Goal: Task Accomplishment & Management: Manage account settings

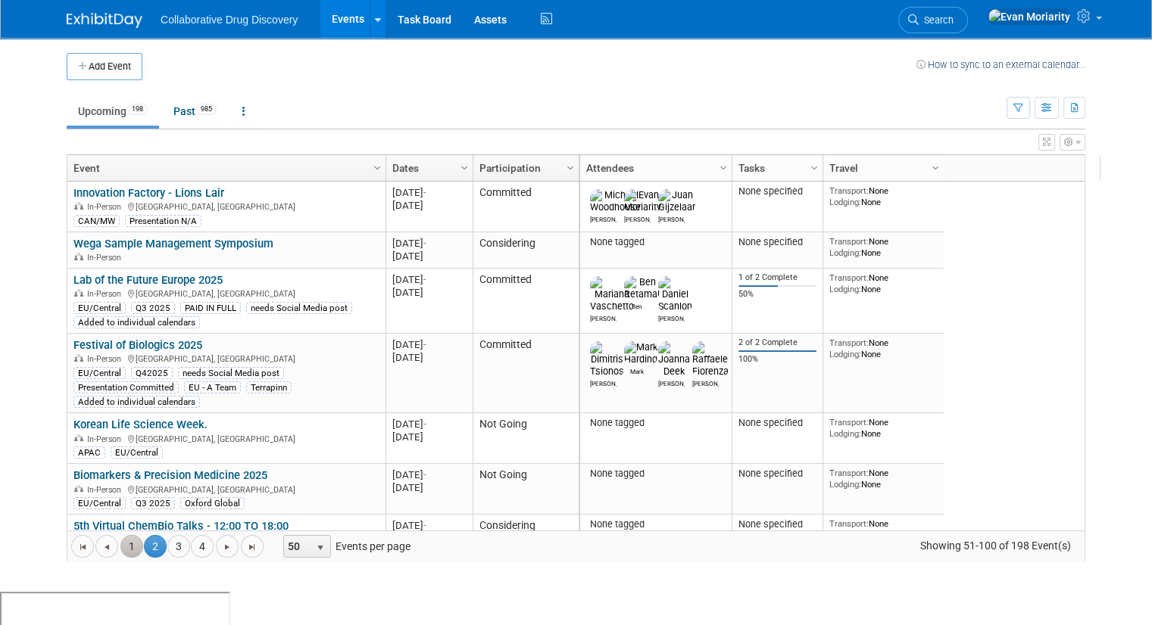
click at [120, 551] on link "1" at bounding box center [131, 546] width 23 height 23
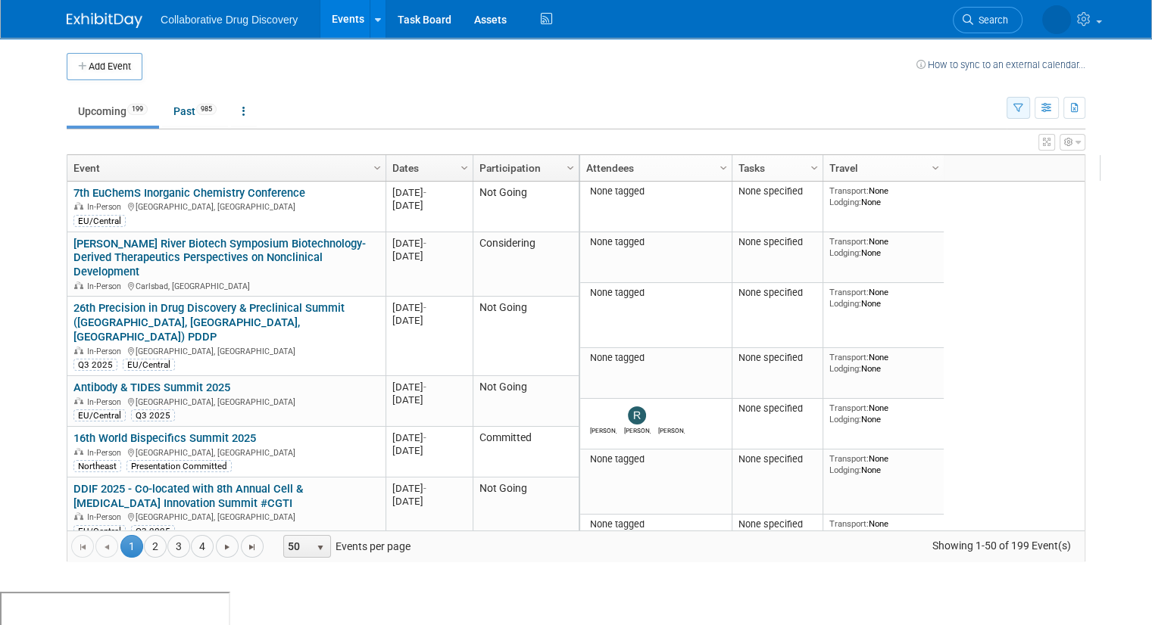
click at [1030, 113] on button "button" at bounding box center [1017, 108] width 23 height 22
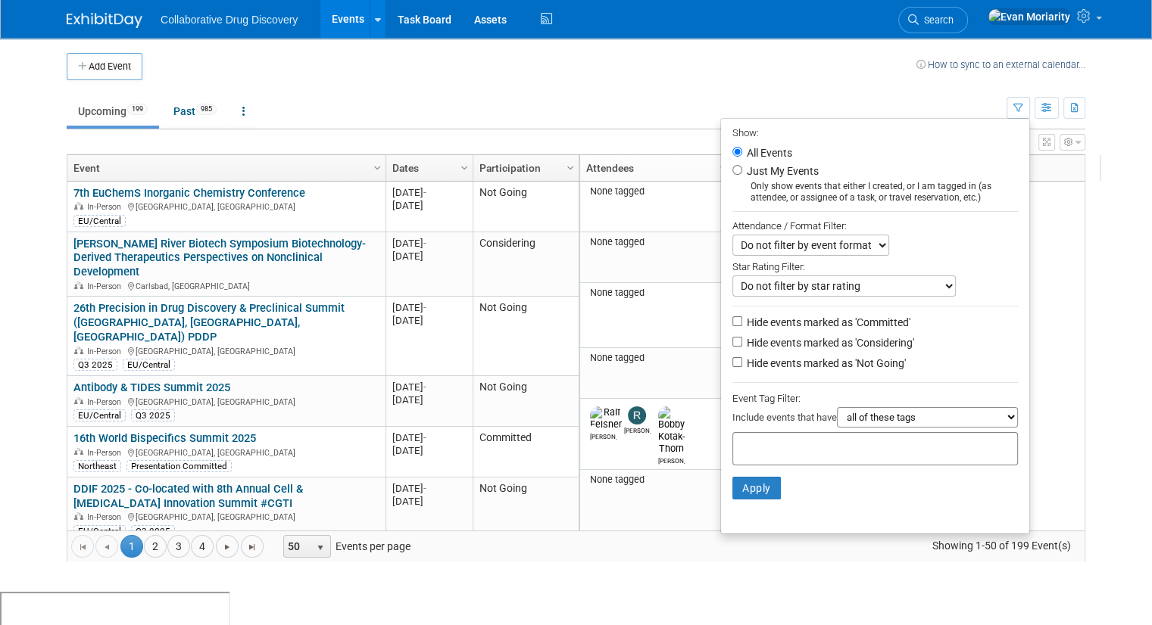
click at [874, 455] on div at bounding box center [874, 448] width 285 height 33
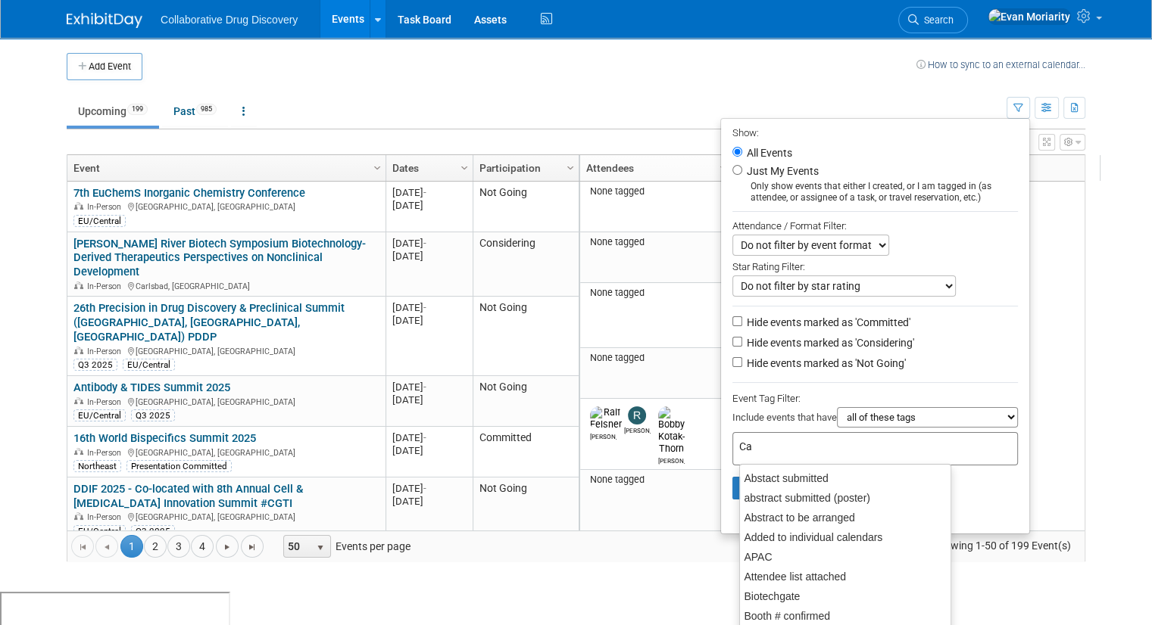
type input "Can"
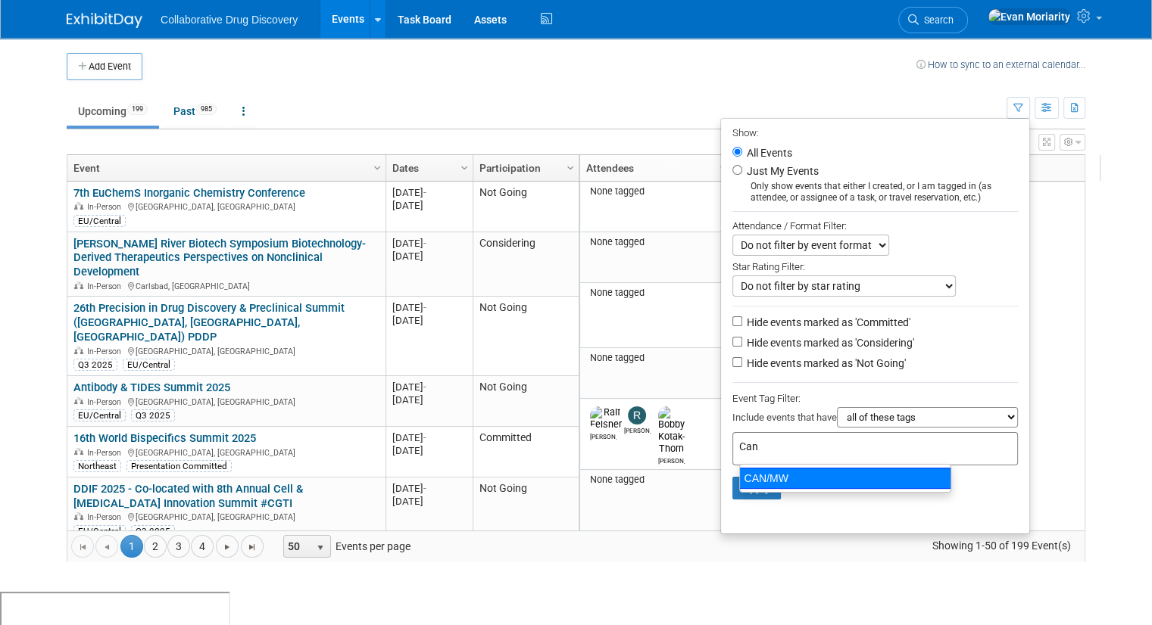
click at [782, 480] on div "CAN/MW" at bounding box center [845, 478] width 212 height 21
type input "CAN/MW"
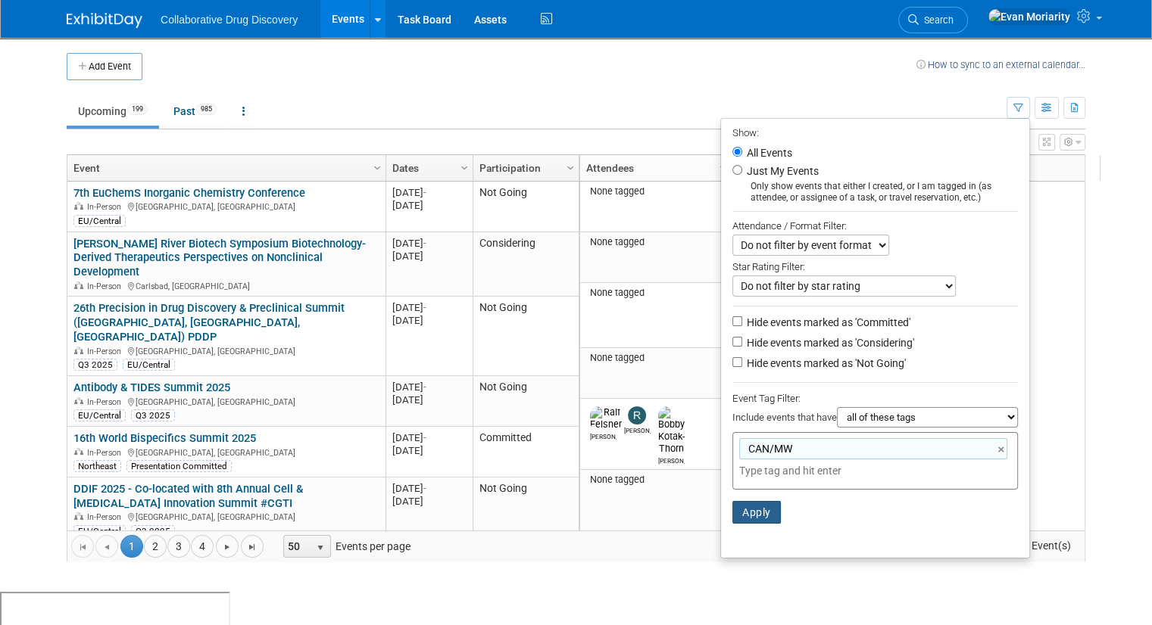
click at [763, 513] on button "Apply" at bounding box center [756, 512] width 48 height 23
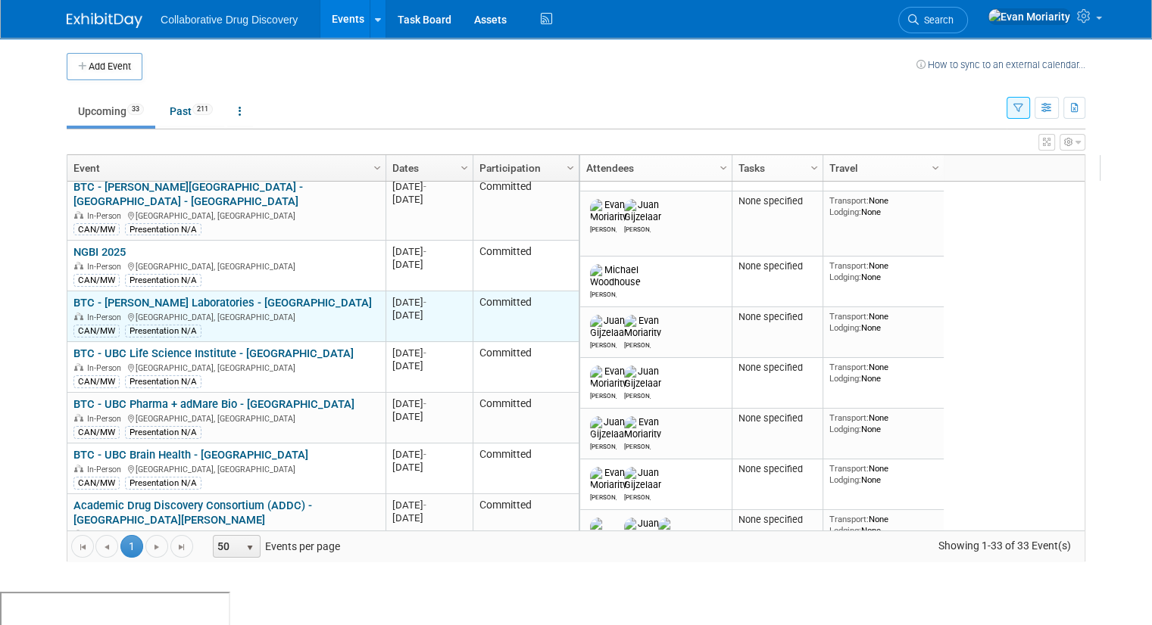
scroll to position [727, 0]
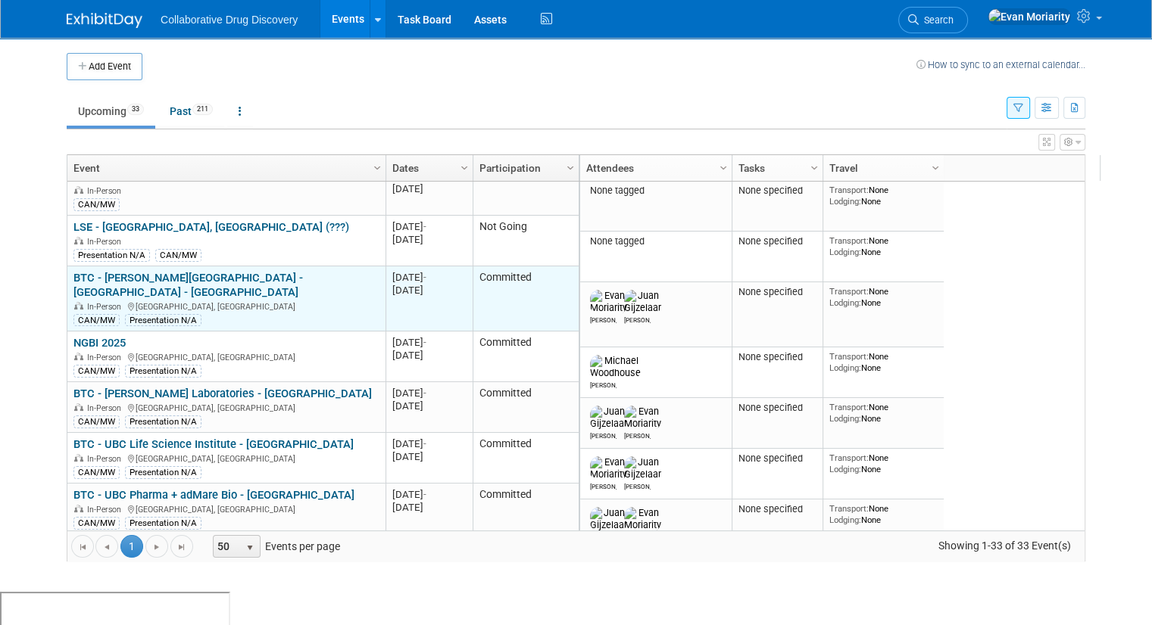
click at [282, 271] on link "BTC - [PERSON_NAME][GEOGRAPHIC_DATA] - [GEOGRAPHIC_DATA] - [GEOGRAPHIC_DATA]" at bounding box center [187, 285] width 229 height 28
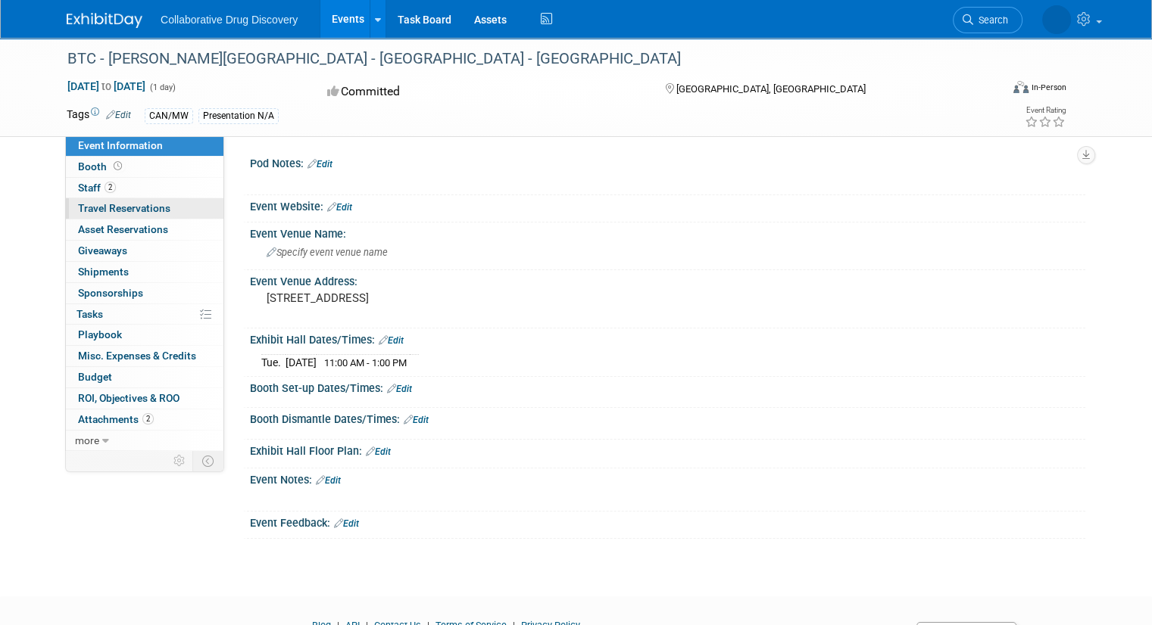
click at [124, 210] on span "Travel Reservations 0" at bounding box center [124, 208] width 92 height 12
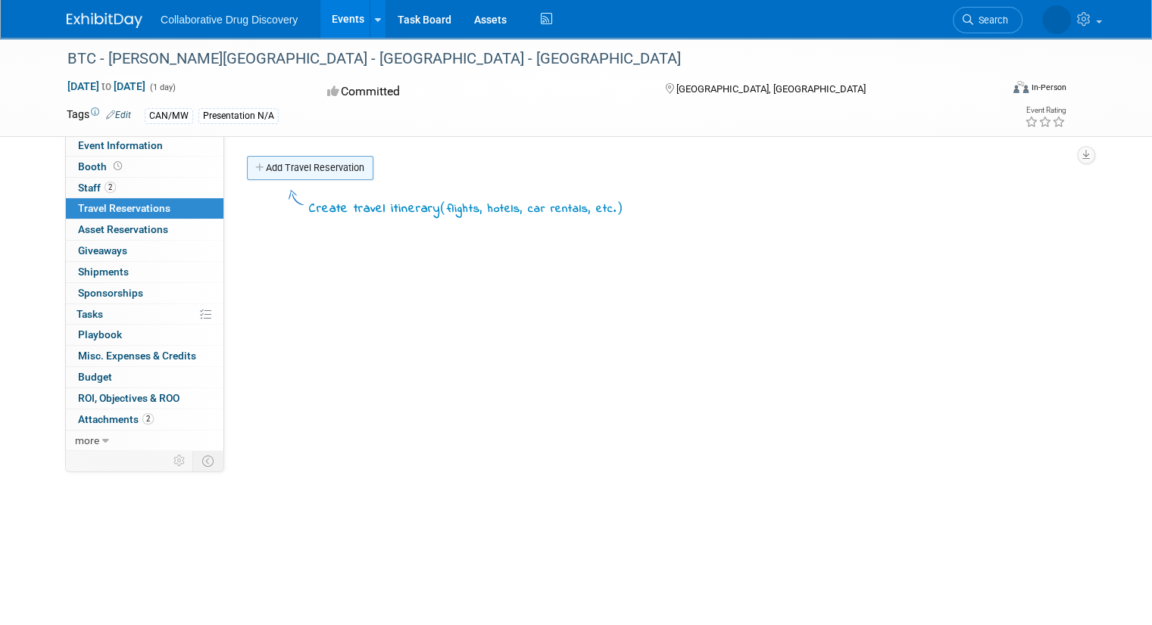
click at [344, 170] on link "Add Travel Reservation" at bounding box center [310, 168] width 126 height 24
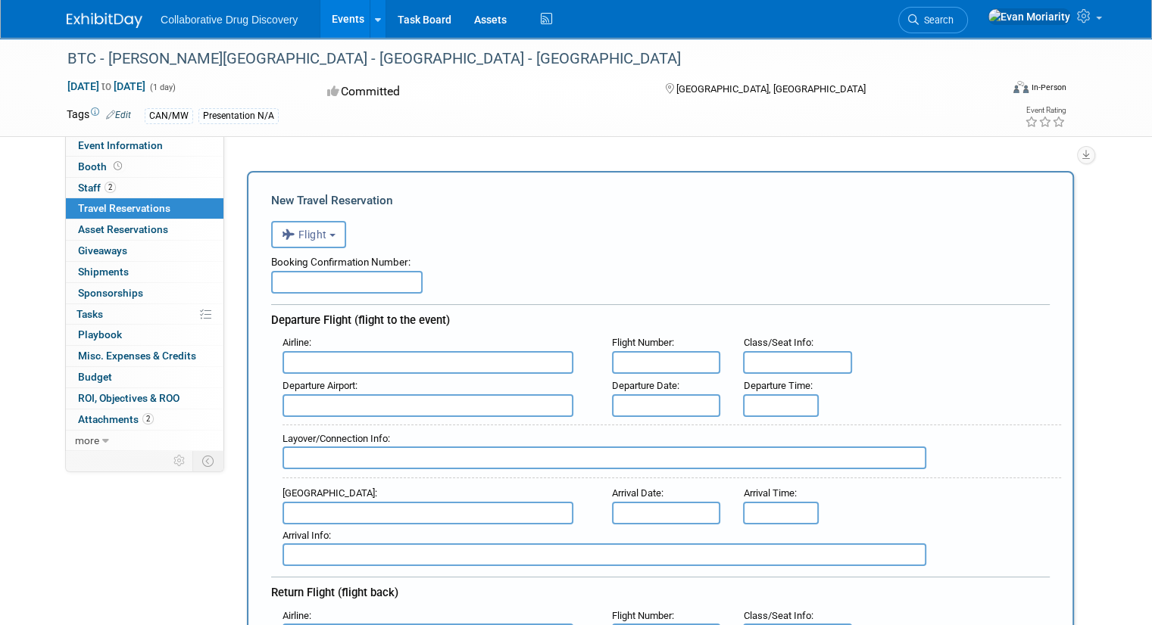
click at [312, 284] on input "text" at bounding box center [346, 282] width 151 height 23
paste input "B7GWCK"
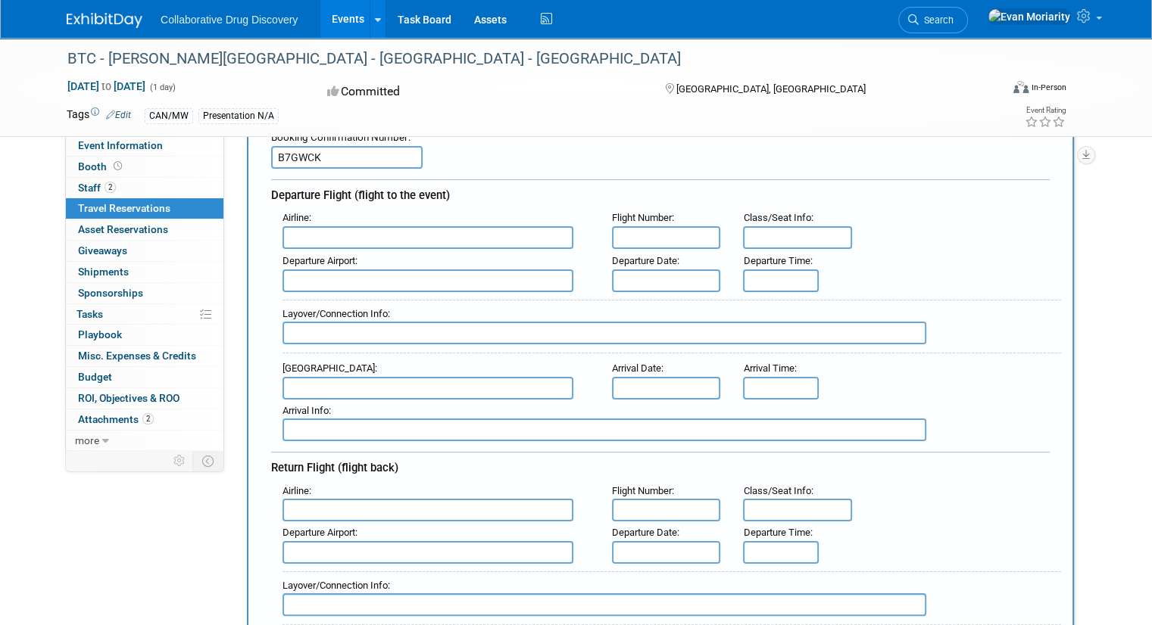
scroll to position [151, 0]
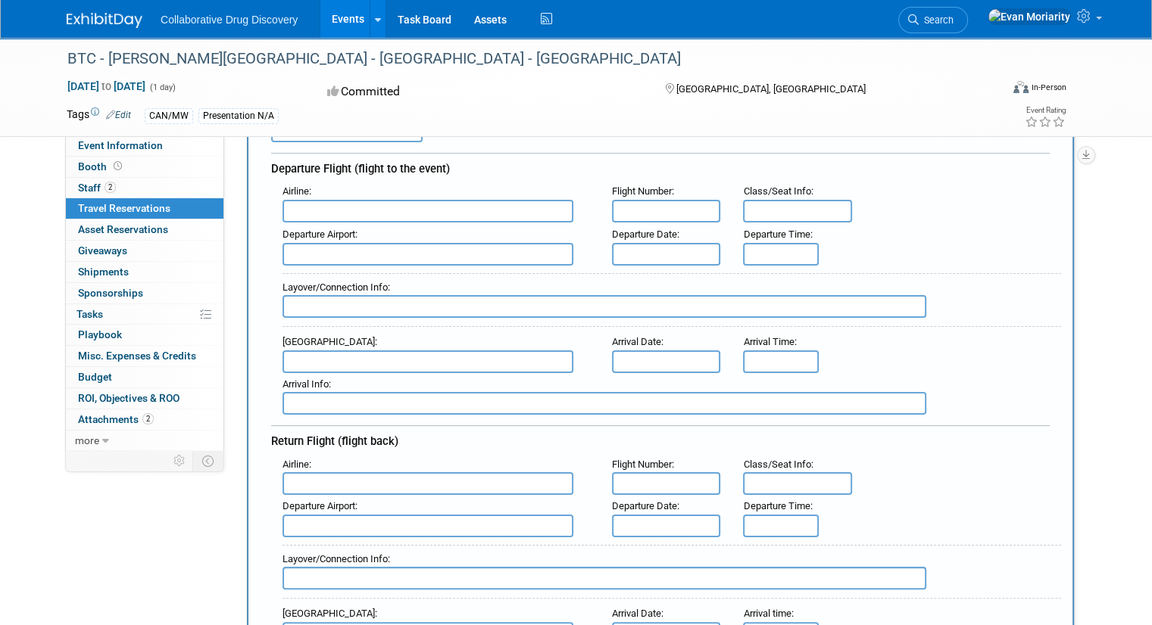
type input "B7GWCK"
click at [555, 203] on input "text" at bounding box center [427, 211] width 291 height 23
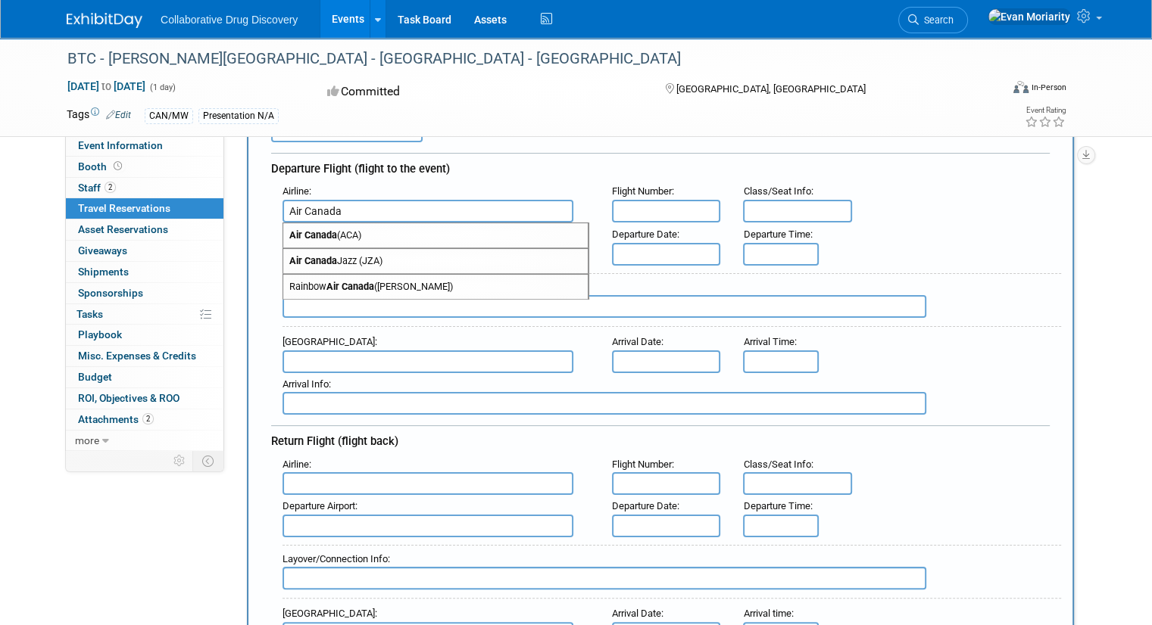
click at [454, 237] on span "Air Canada (ACA)" at bounding box center [435, 235] width 304 height 24
type input "Air Canada (ACA)"
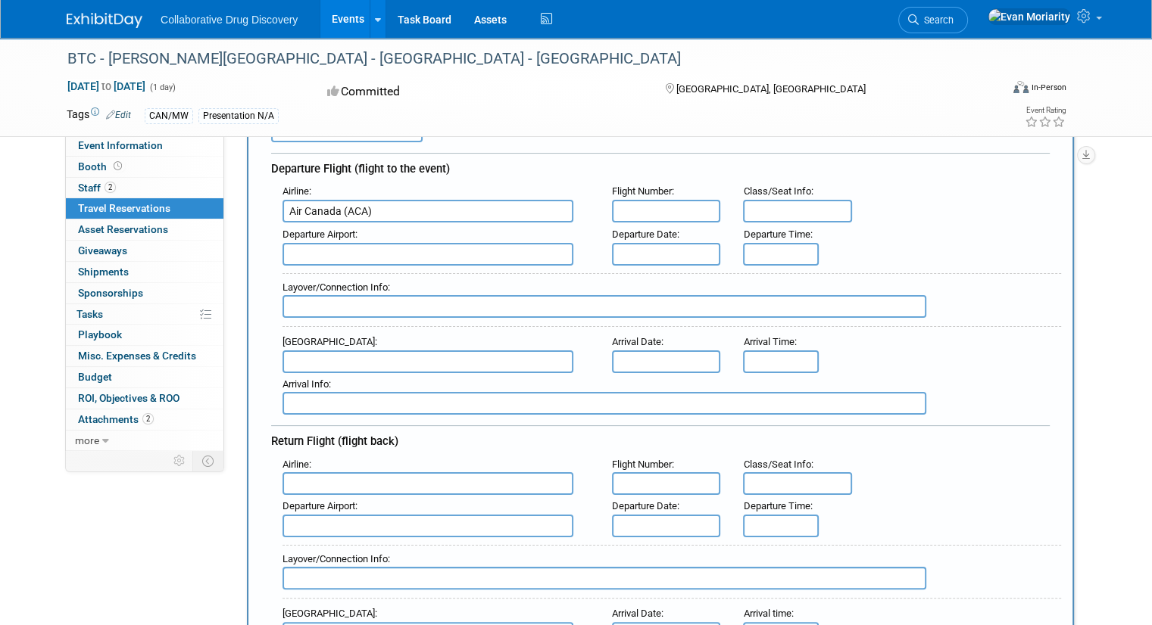
click at [984, 220] on div "Airline : Air Canada (ACA) Flight Number : Class/Seat Info :" at bounding box center [666, 201] width 790 height 43
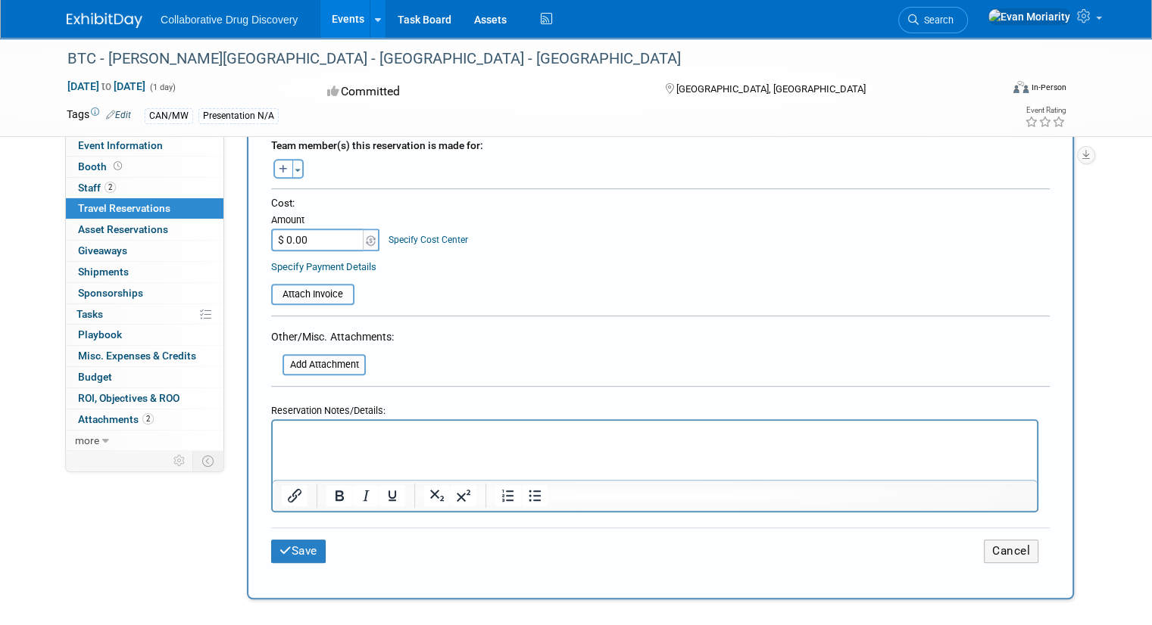
scroll to position [909, 0]
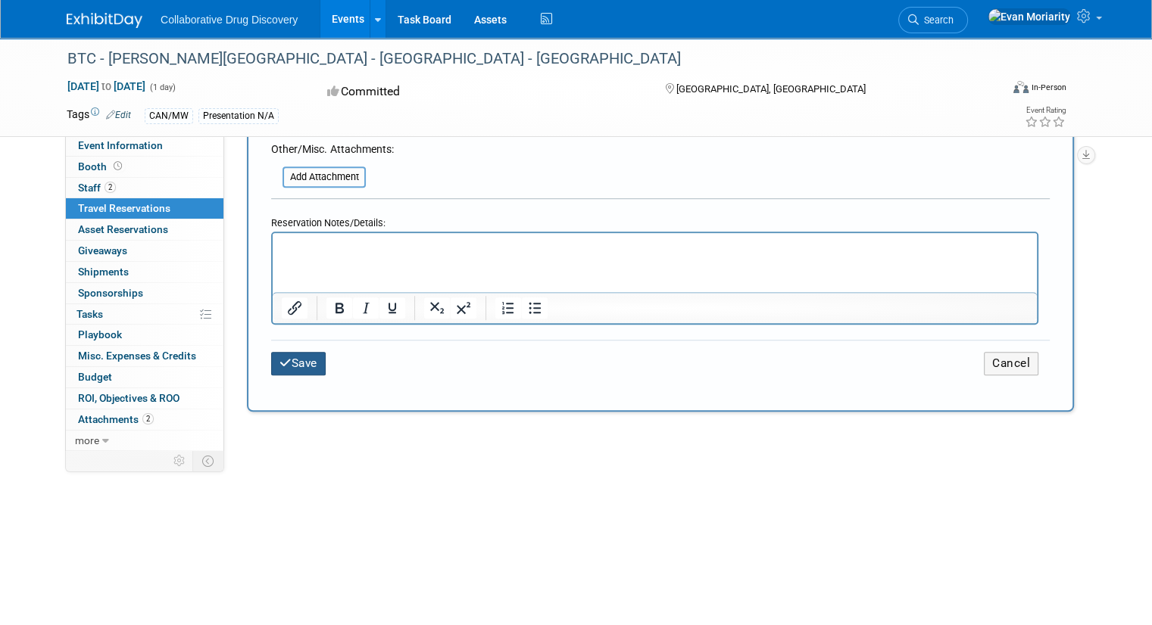
click at [297, 354] on button "Save" at bounding box center [298, 363] width 55 height 23
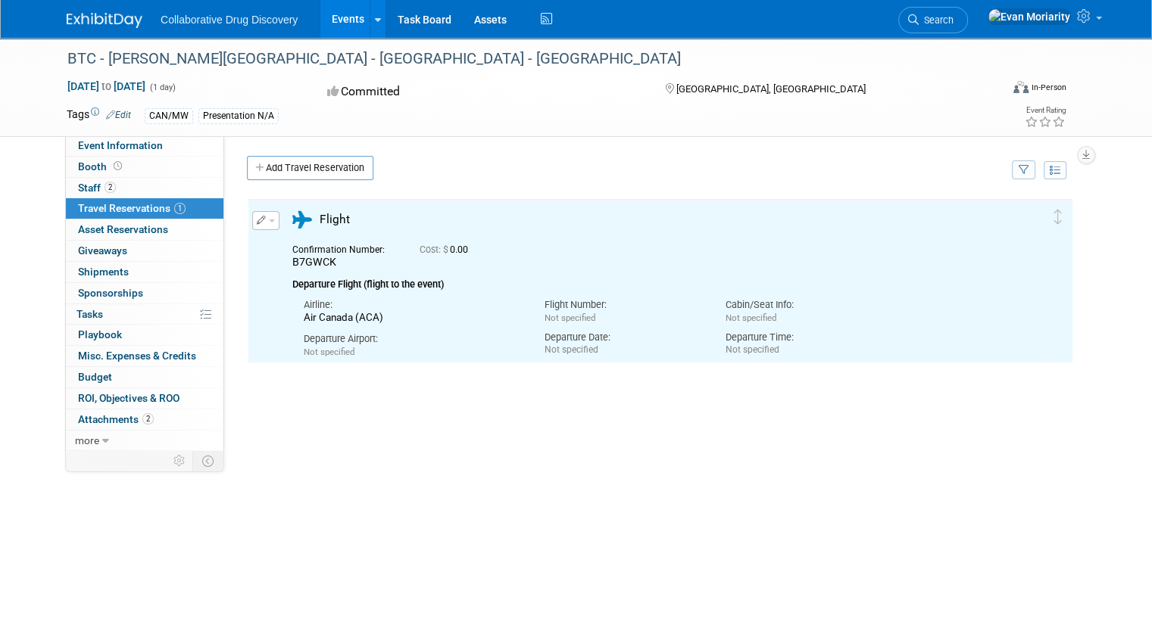
scroll to position [0, 0]
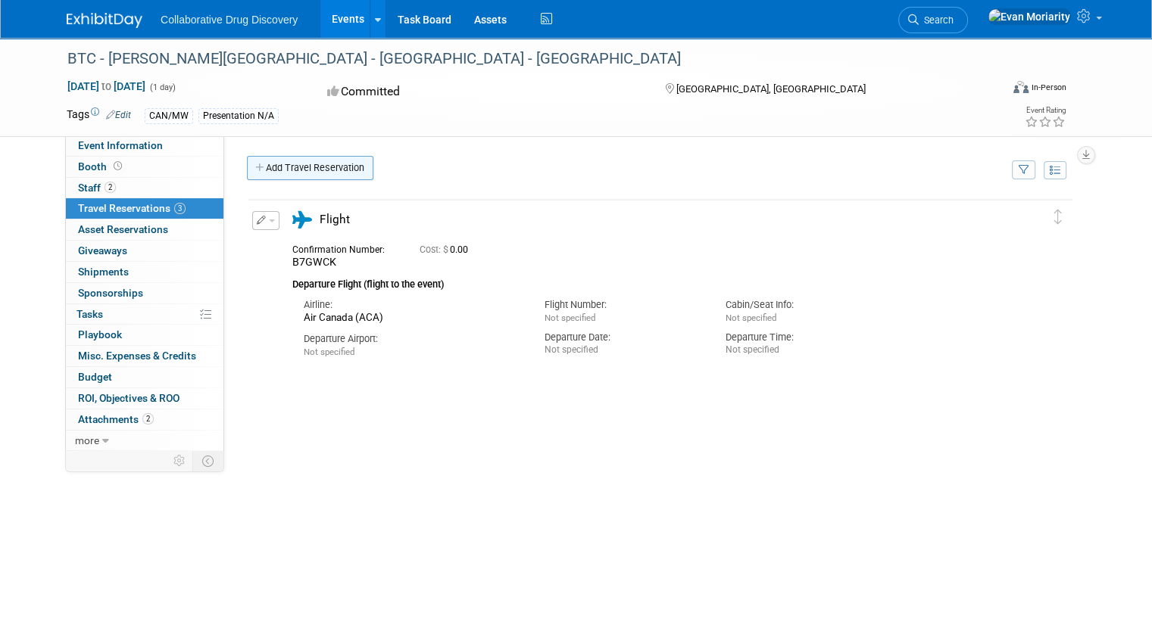
click at [299, 167] on link "Add Travel Reservation" at bounding box center [310, 168] width 126 height 24
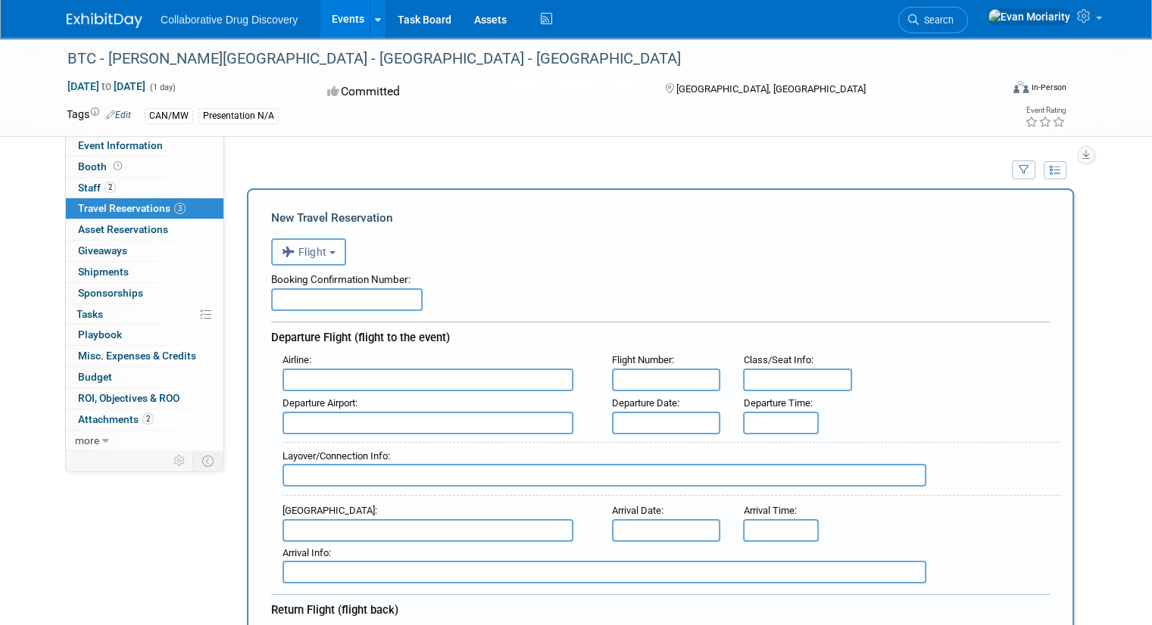
click at [303, 260] on button "Flight" at bounding box center [308, 252] width 75 height 27
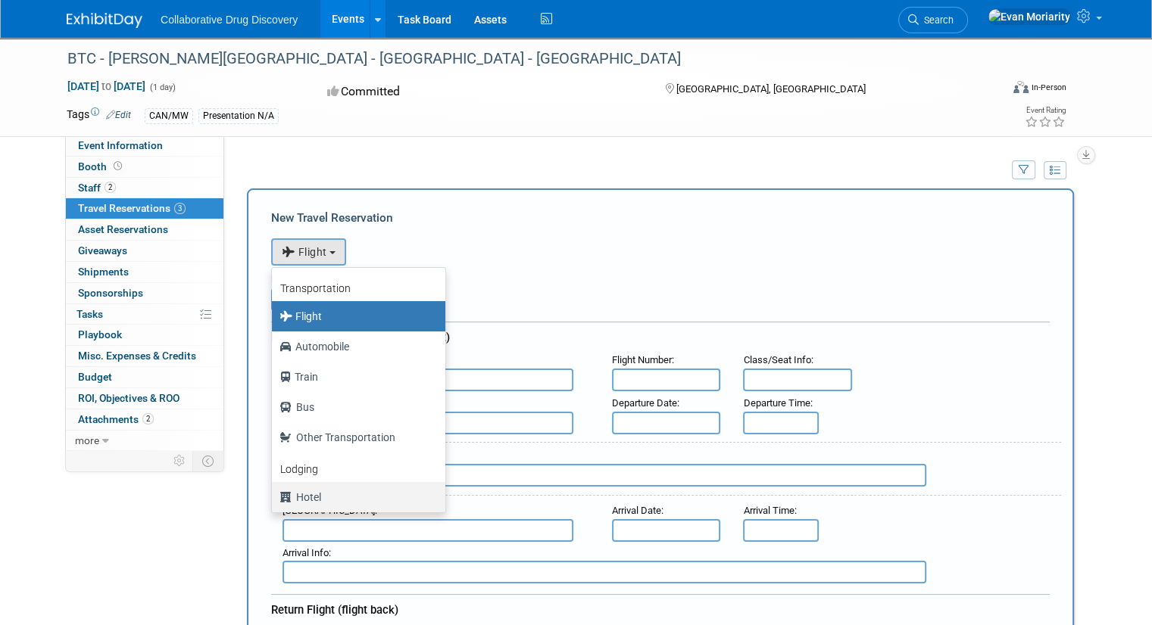
click at [294, 494] on label "Hotel" at bounding box center [354, 497] width 151 height 24
click at [274, 494] on input "Hotel" at bounding box center [269, 496] width 10 height 10
select select "6"
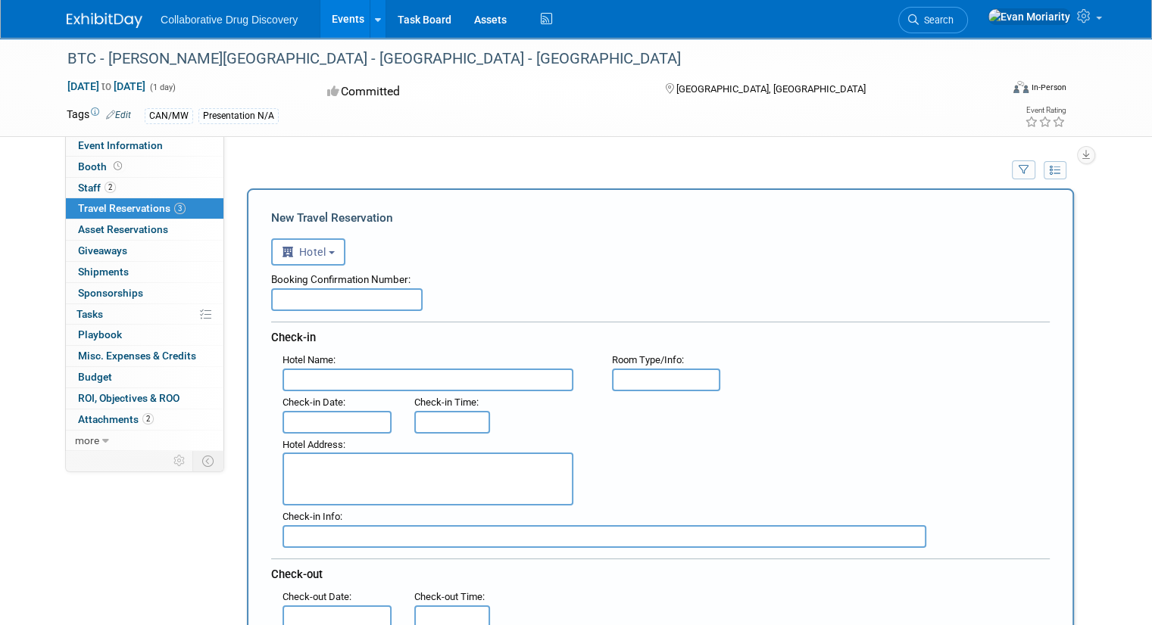
click at [332, 302] on input "text" at bounding box center [346, 300] width 151 height 23
paste input "72066059968565"
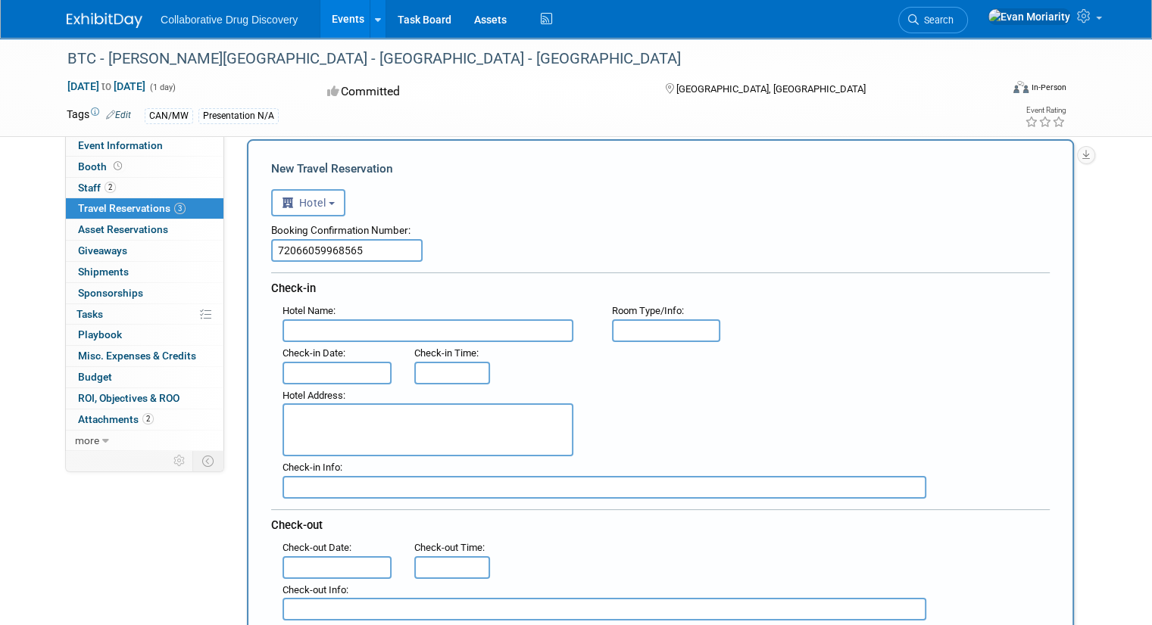
scroll to position [76, 0]
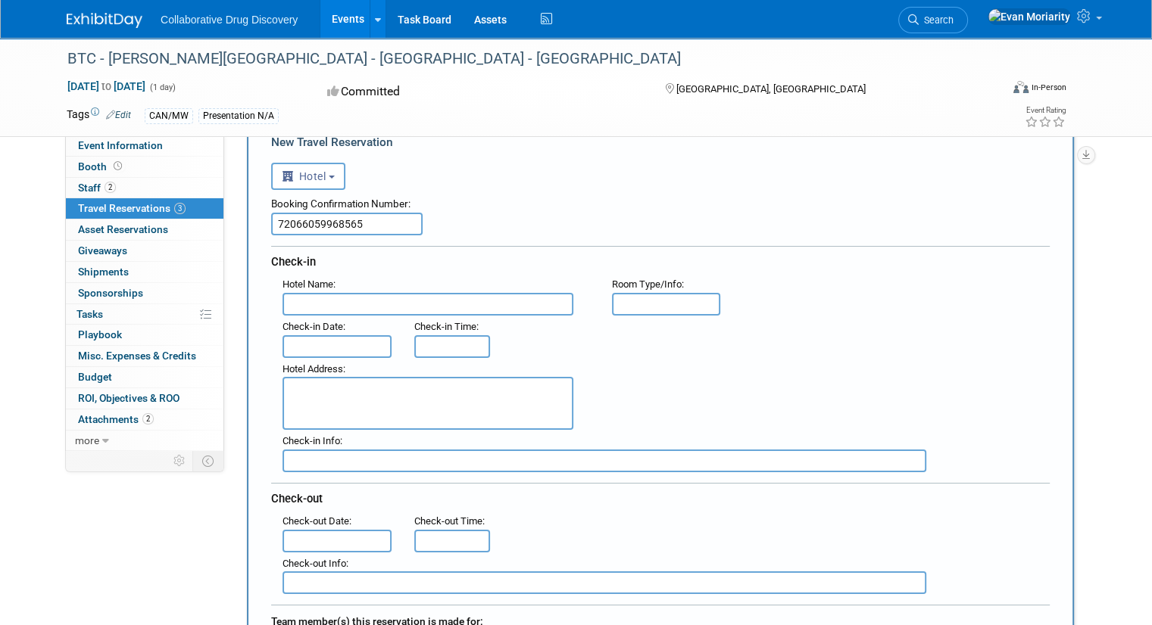
type input "72066059968565"
click at [429, 306] on input "text" at bounding box center [427, 304] width 291 height 23
click at [333, 304] on input "text" at bounding box center [427, 304] width 291 height 23
paste input "oliday Inn Hotel & Suites North Vancouver by IHG"
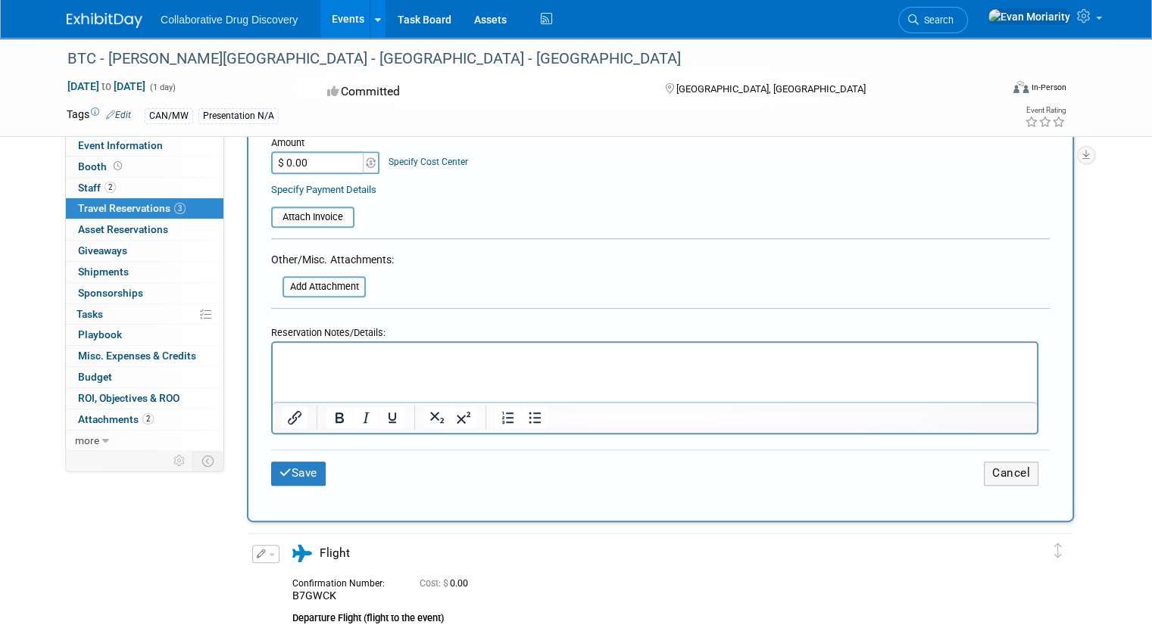
scroll to position [757, 0]
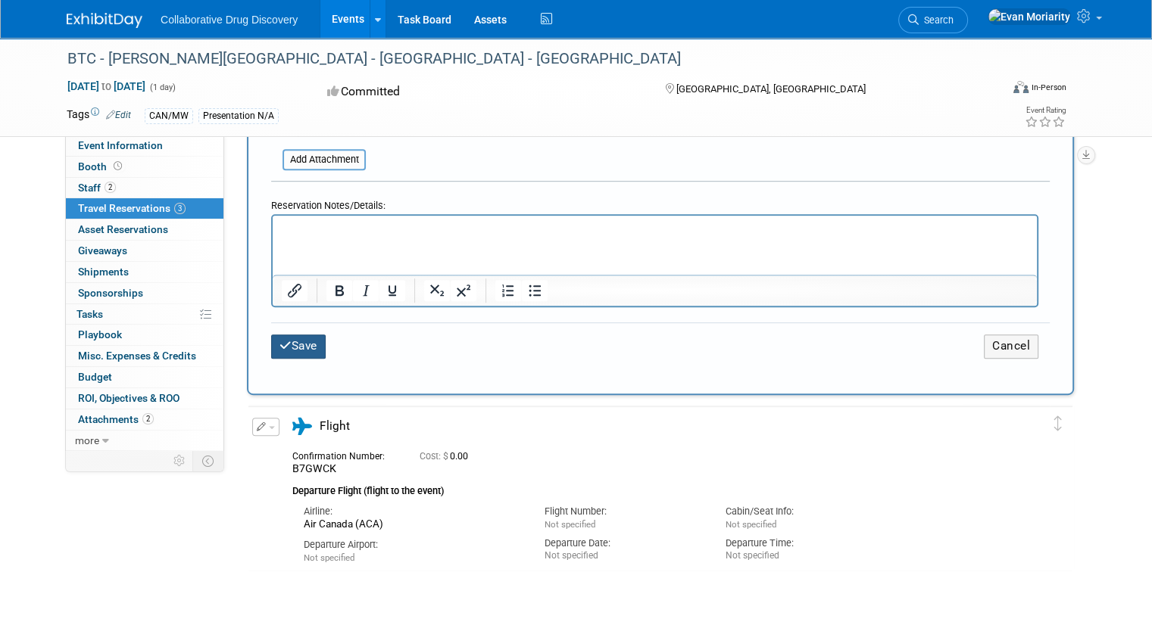
type input "Holiday Inn Hotel & Suites North Vancouver by IHG"
click at [292, 335] on button "Save" at bounding box center [298, 346] width 55 height 23
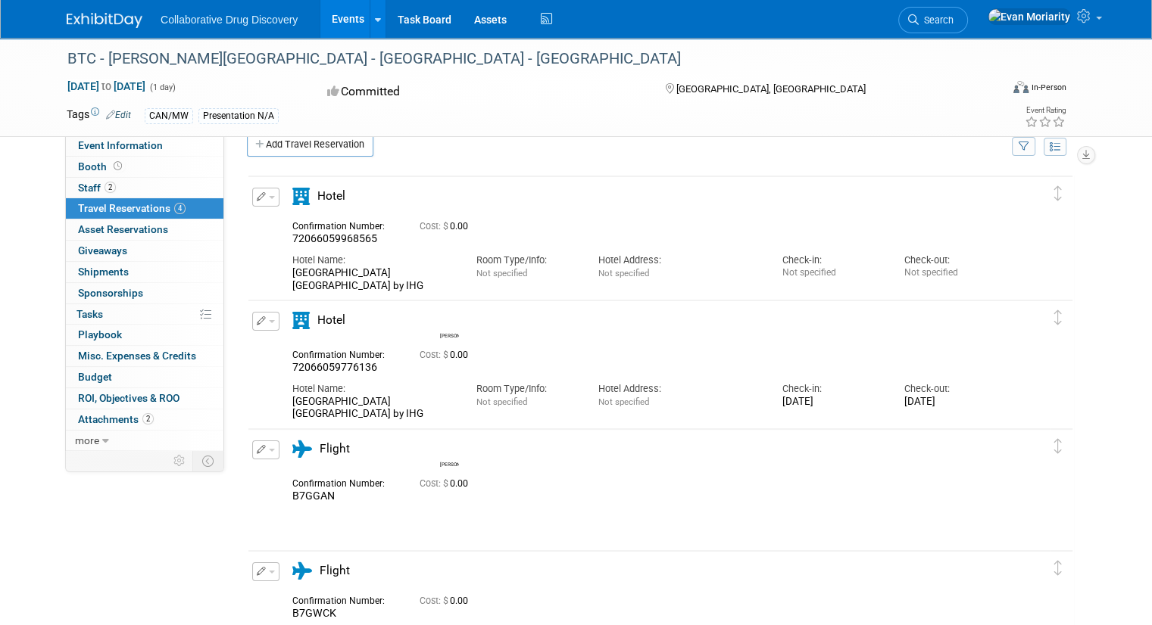
scroll to position [0, 0]
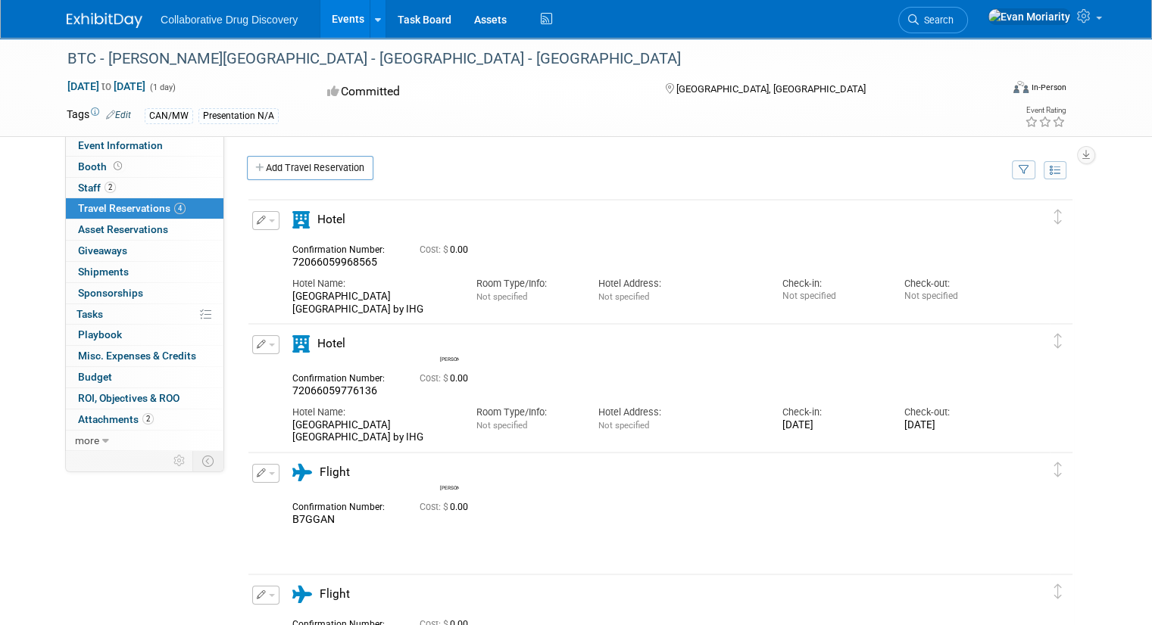
click at [317, 216] on span "Hotel" at bounding box center [331, 220] width 28 height 14
click at [252, 220] on button "button" at bounding box center [265, 220] width 27 height 19
click at [294, 245] on button "Edit Reservation" at bounding box center [317, 247] width 128 height 22
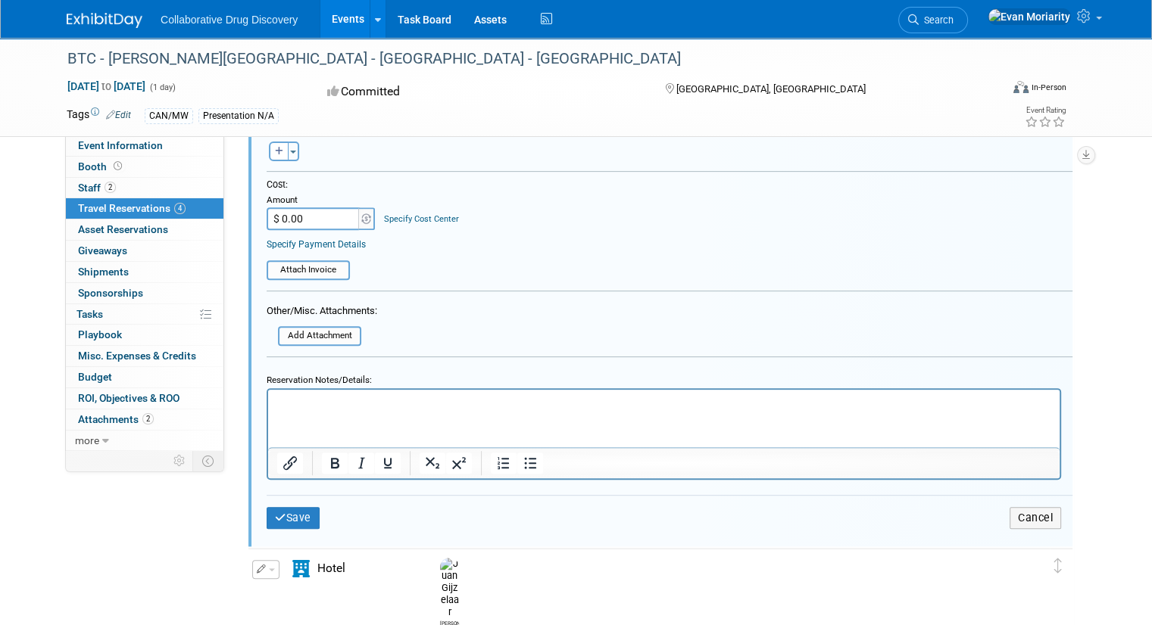
scroll to position [454, 0]
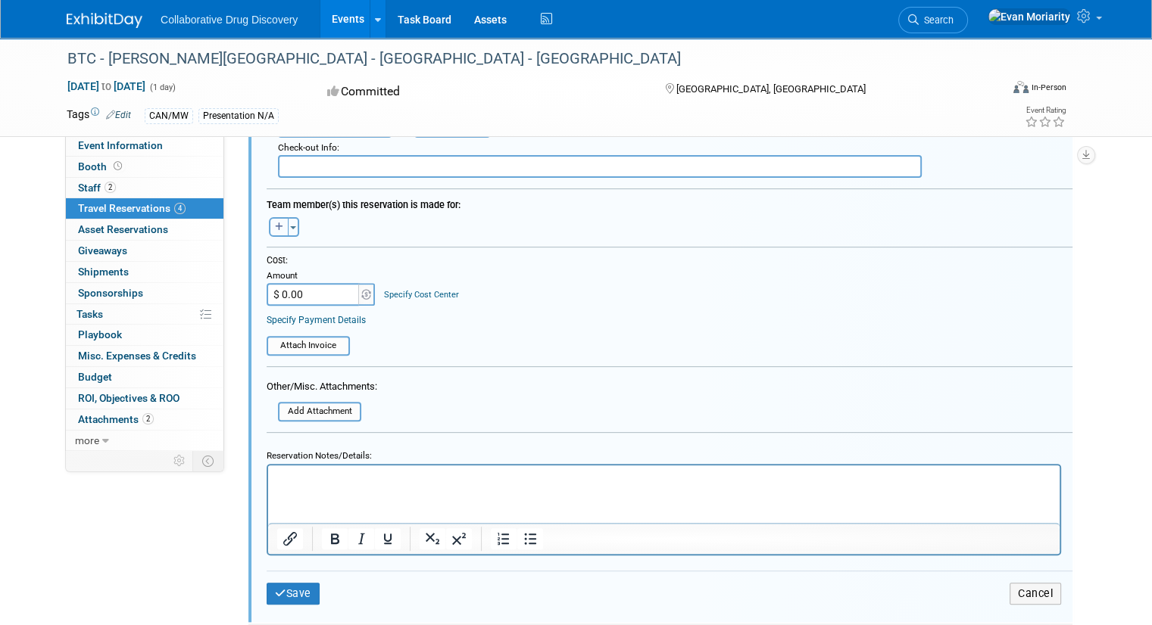
click at [275, 224] on icon "button" at bounding box center [279, 227] width 8 height 9
select select
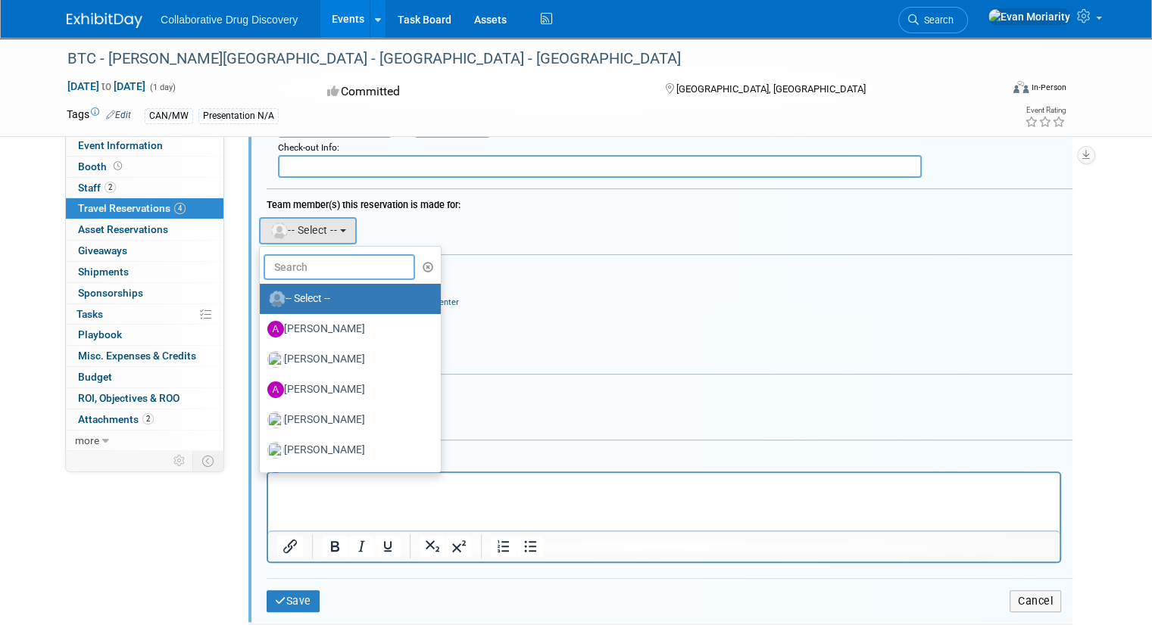
click at [279, 260] on input "text" at bounding box center [339, 267] width 151 height 26
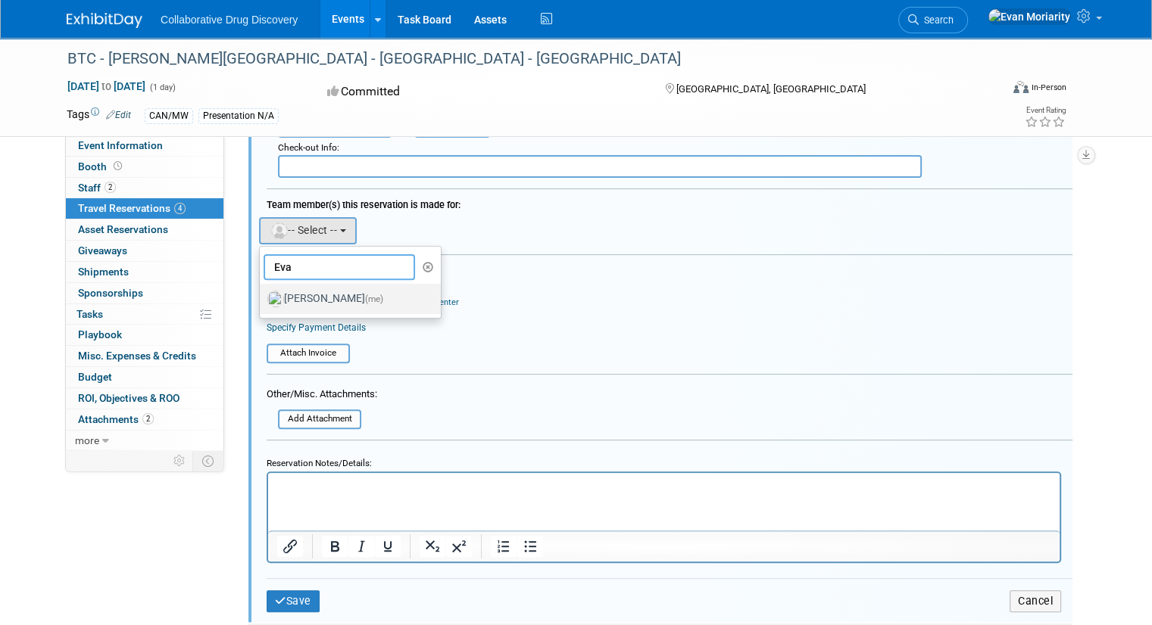
type input "Eva"
click at [289, 292] on label "Evan Moriarity (me)" at bounding box center [346, 299] width 158 height 24
click at [262, 292] on input "Evan Moriarity (me)" at bounding box center [257, 297] width 10 height 10
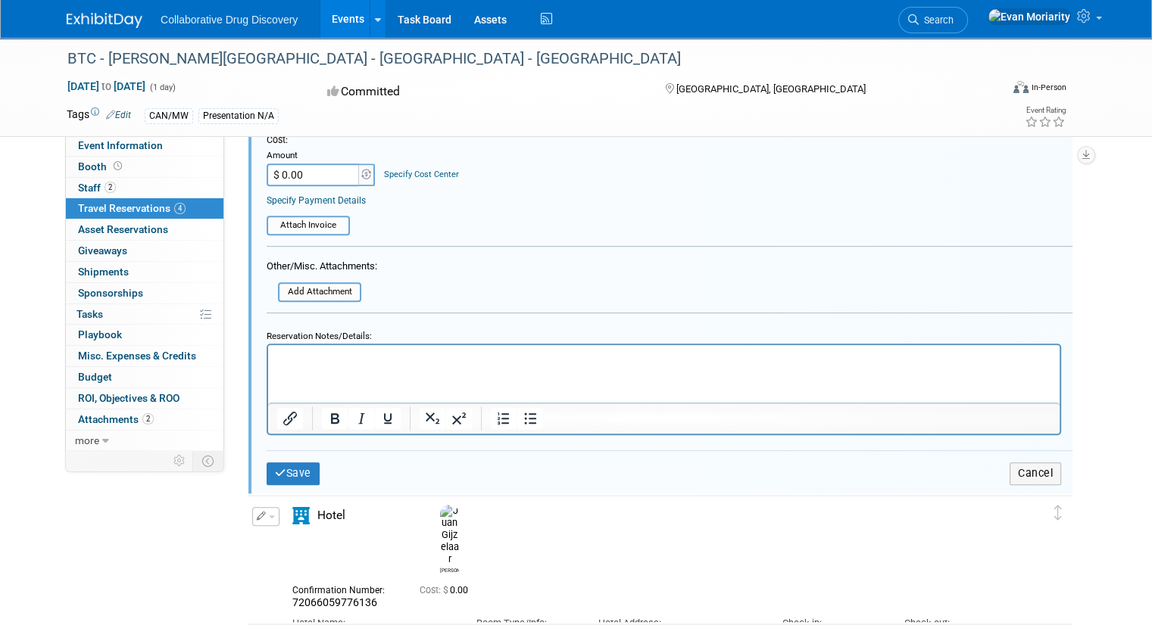
scroll to position [606, 0]
click at [286, 461] on button "Save" at bounding box center [293, 472] width 53 height 22
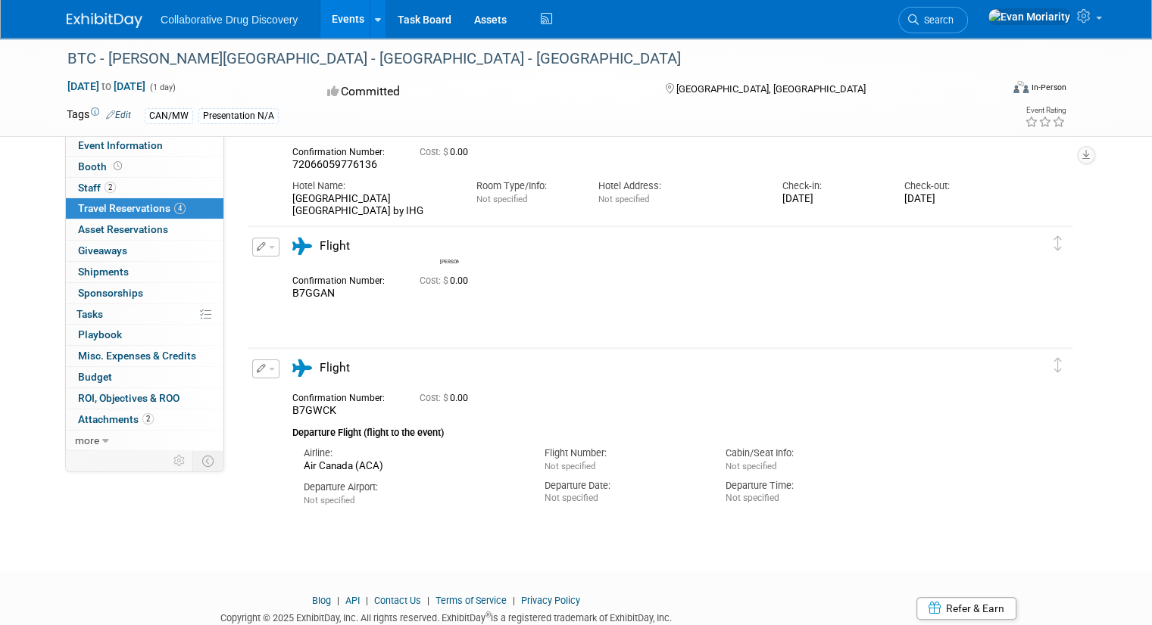
scroll to position [282, 0]
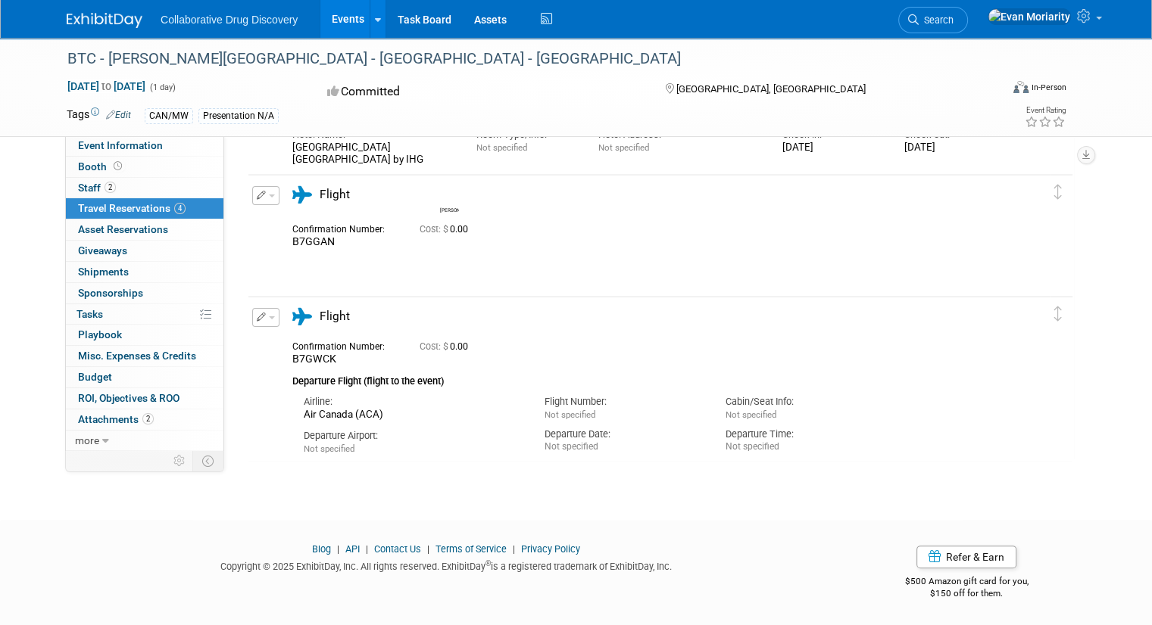
click at [257, 317] on icon "button" at bounding box center [262, 317] width 10 height 9
click at [279, 337] on button "Edit Reservation" at bounding box center [317, 344] width 128 height 22
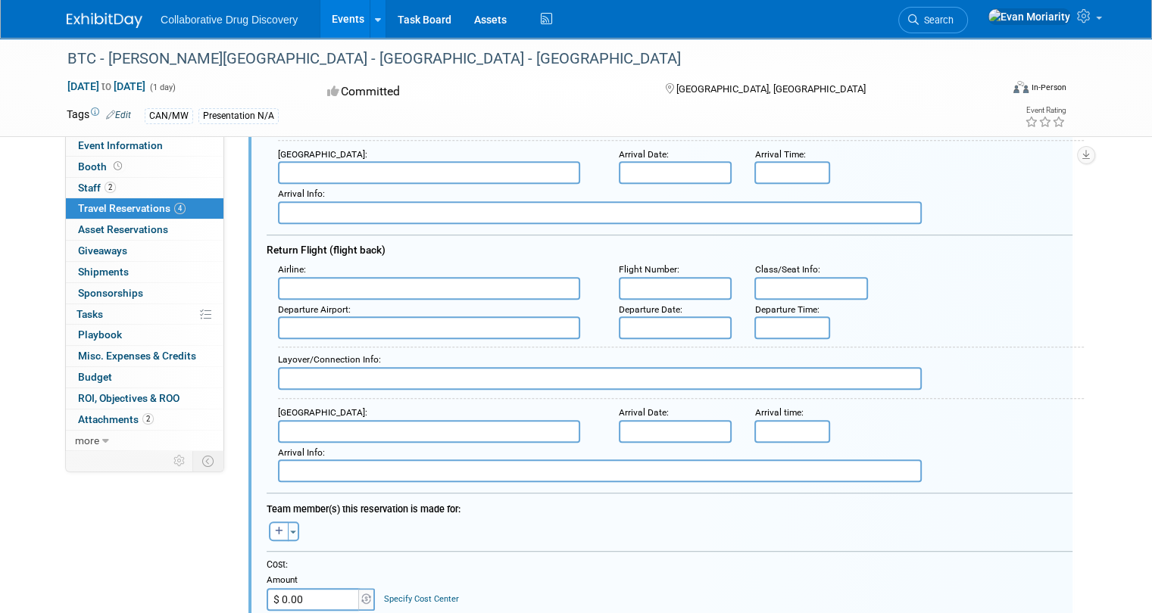
scroll to position [857, 0]
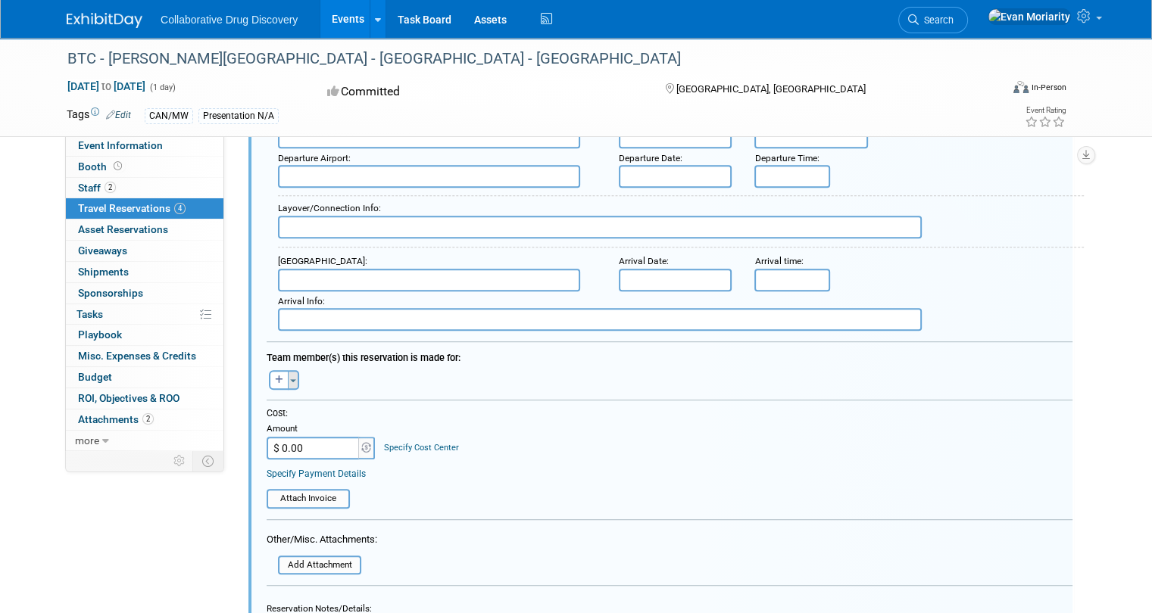
click at [288, 376] on button "Toggle Dropdown" at bounding box center [293, 380] width 11 height 20
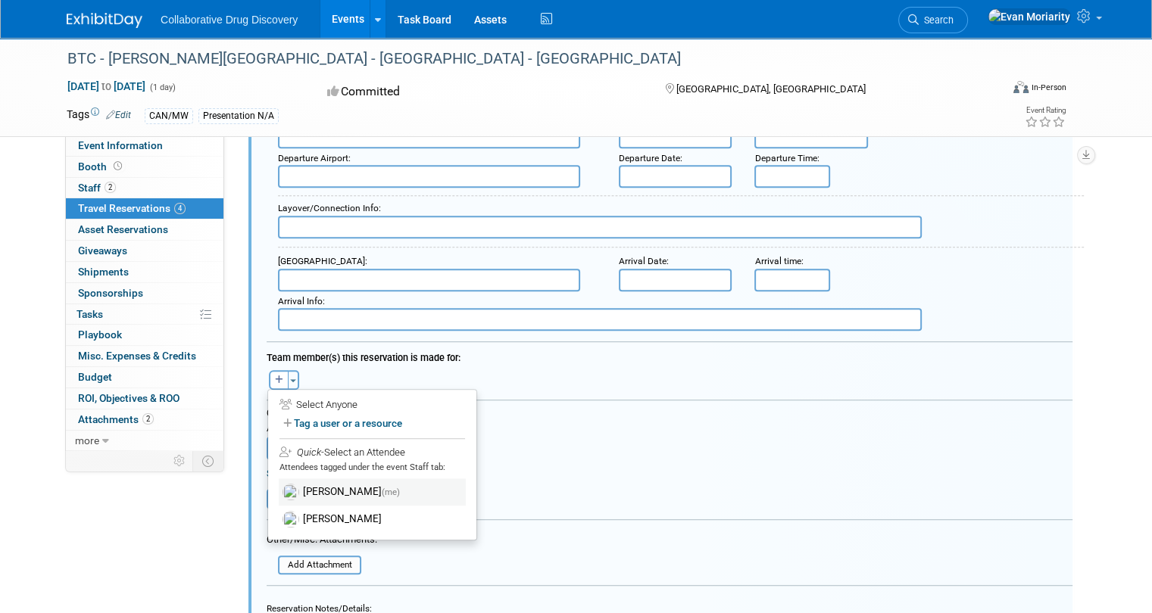
click at [303, 482] on label "[PERSON_NAME] (me)" at bounding box center [372, 492] width 187 height 27
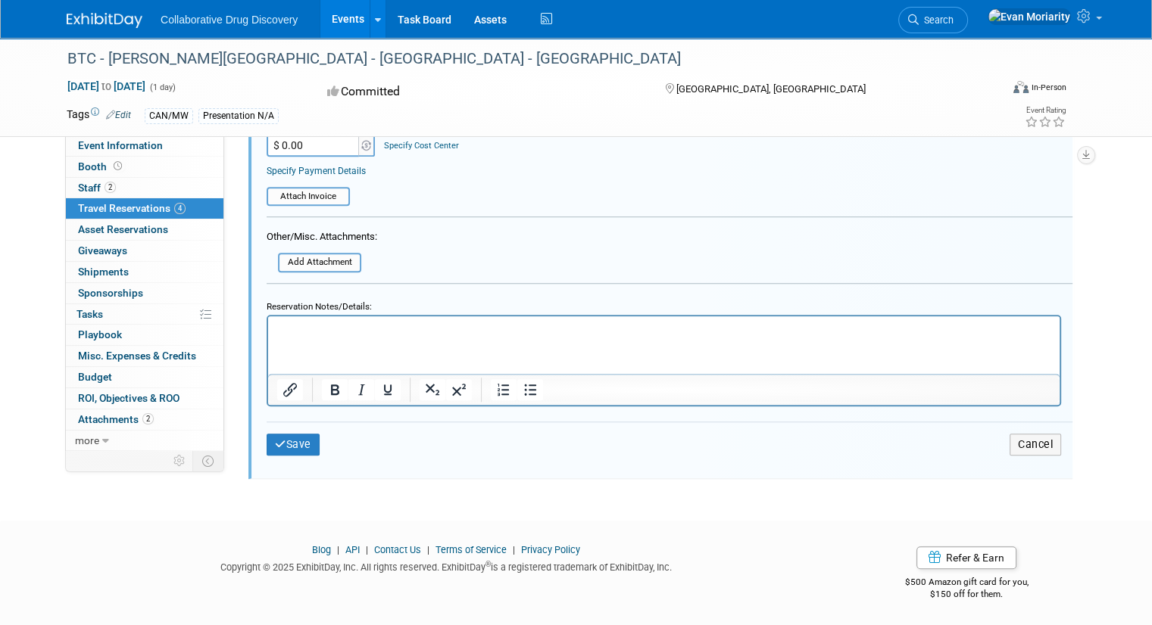
scroll to position [1190, 0]
click at [276, 433] on button "Save" at bounding box center [293, 444] width 53 height 22
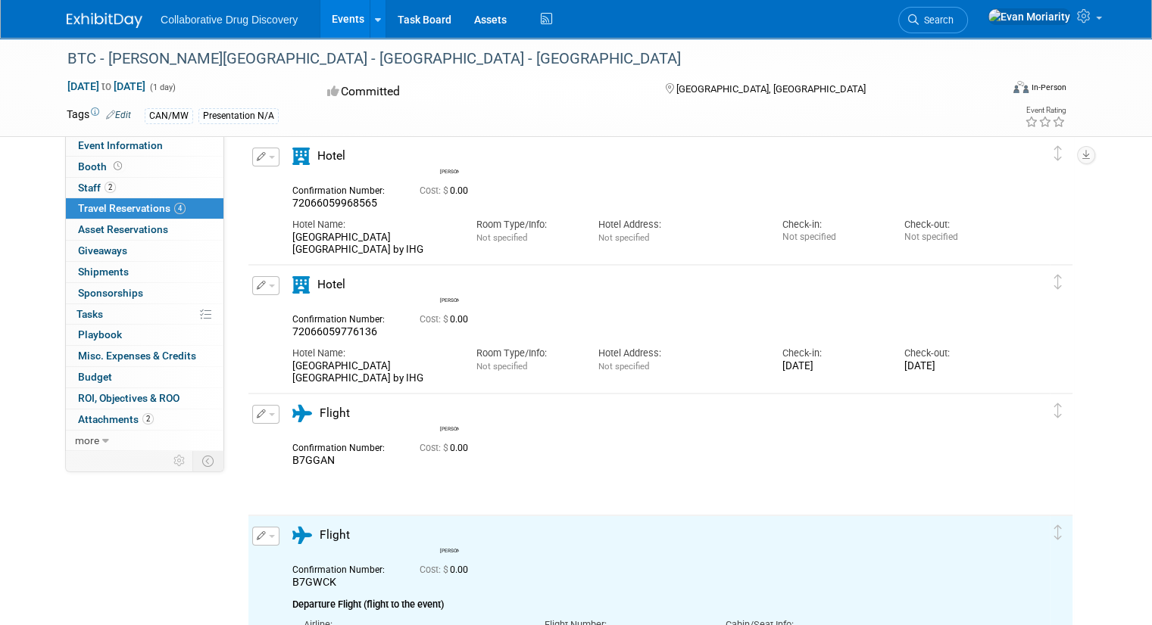
scroll to position [0, 0]
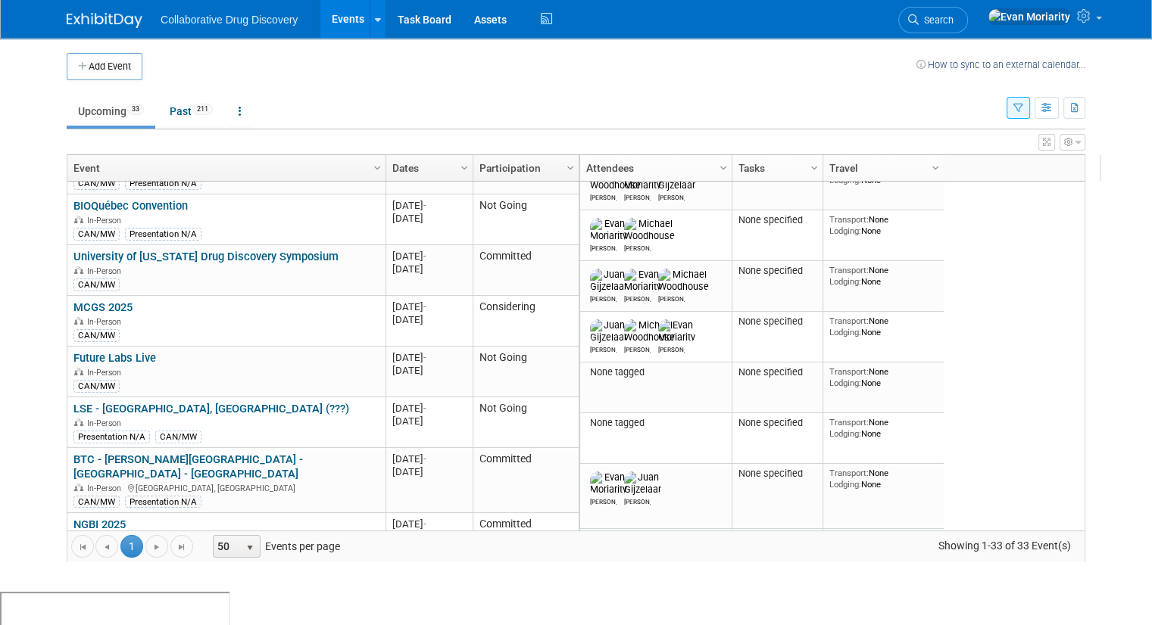
scroll to position [636, 0]
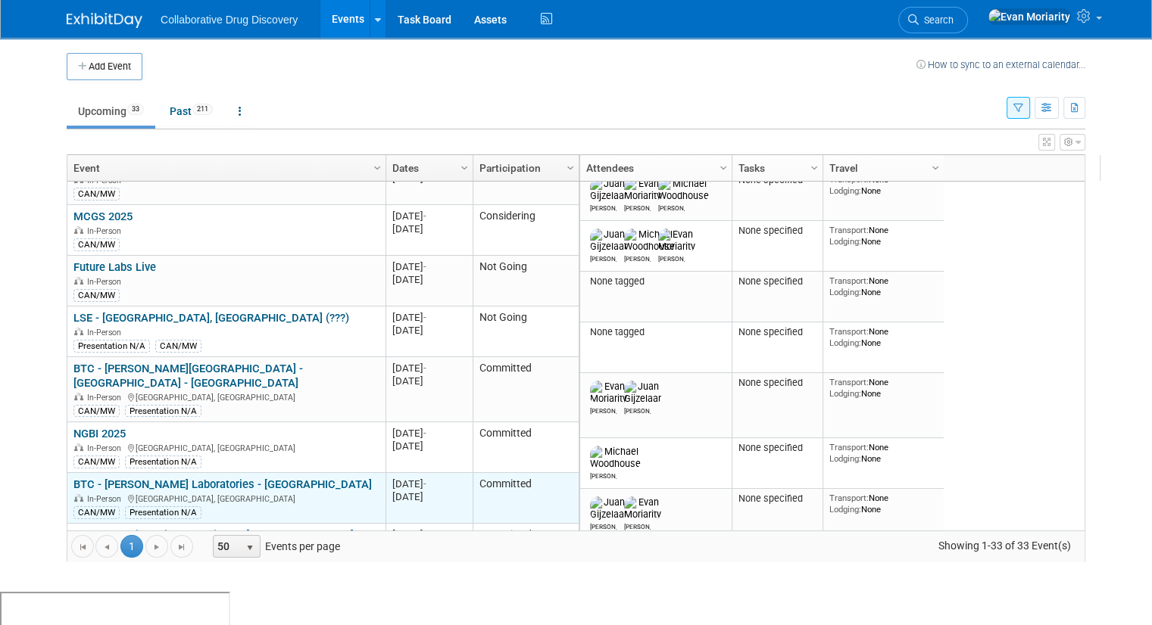
click at [227, 478] on link "BTC - [PERSON_NAME] Laboratories - [GEOGRAPHIC_DATA]" at bounding box center [222, 485] width 298 height 14
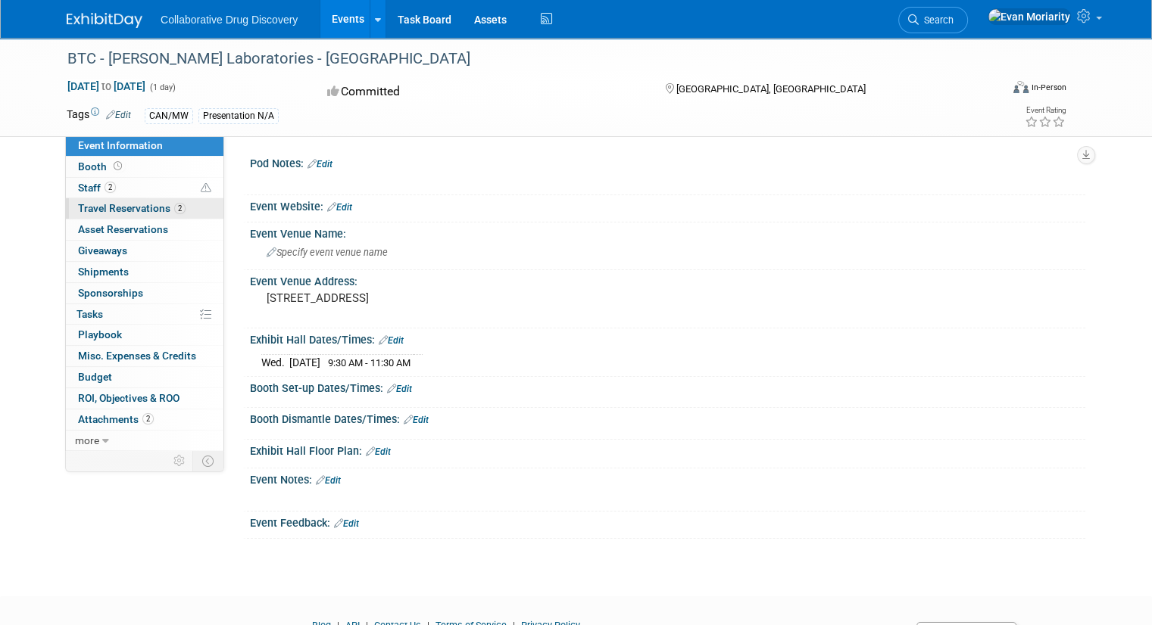
click at [133, 212] on span "Travel Reservations 2" at bounding box center [132, 208] width 108 height 12
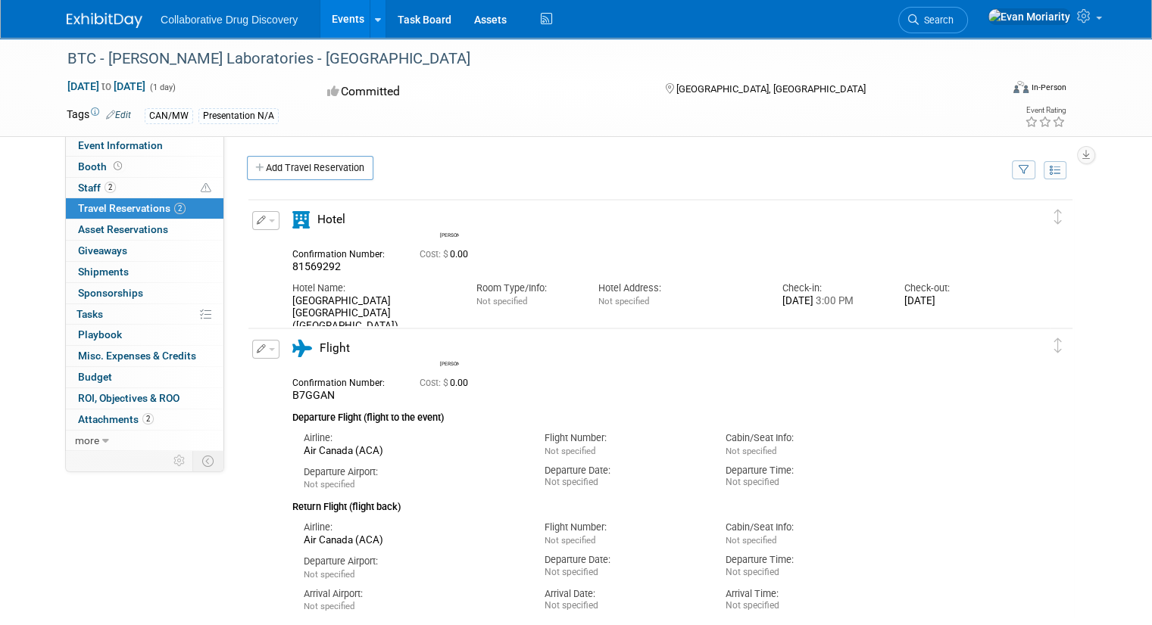
click at [131, 210] on span "Travel Reservations 2" at bounding box center [132, 208] width 108 height 12
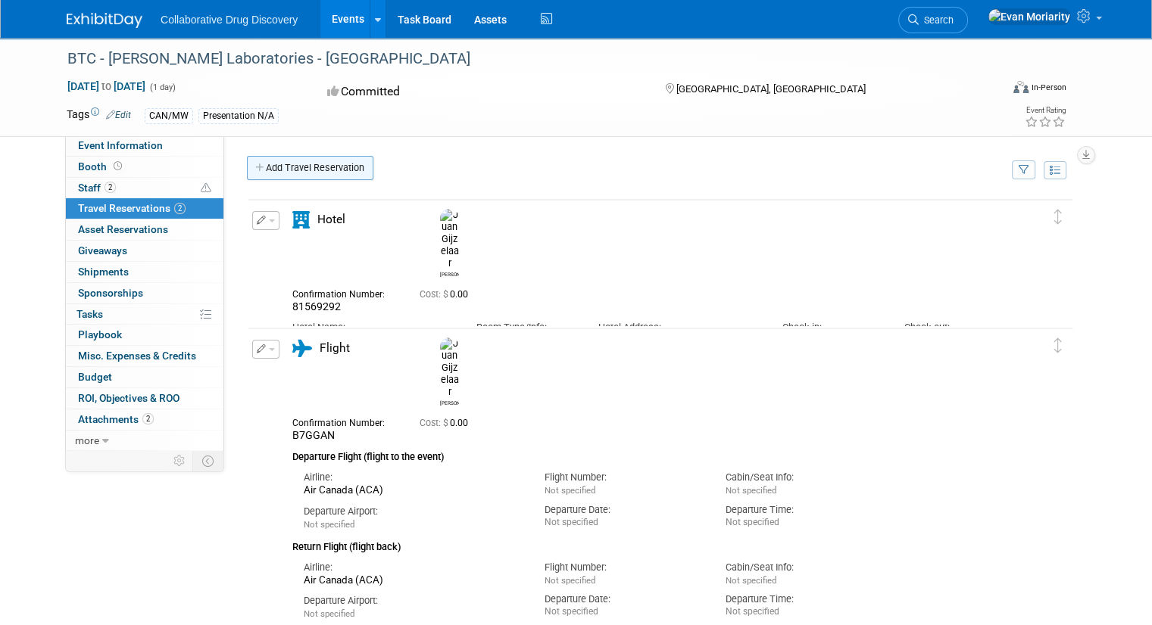
click at [314, 162] on link "Add Travel Reservation" at bounding box center [310, 168] width 126 height 24
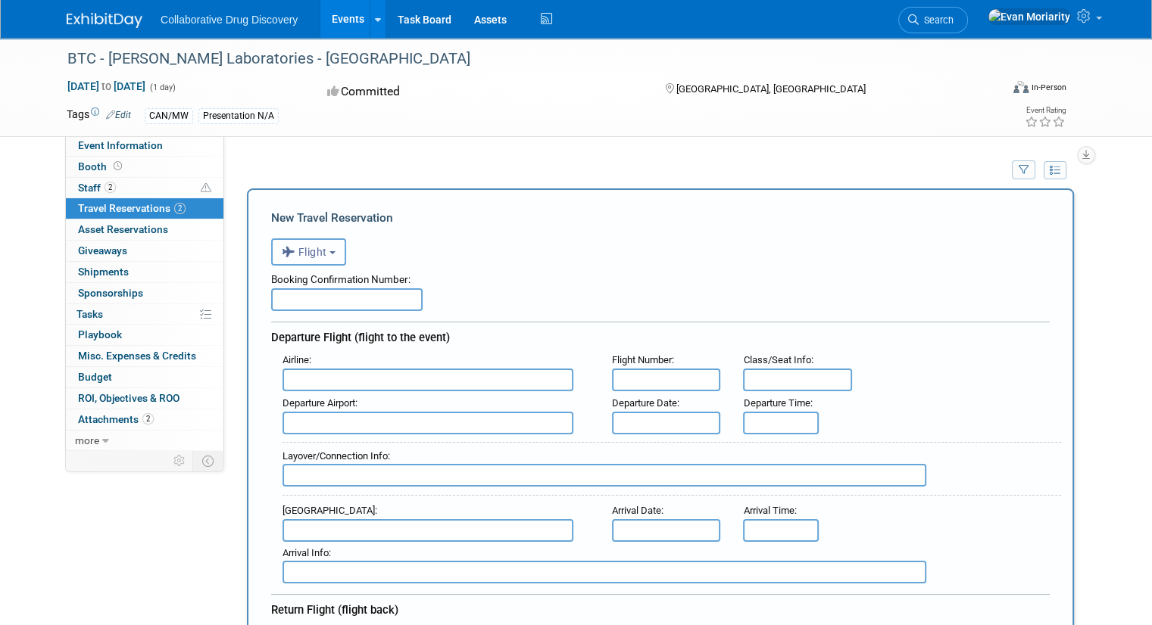
click at [315, 264] on button "Flight" at bounding box center [308, 252] width 75 height 27
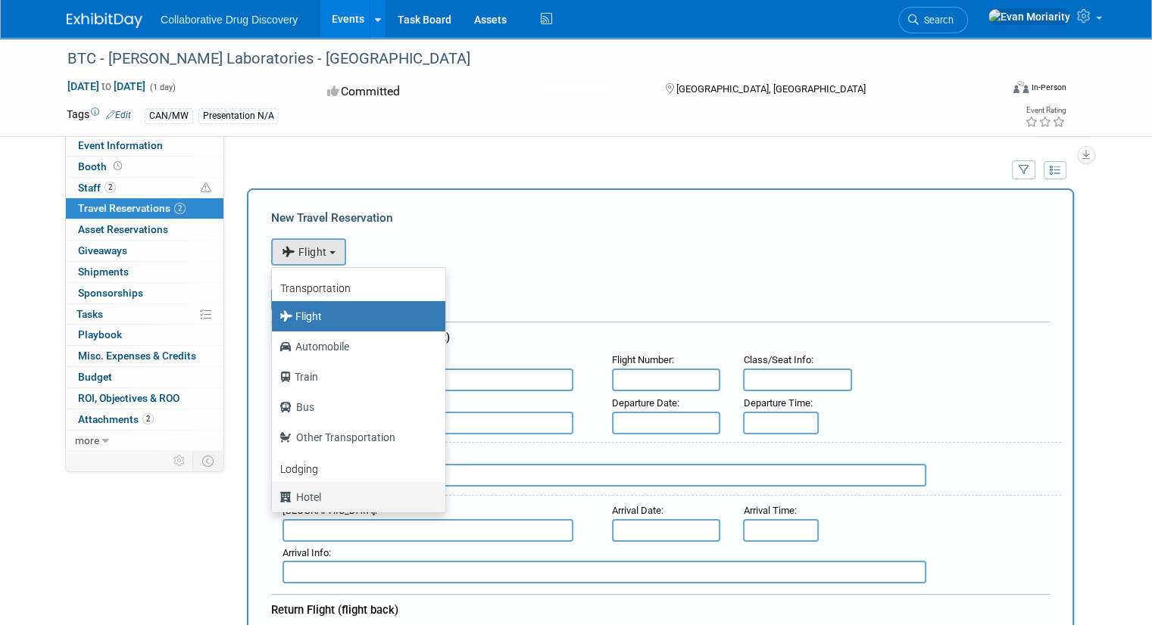
click at [326, 496] on label "Hotel" at bounding box center [354, 497] width 151 height 24
click at [274, 496] on input "Hotel" at bounding box center [269, 496] width 10 height 10
select select "6"
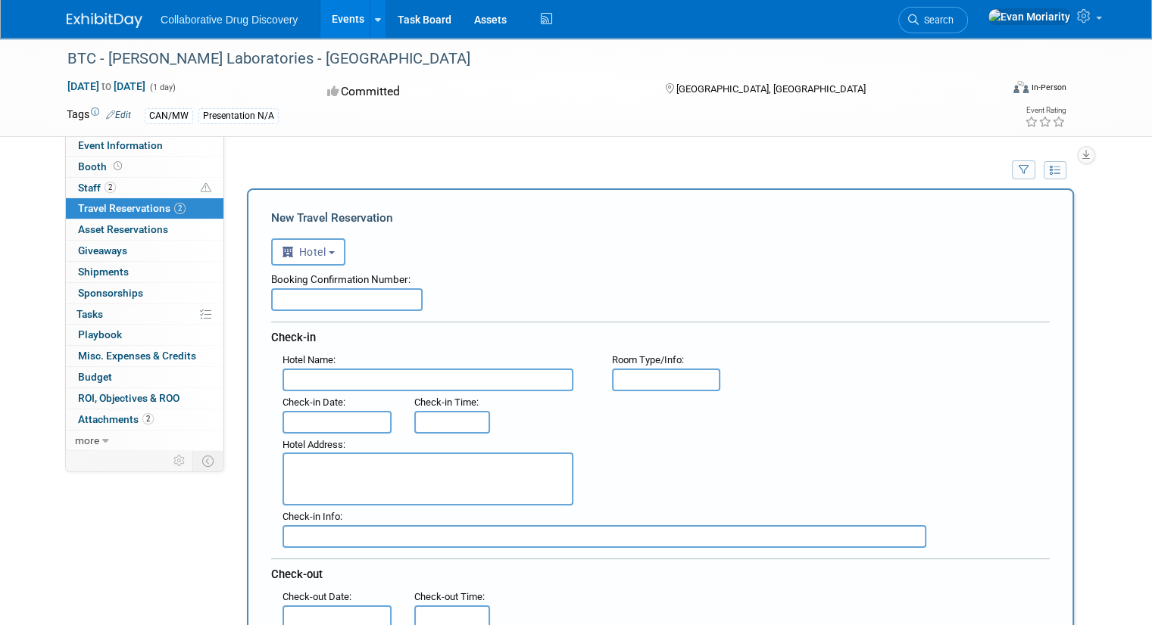
click at [350, 292] on input "text" at bounding box center [346, 300] width 151 height 23
paste input "62598517"
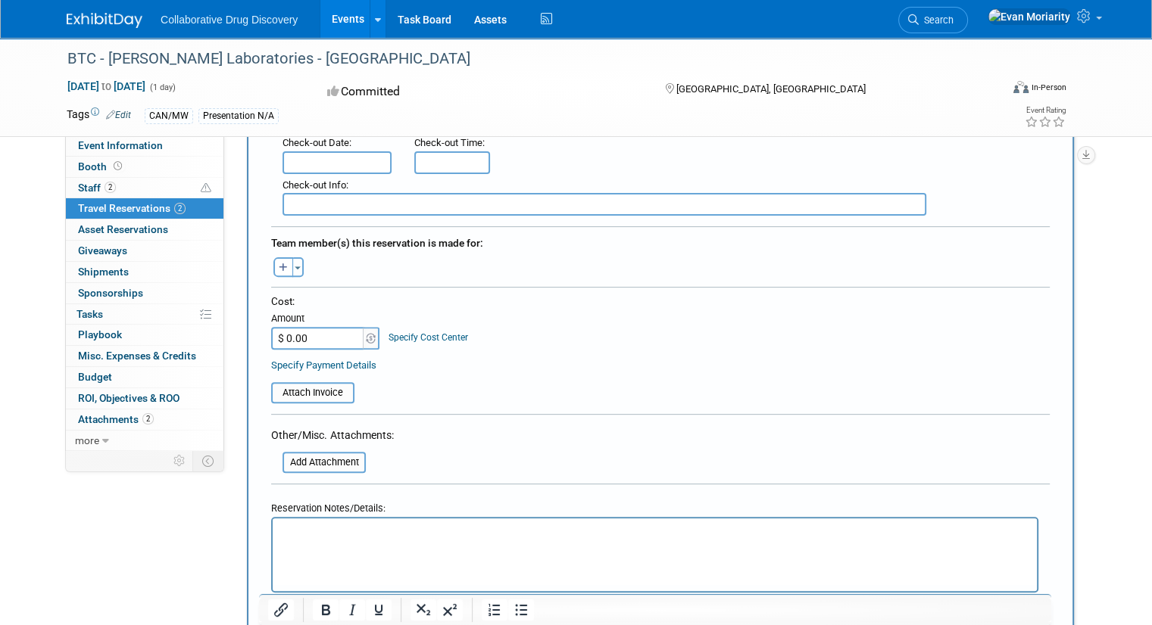
scroll to position [530, 0]
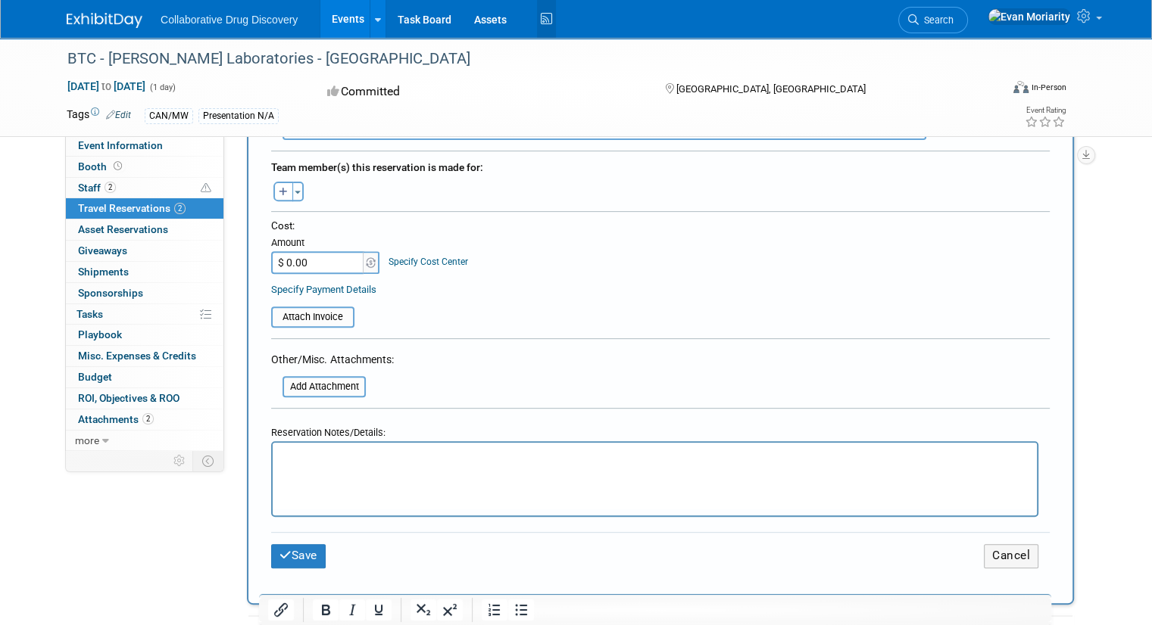
type input "62598517"
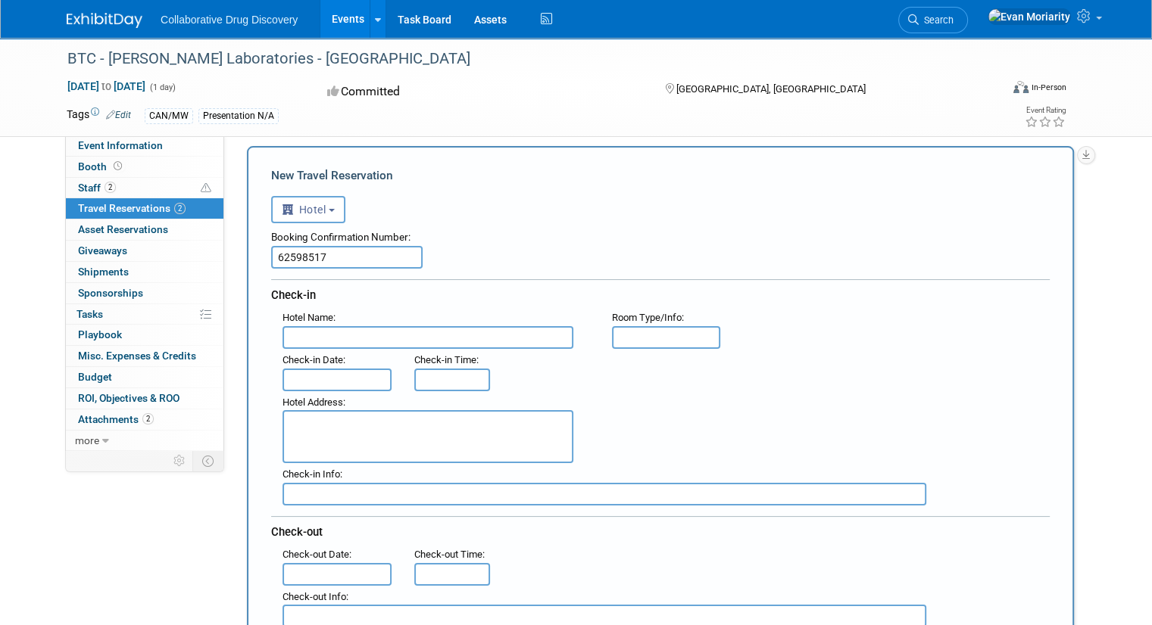
scroll to position [76, 0]
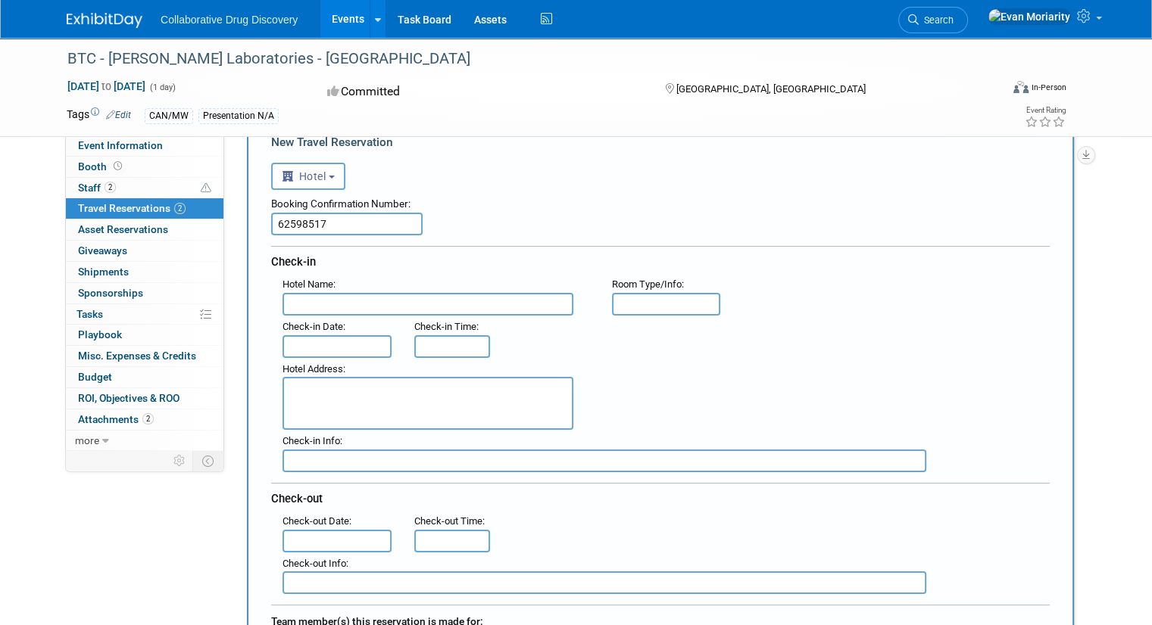
click at [463, 306] on input "text" at bounding box center [427, 304] width 291 height 23
paste input "Holiday Inn Vancouver-Centre (Broadway)"
click at [282, 302] on input "Holiday Inn Vancouver-Centre (Broadway)" at bounding box center [427, 304] width 291 height 23
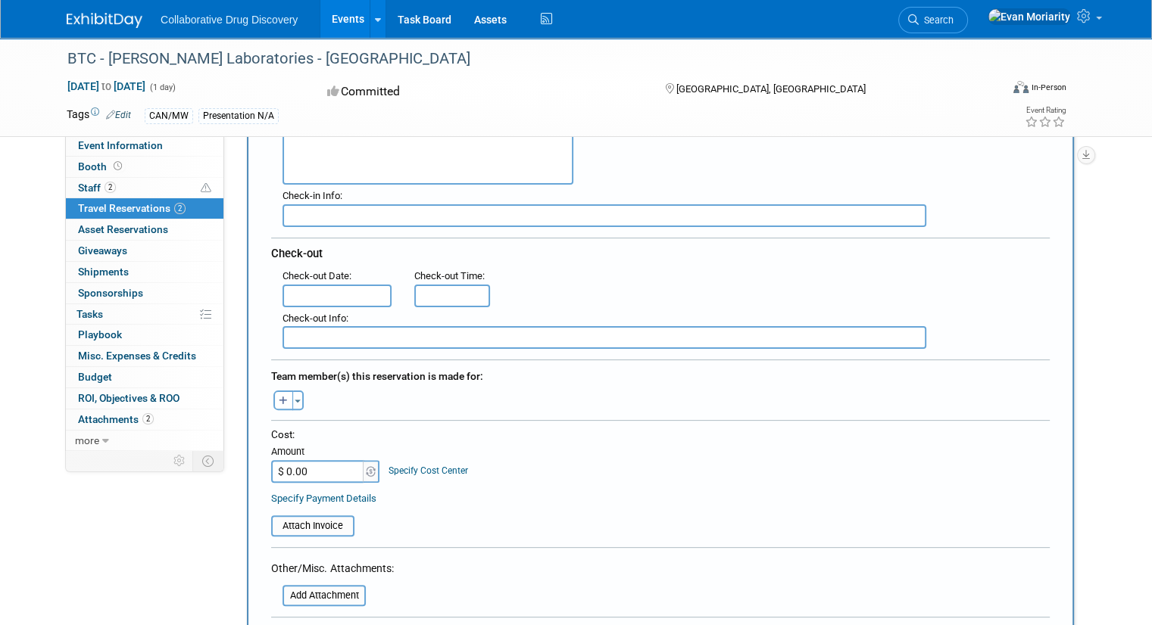
scroll to position [454, 0]
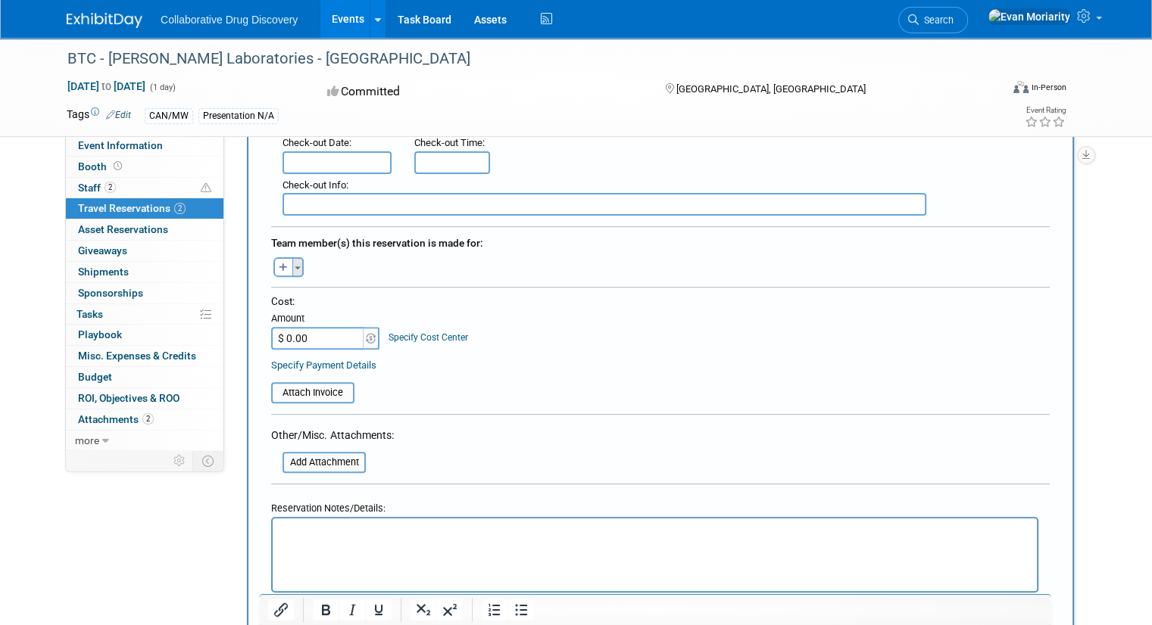
type input "Holiday Inn Vancouver-Centre (Broadway)"
click at [292, 263] on button "Toggle Dropdown" at bounding box center [297, 267] width 11 height 20
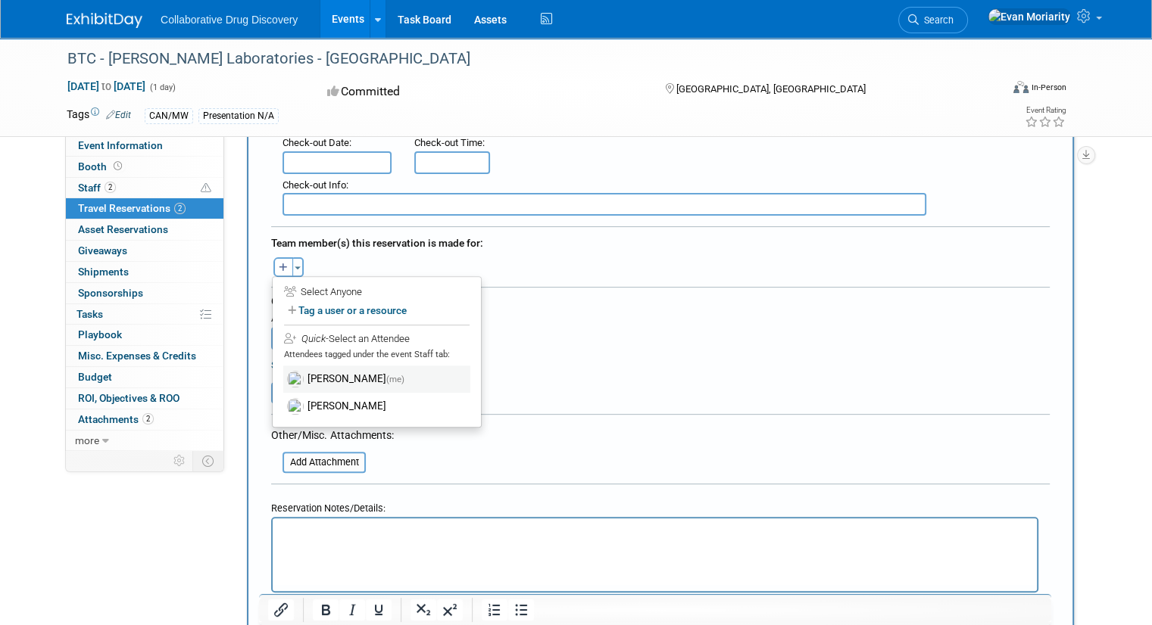
click at [312, 368] on label "[PERSON_NAME] (me)" at bounding box center [376, 379] width 187 height 27
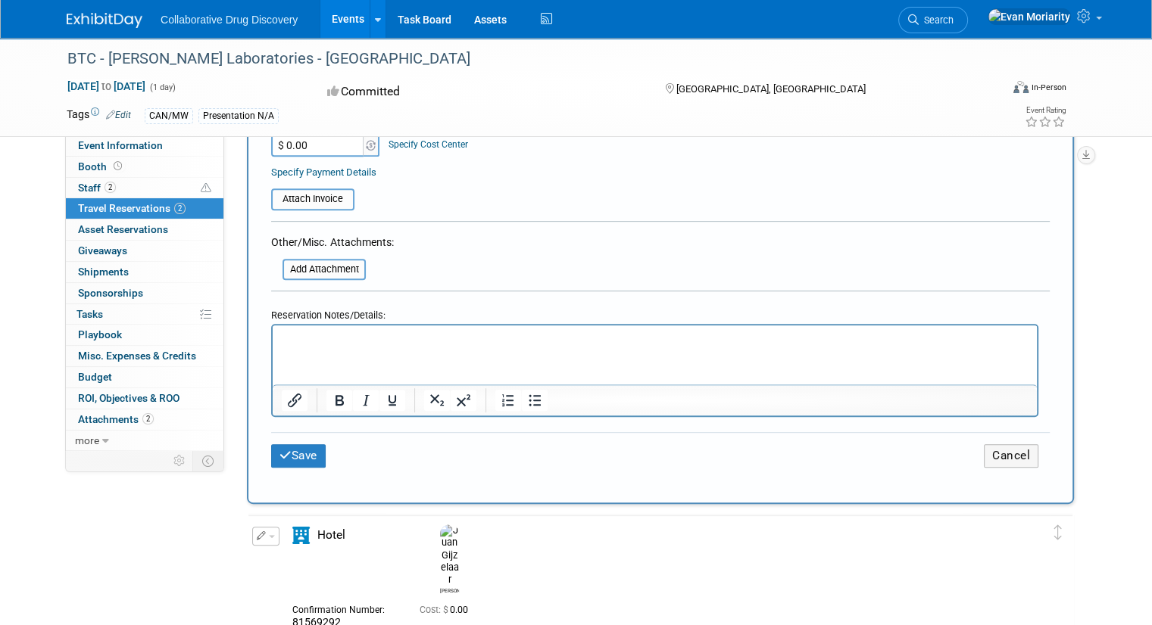
scroll to position [833, 0]
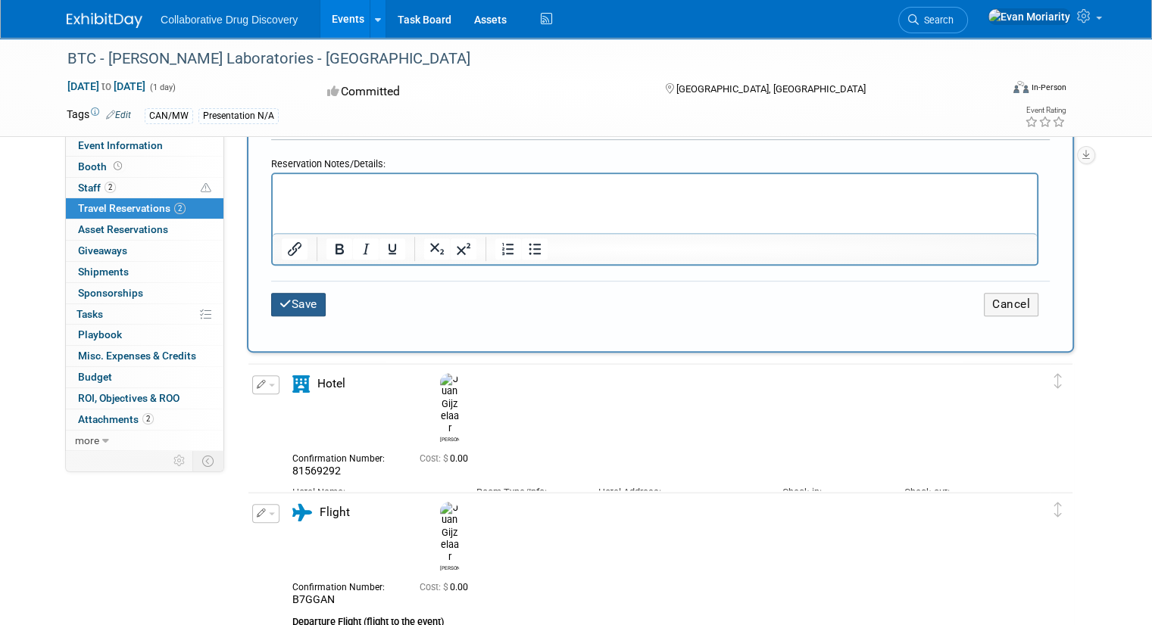
click at [307, 293] on button "Save" at bounding box center [298, 304] width 55 height 23
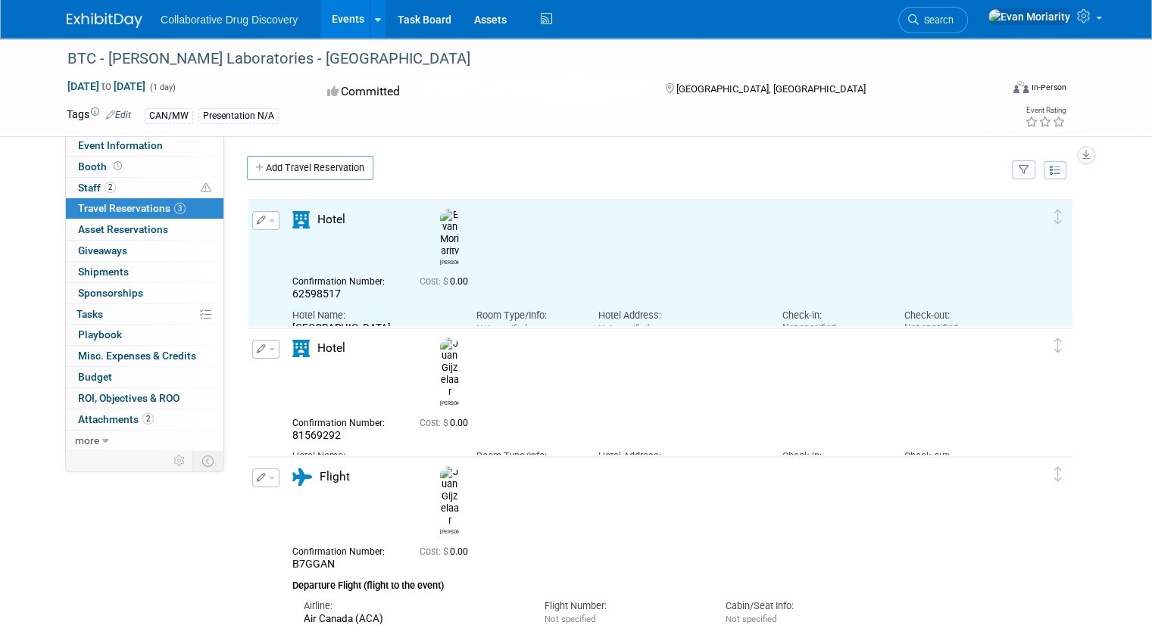
scroll to position [0, 0]
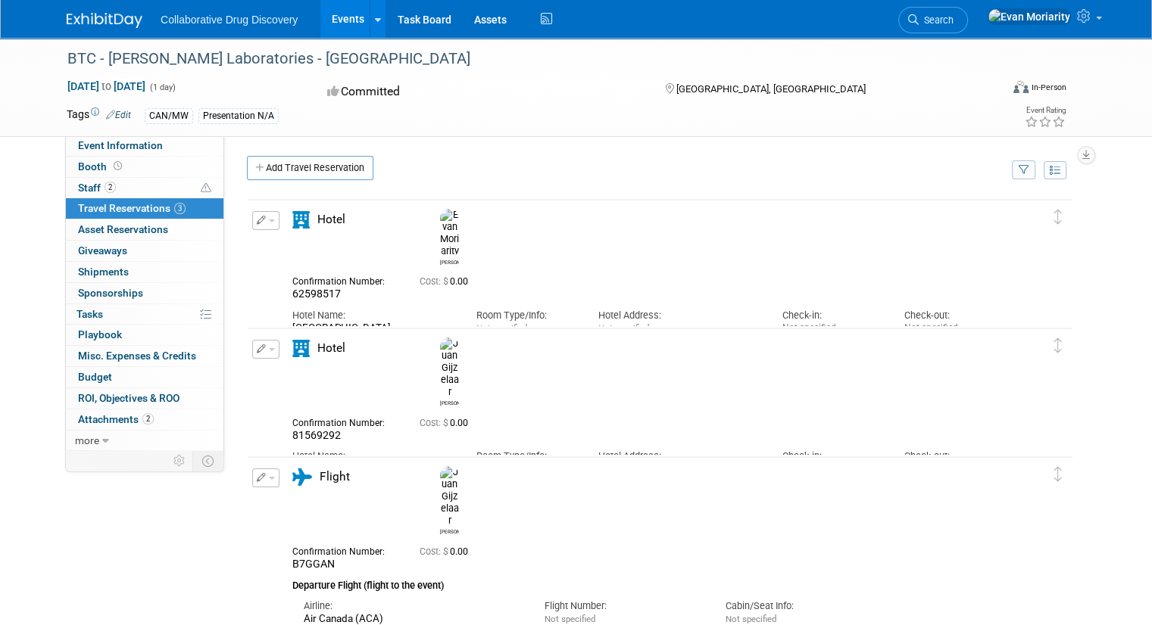
click at [547, 105] on div "Tags Edit CAN/MW Presentation N/A" at bounding box center [481, 116] width 829 height 23
click at [98, 18] on img at bounding box center [105, 20] width 76 height 15
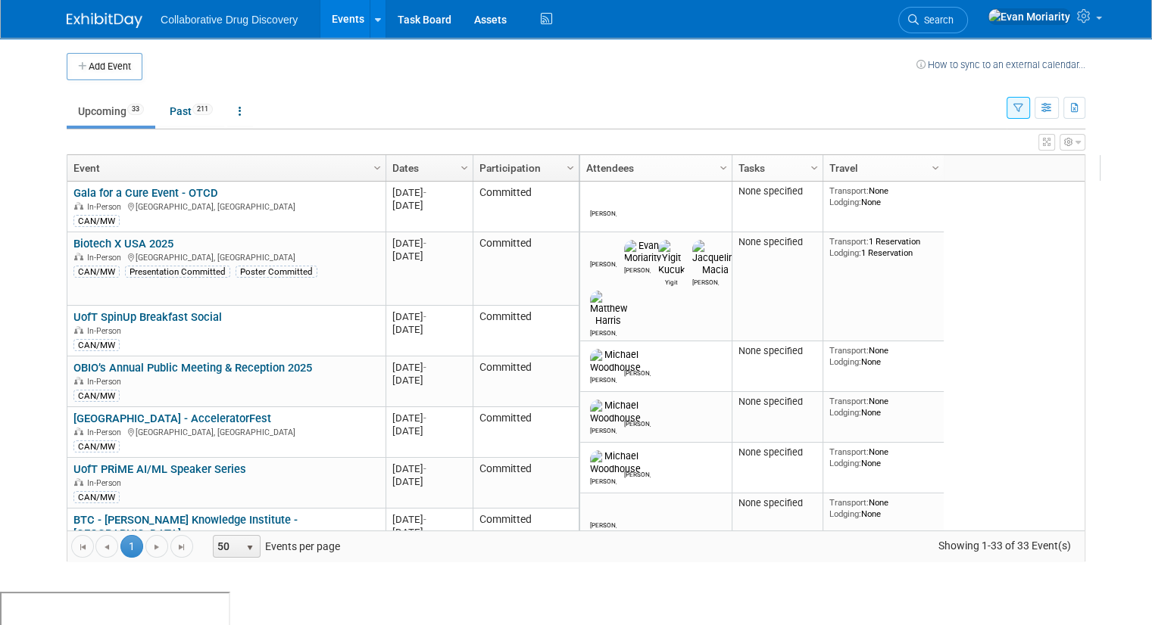
click at [1023, 104] on icon "button" at bounding box center [1018, 109] width 10 height 10
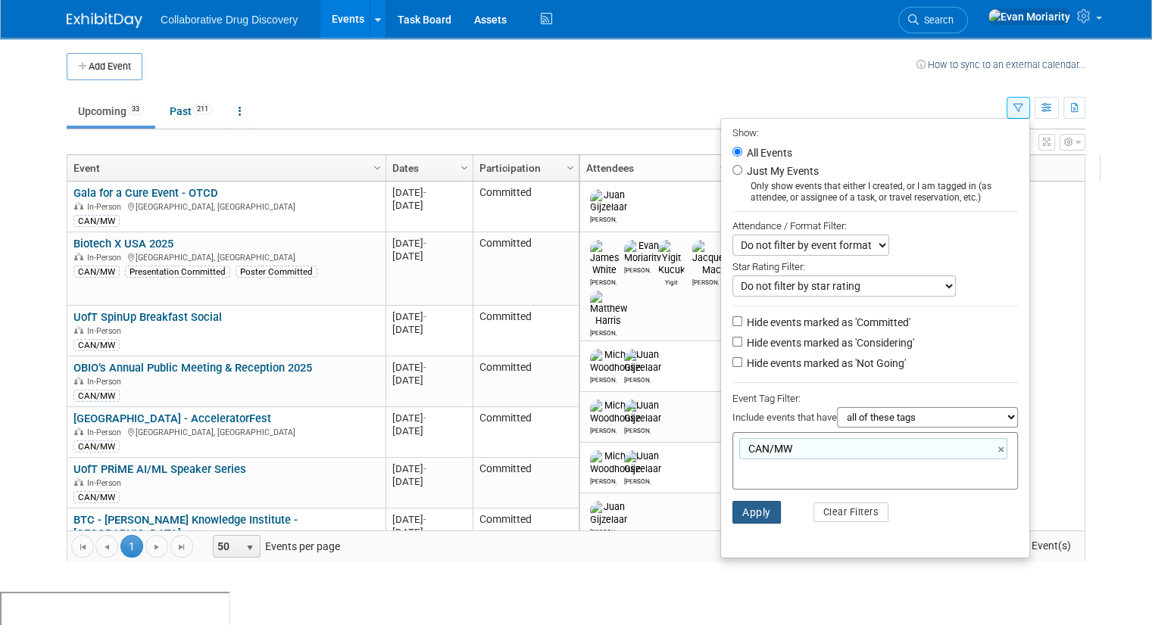
click at [767, 510] on button "Apply" at bounding box center [756, 512] width 48 height 23
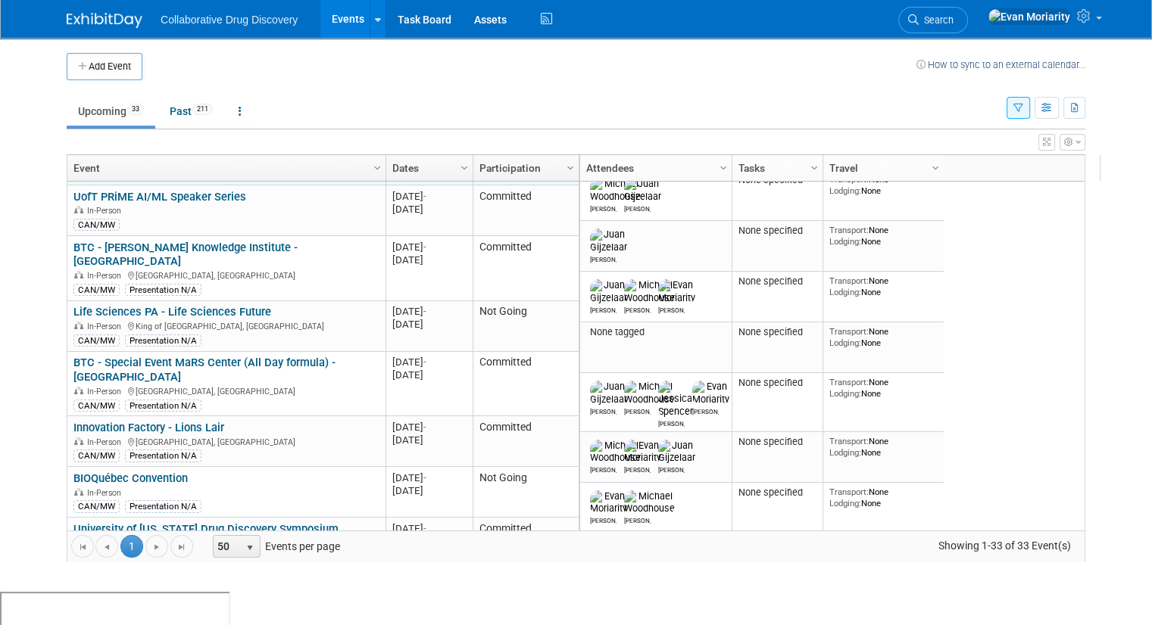
scroll to position [363, 0]
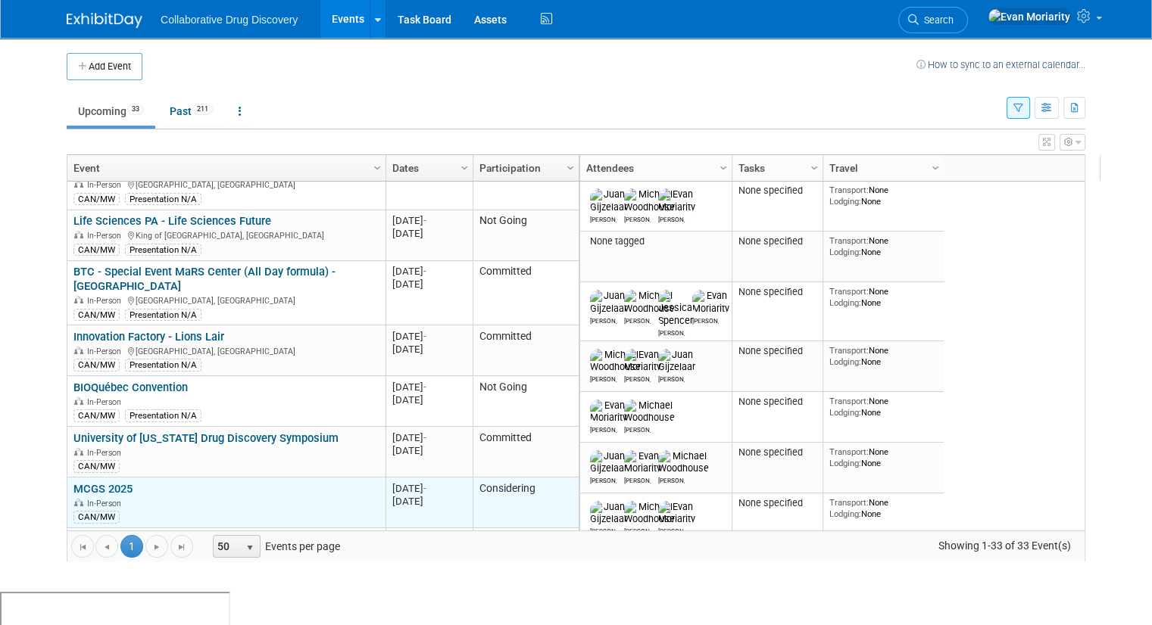
click at [86, 482] on link "MCGS 2025" at bounding box center [102, 489] width 59 height 14
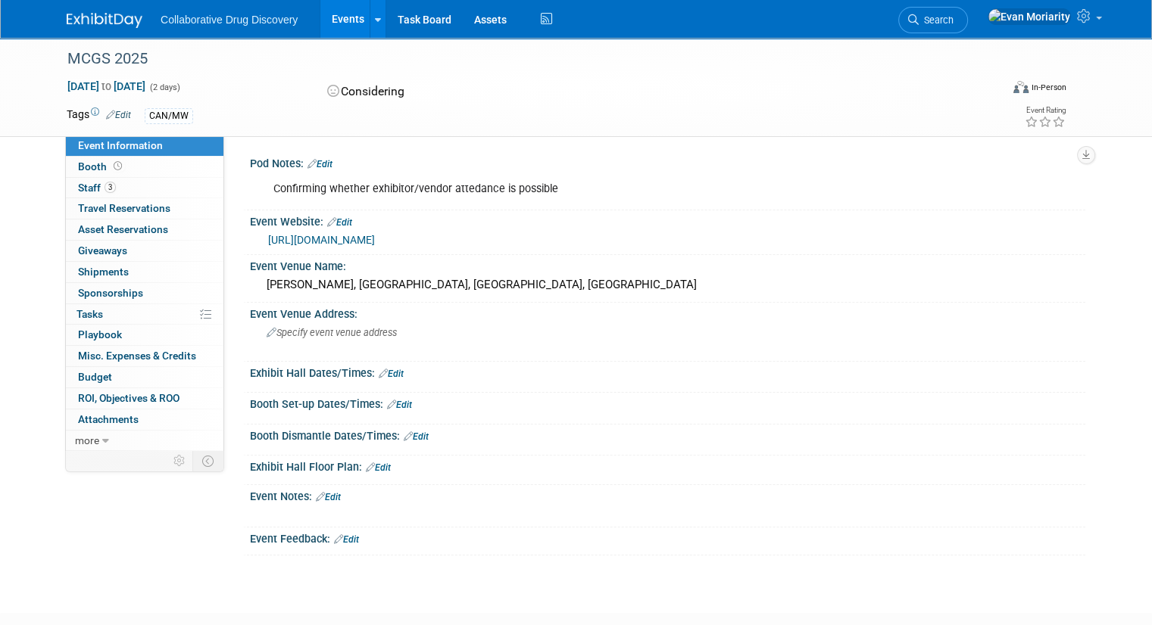
click at [375, 236] on link "[URL][DOMAIN_NAME]" at bounding box center [321, 240] width 107 height 12
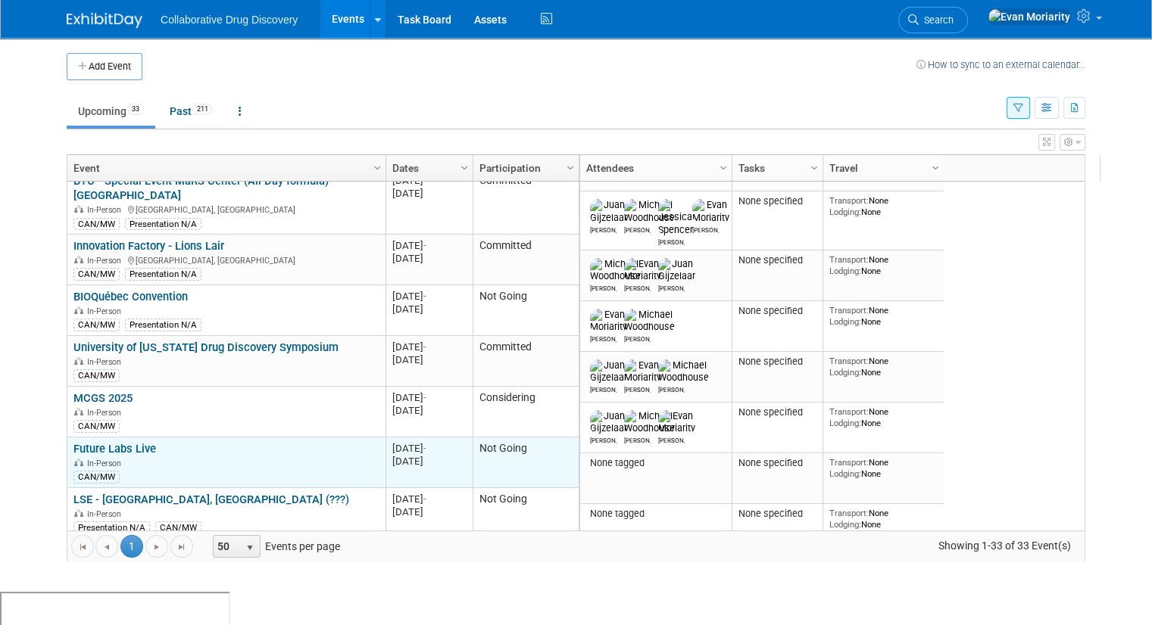
scroll to position [545, 0]
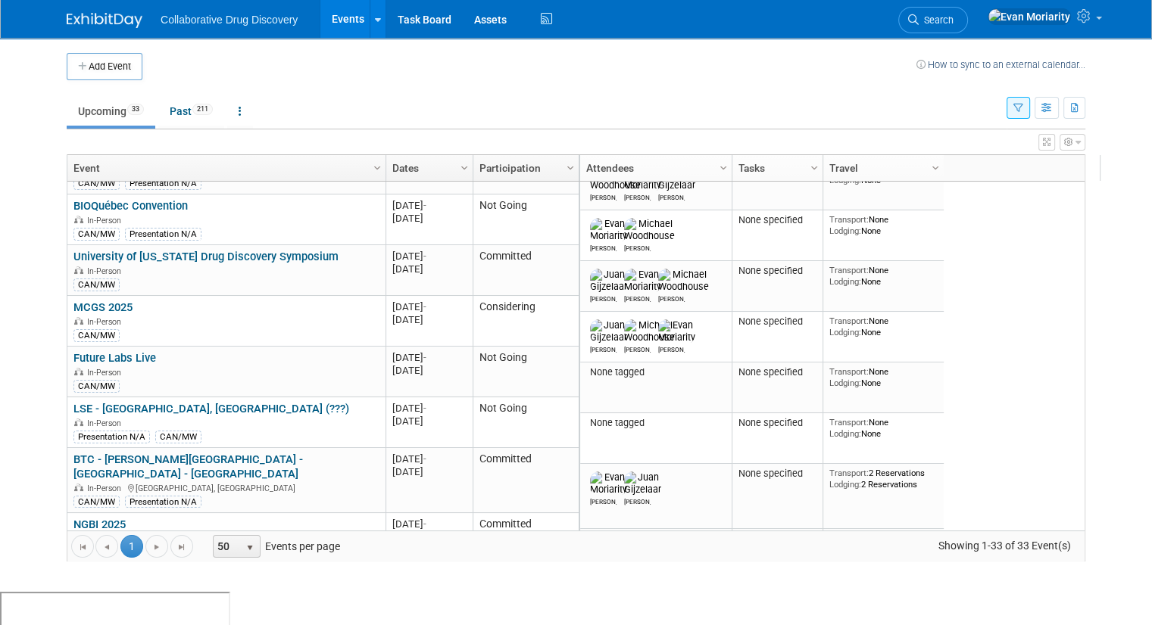
click at [1081, 141] on icon "button" at bounding box center [1077, 142] width 5 height 9
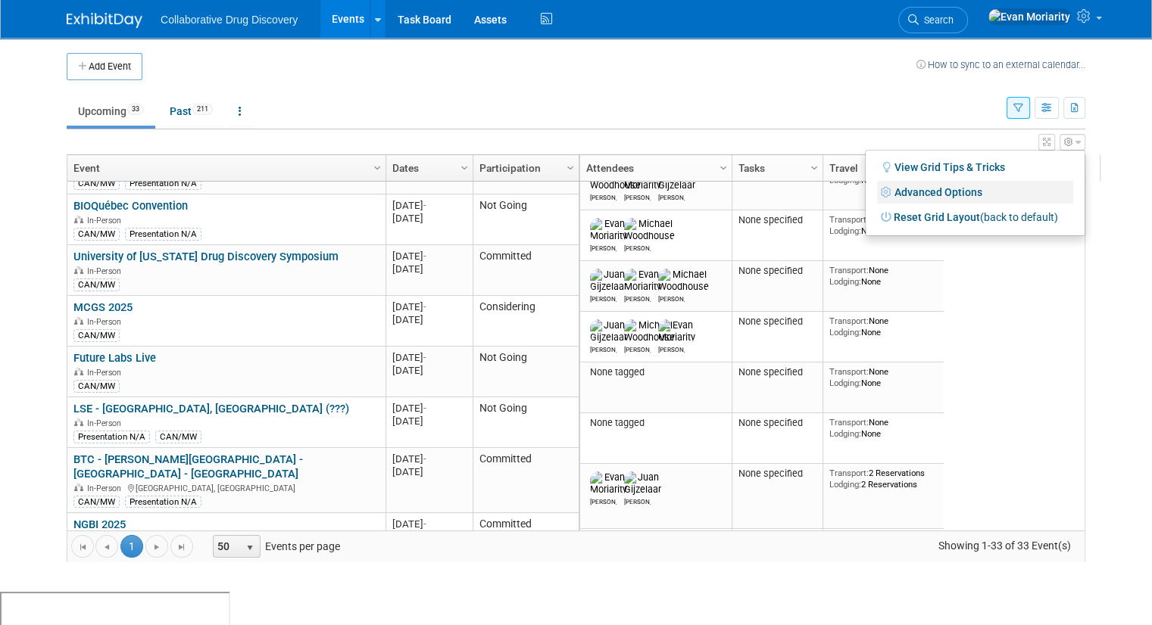
click at [968, 192] on link "Advanced Options" at bounding box center [975, 192] width 196 height 23
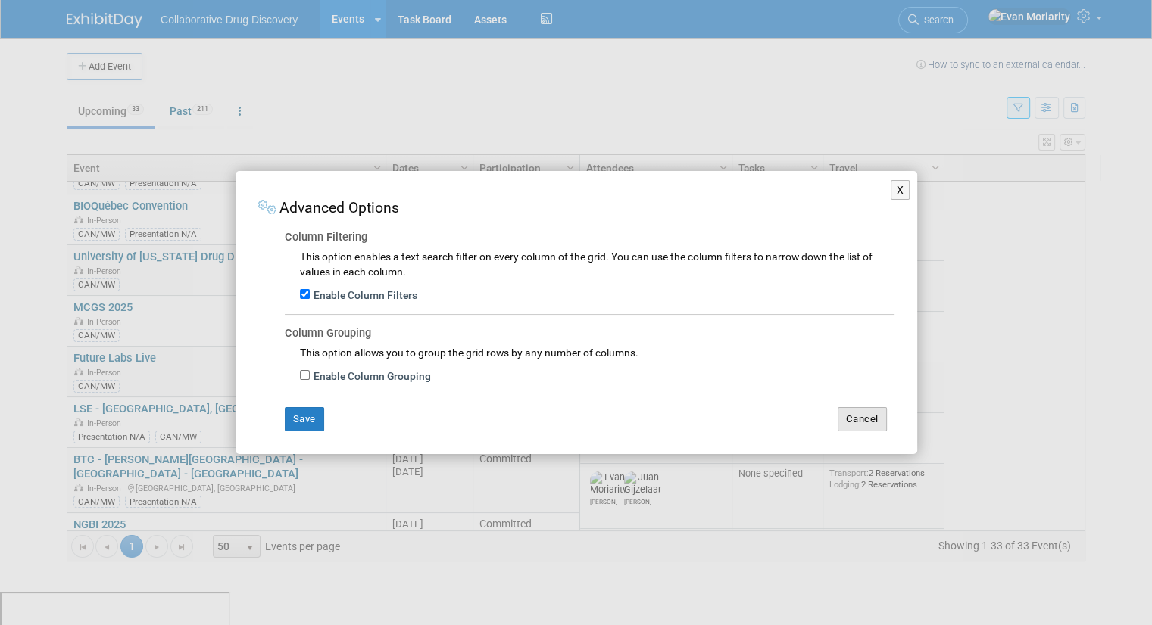
click at [871, 414] on button "Cancel" at bounding box center [862, 419] width 49 height 24
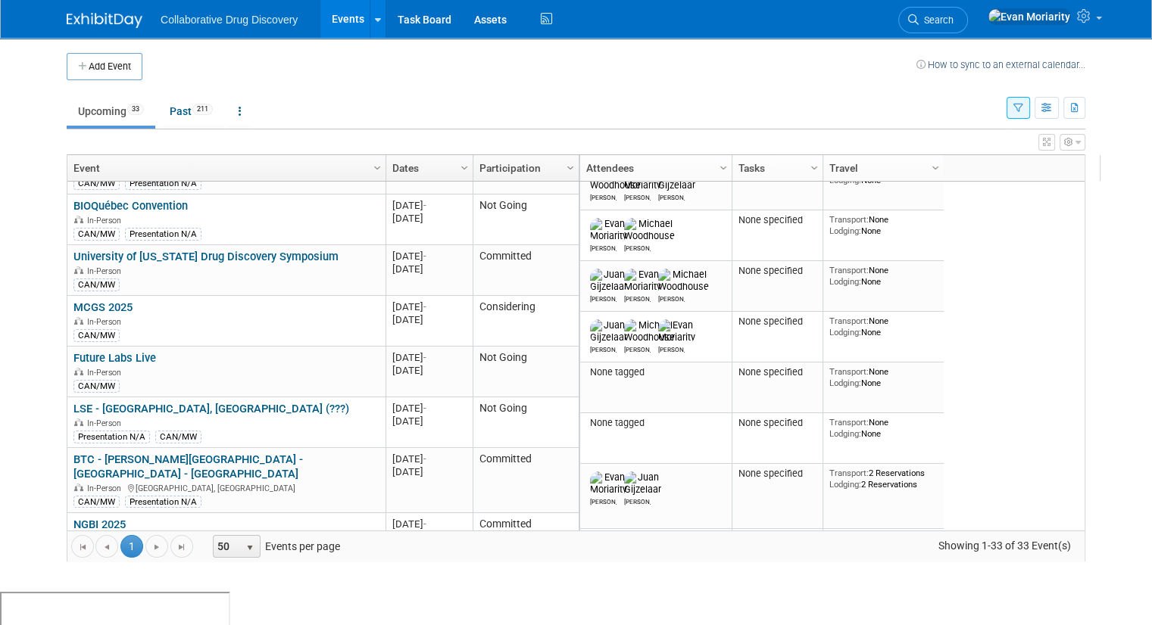
drag, startPoint x: 947, startPoint y: 170, endPoint x: 872, endPoint y: 115, distance: 93.1
click at [872, 115] on ul "Upcoming 33 Past 211 All Events 244 Past and Upcoming Grouped Annually Events g…" at bounding box center [537, 112] width 940 height 34
click at [940, 173] on div "Column Settings Attendees Column Settings Tasks Column Settings Travel Column S…" at bounding box center [840, 168] width 522 height 26
click at [928, 173] on link "Column Settings" at bounding box center [936, 166] width 17 height 23
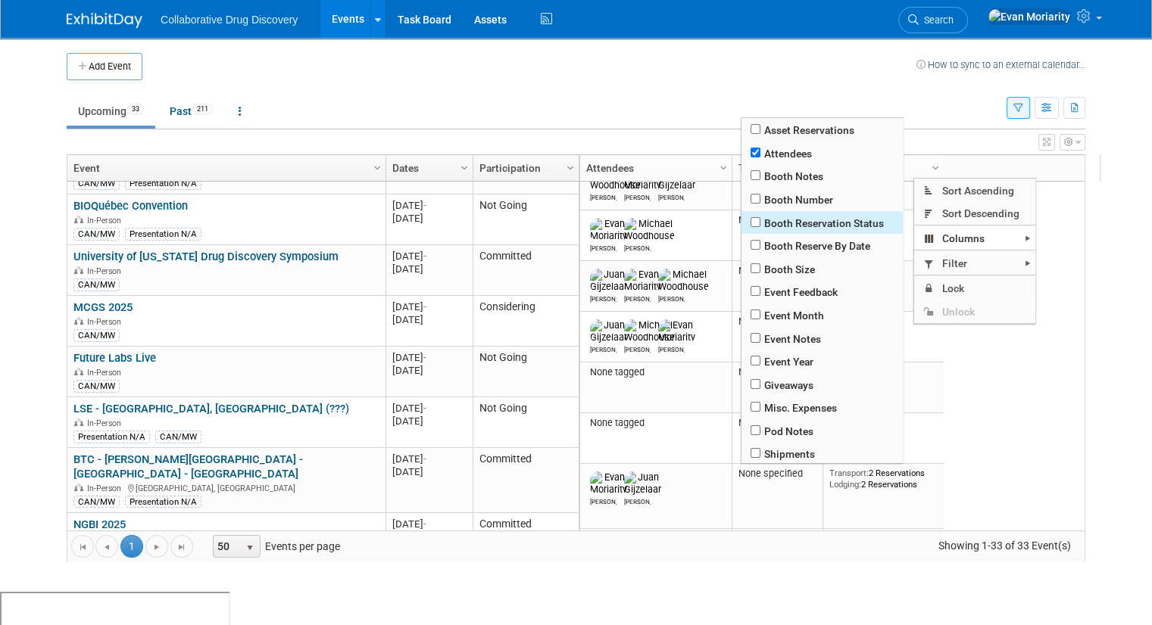
scroll to position [76, 0]
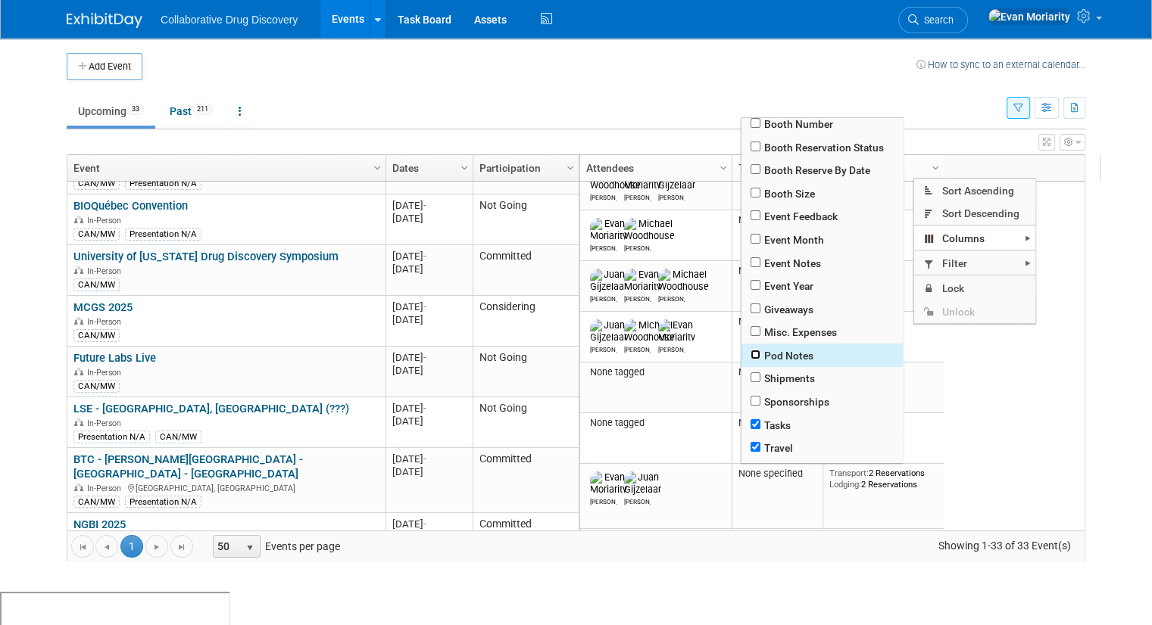
click at [757, 355] on input "checkbox" at bounding box center [755, 355] width 10 height 10
checkbox input "true"
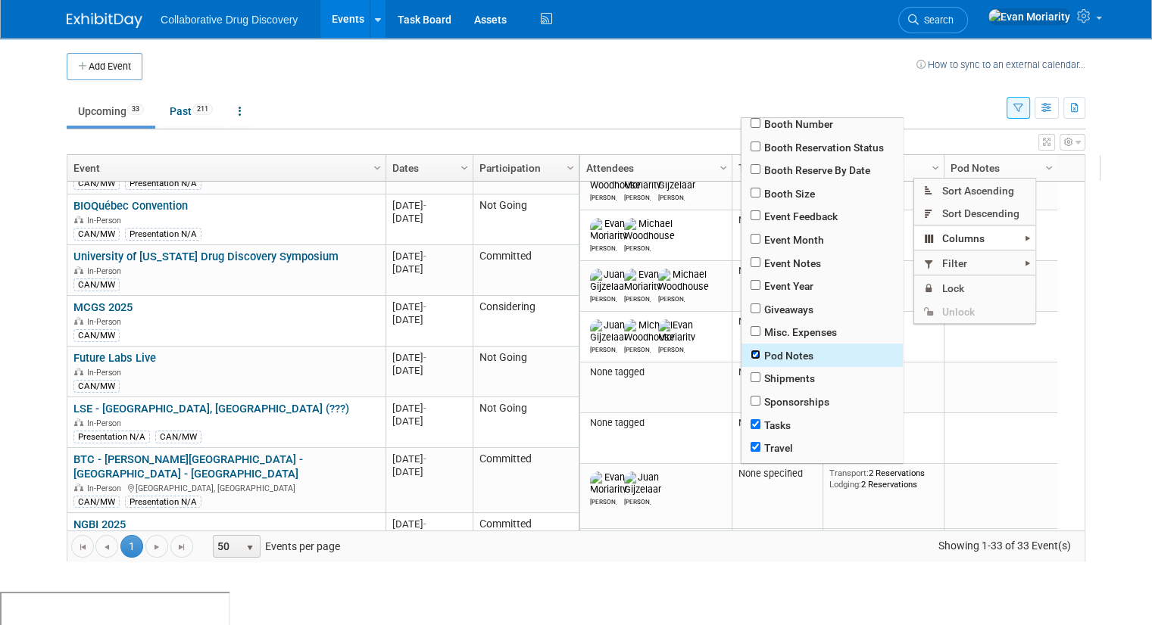
scroll to position [441, 0]
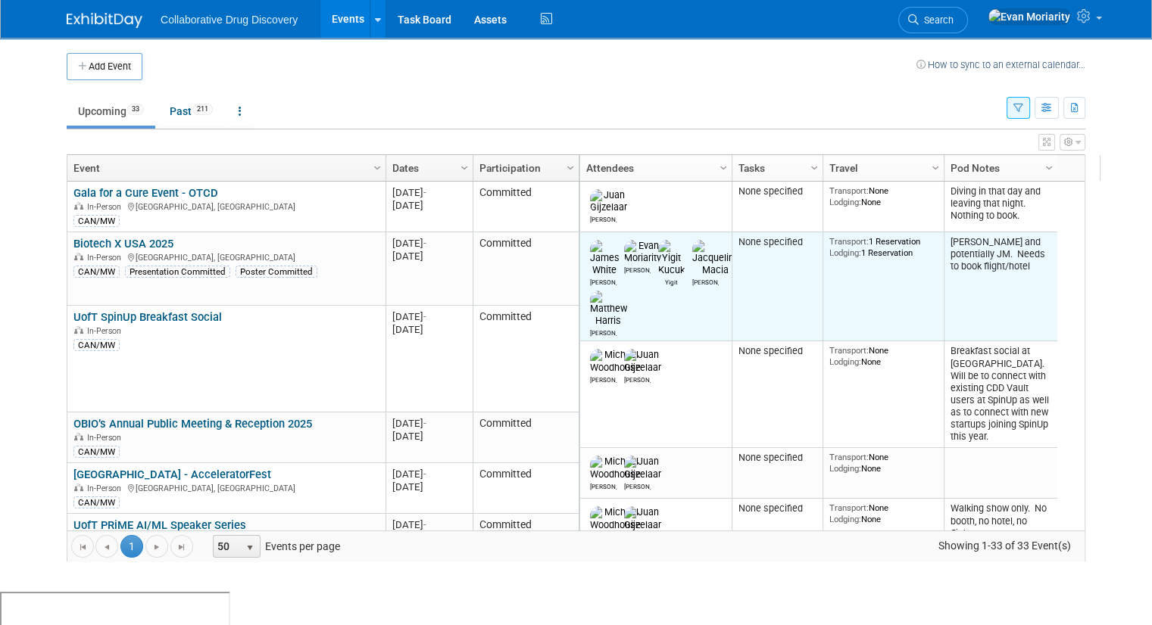
click at [990, 264] on td "[PERSON_NAME] and potentially JM. Needs to book flight/hotel" at bounding box center [1001, 286] width 114 height 109
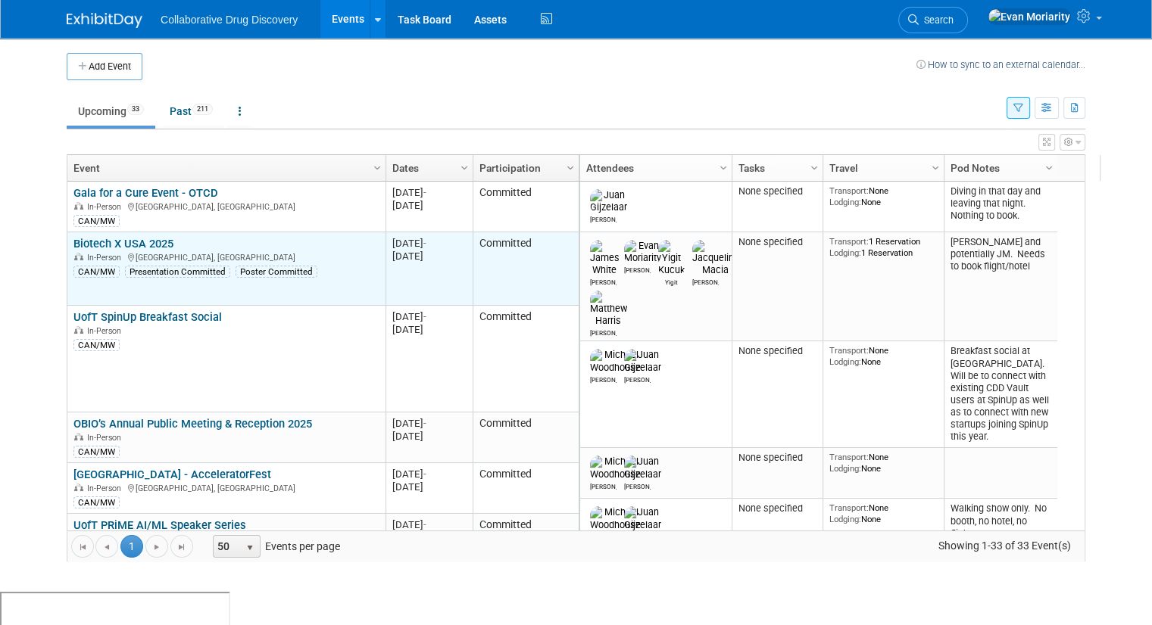
click at [126, 243] on link "Biotech X USA 2025" at bounding box center [123, 244] width 100 height 14
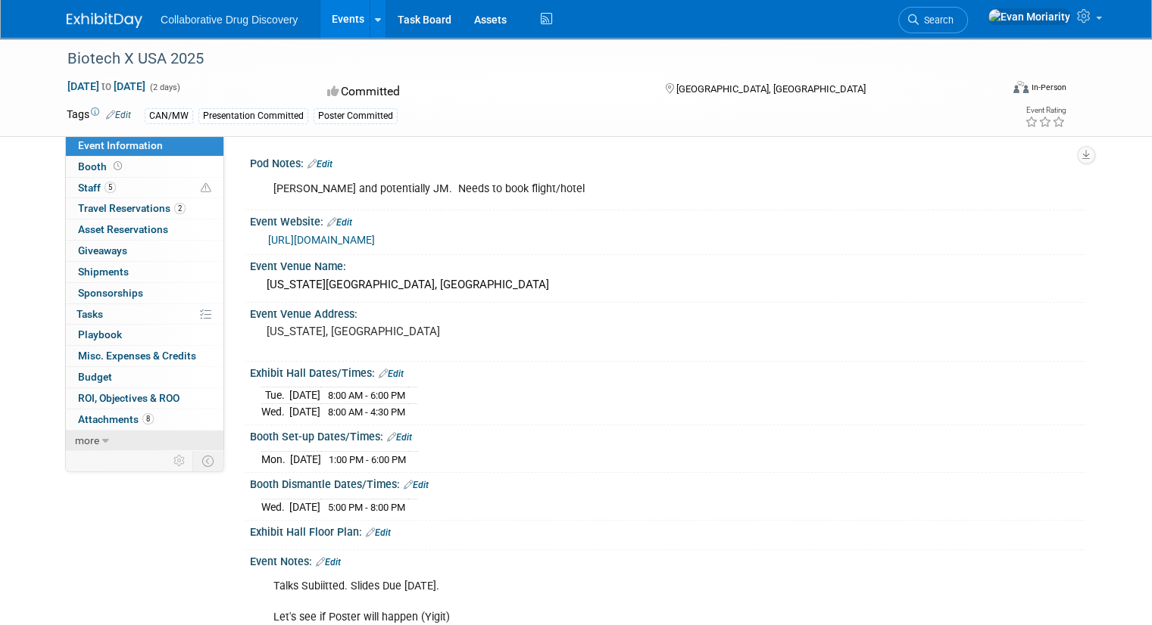
click at [75, 436] on span "more" at bounding box center [87, 441] width 24 height 12
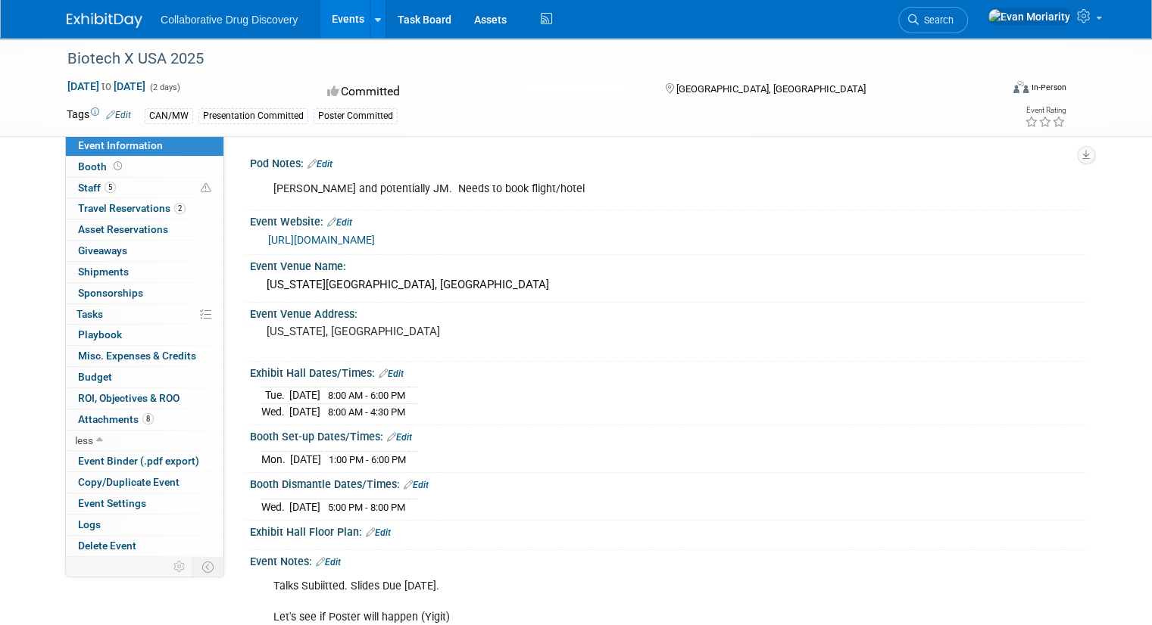
click at [314, 164] on link "Edit" at bounding box center [319, 164] width 25 height 11
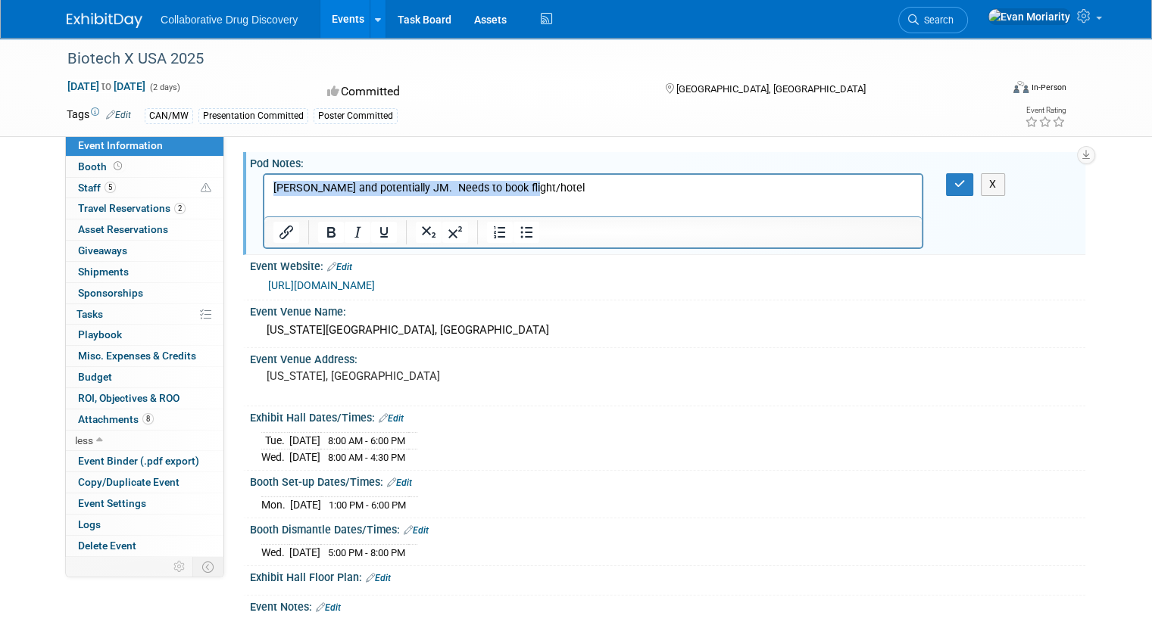
drag, startPoint x: 540, startPoint y: 195, endPoint x: 240, endPoint y: 200, distance: 299.9
click at [264, 196] on html "[PERSON_NAME] and potentially JM. Needs to book flight/hotel" at bounding box center [592, 185] width 657 height 21
click at [960, 179] on button "button" at bounding box center [960, 184] width 28 height 22
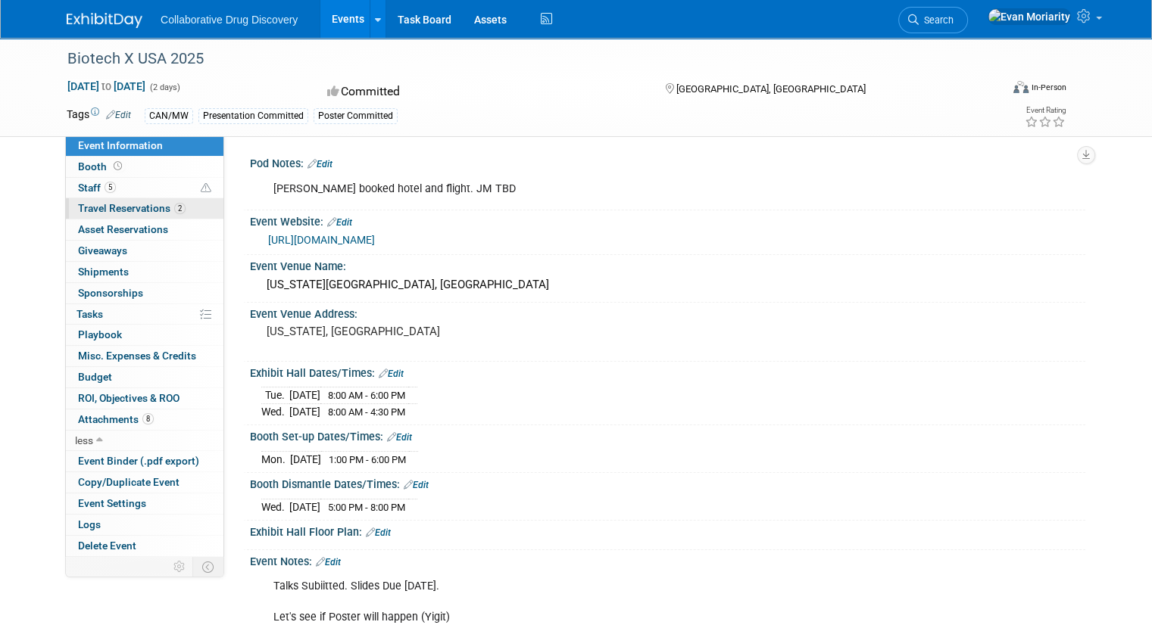
click at [142, 211] on span "Travel Reservations 2" at bounding box center [132, 208] width 108 height 12
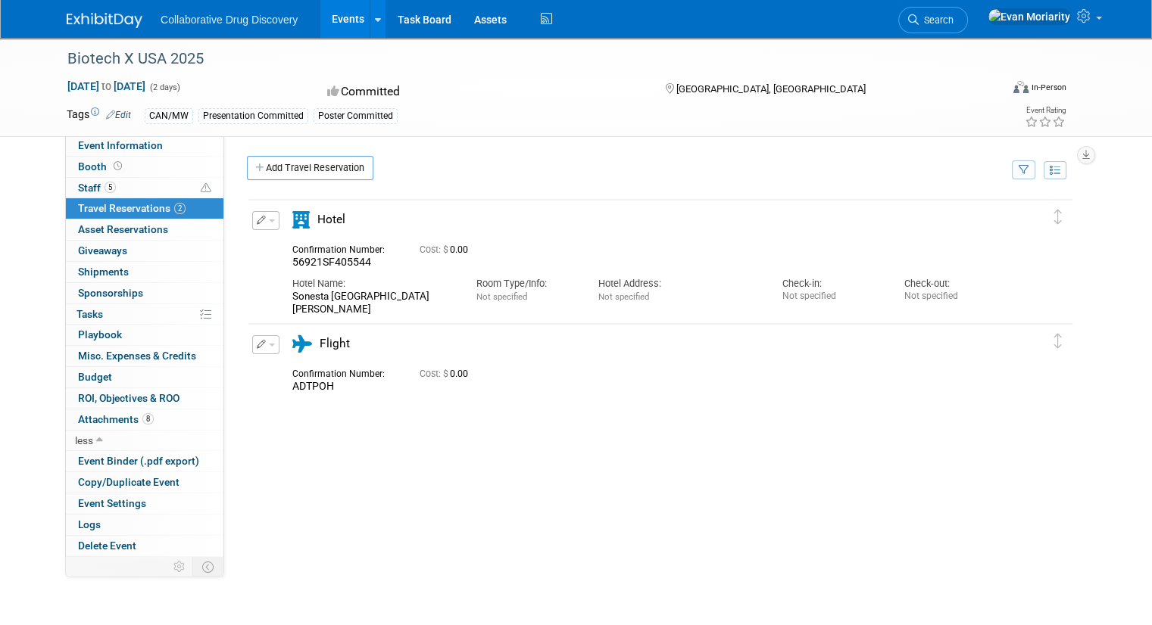
click at [257, 219] on icon "button" at bounding box center [262, 220] width 10 height 9
click at [288, 248] on button "Edit Reservation" at bounding box center [317, 247] width 128 height 22
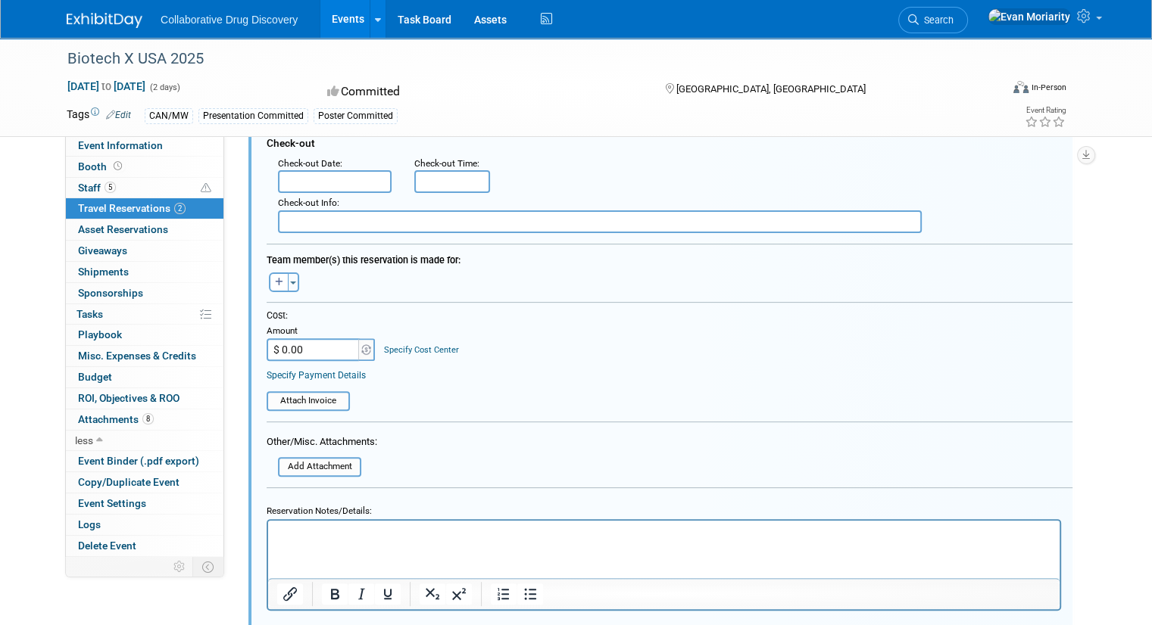
scroll to position [402, 0]
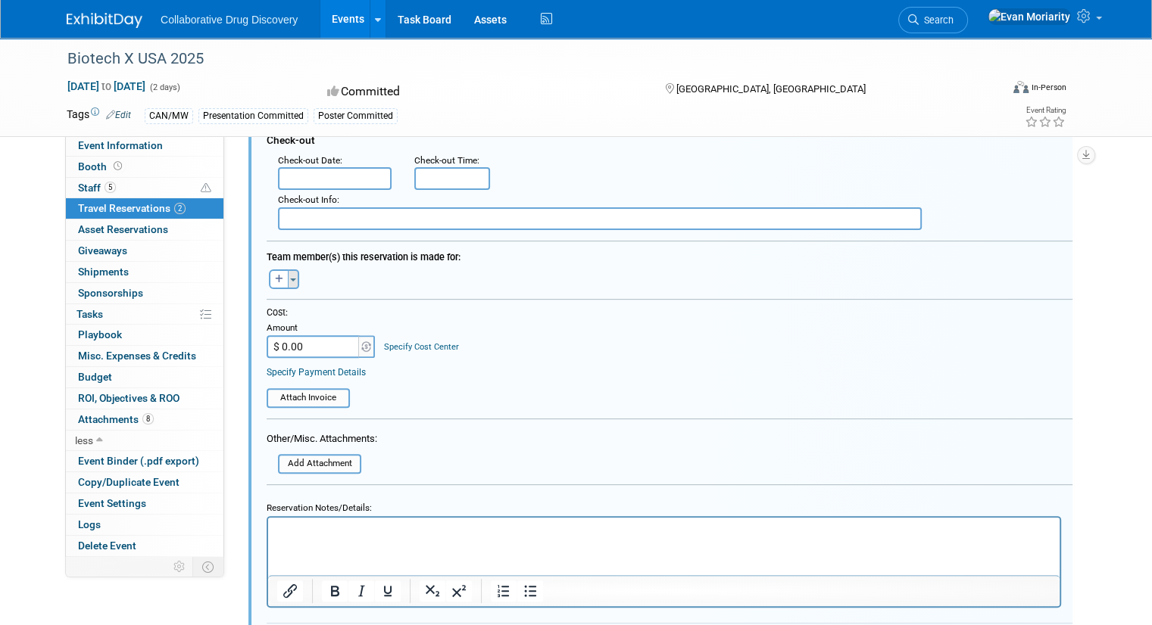
click at [288, 273] on button "Toggle Dropdown" at bounding box center [293, 280] width 11 height 20
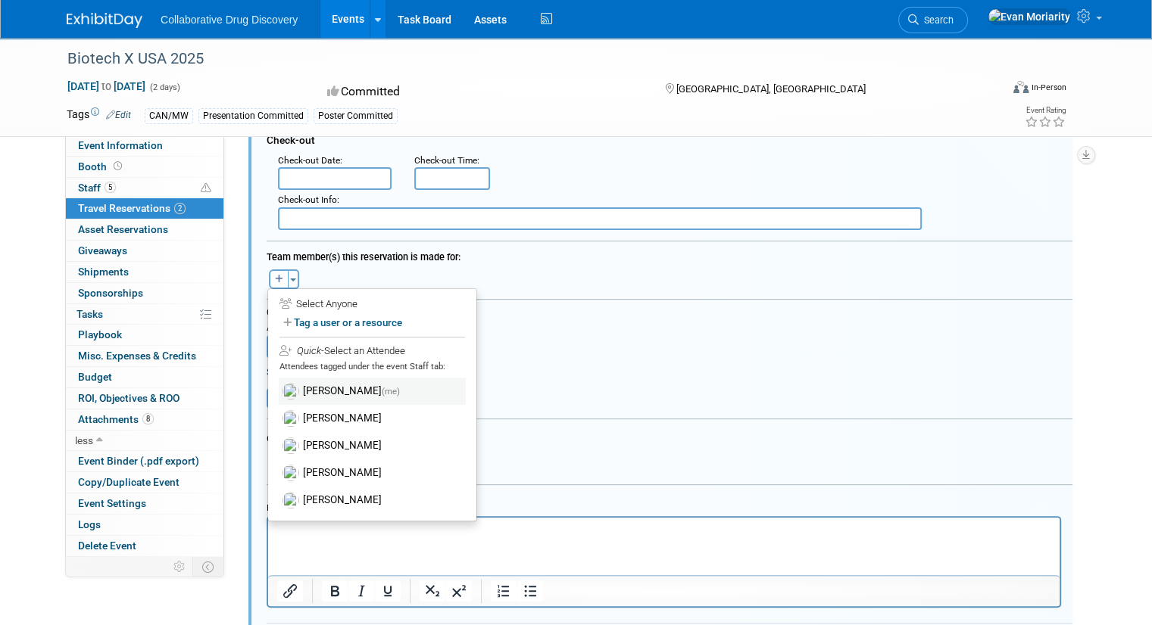
click at [322, 381] on label "[PERSON_NAME] (me)" at bounding box center [372, 391] width 187 height 27
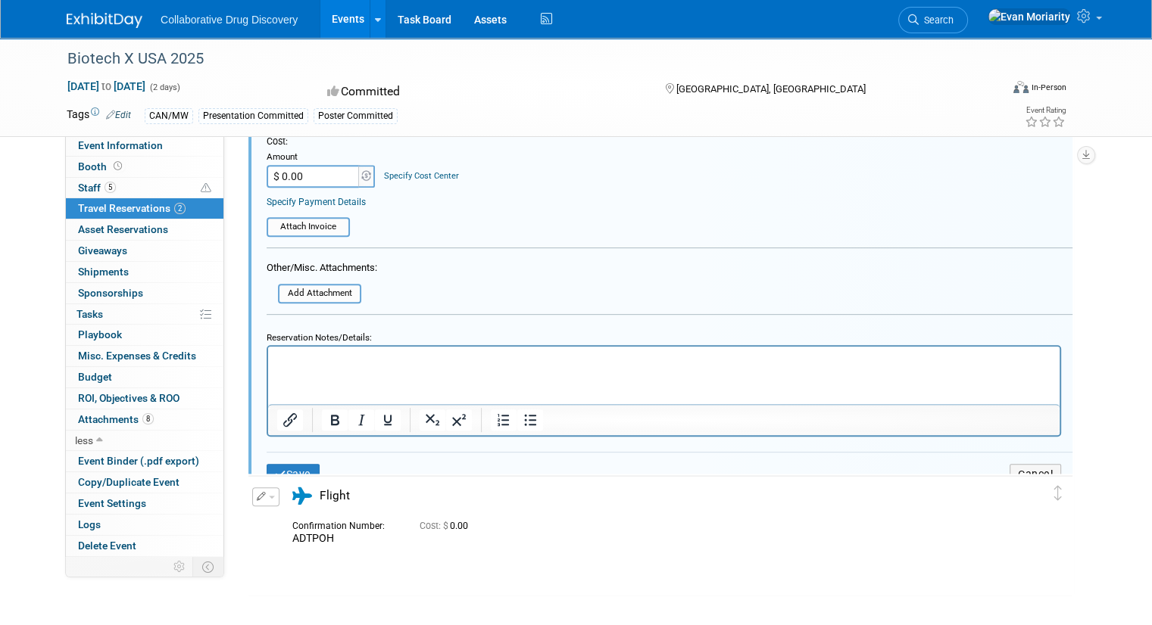
scroll to position [629, 0]
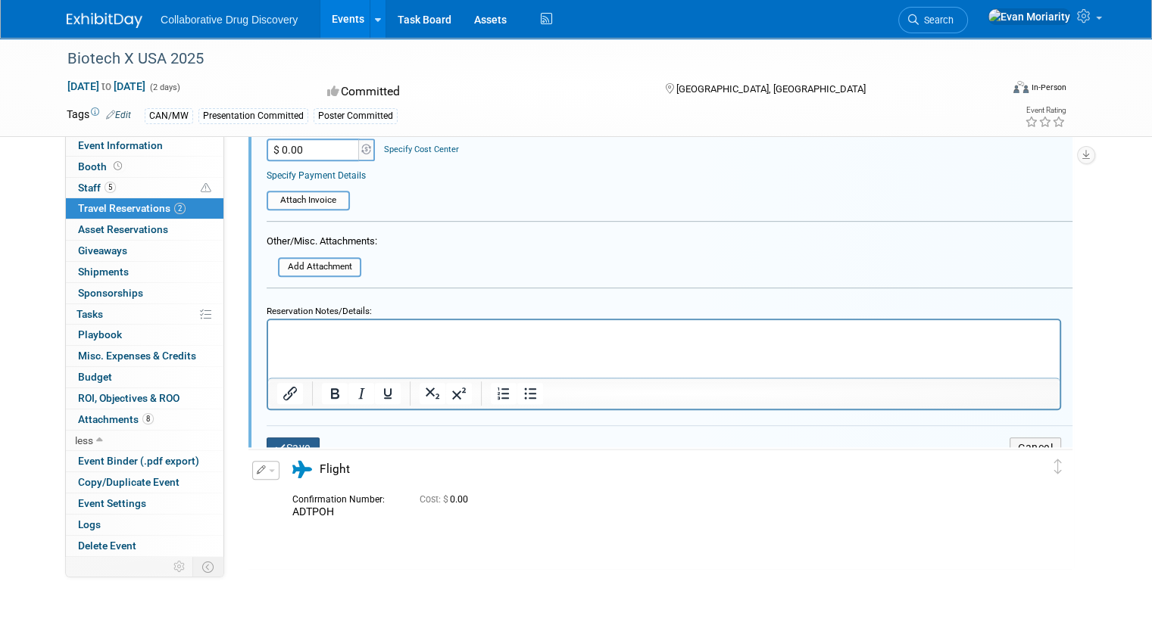
click at [292, 438] on button "Save" at bounding box center [293, 449] width 53 height 22
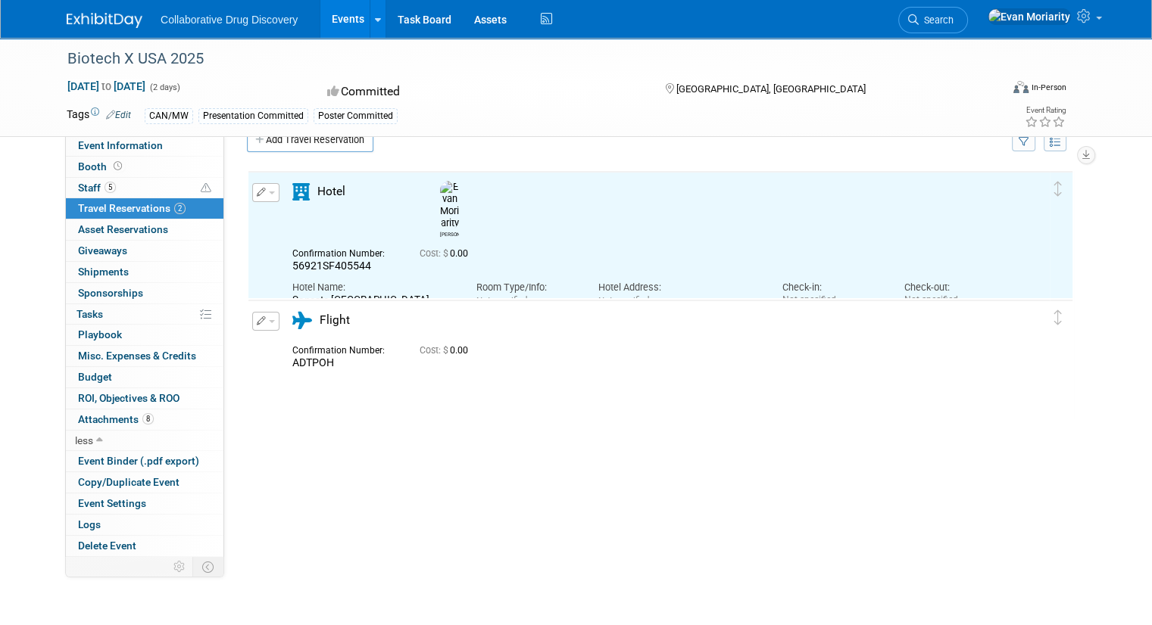
scroll to position [23, 0]
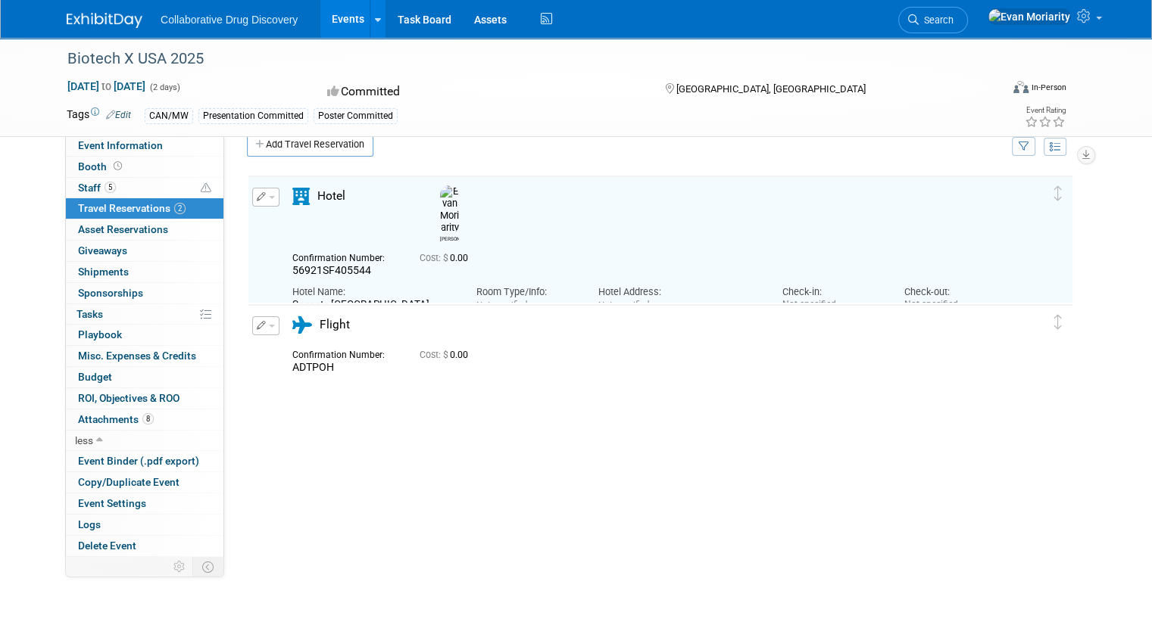
click at [252, 330] on button "button" at bounding box center [265, 326] width 27 height 19
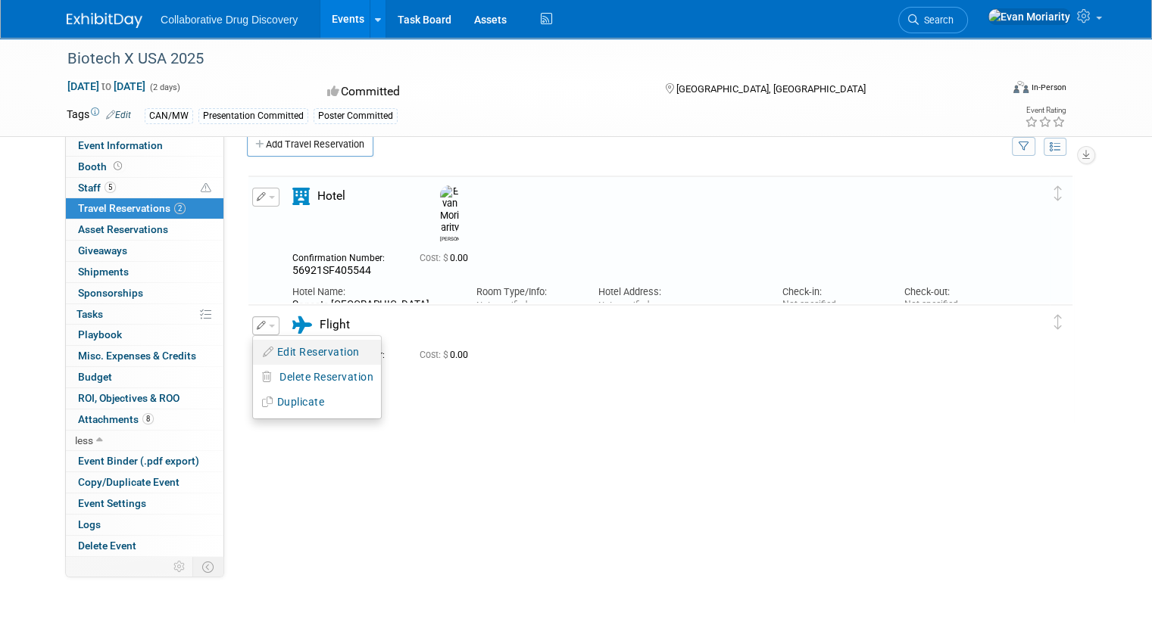
click at [288, 350] on button "Edit Reservation" at bounding box center [317, 353] width 128 height 22
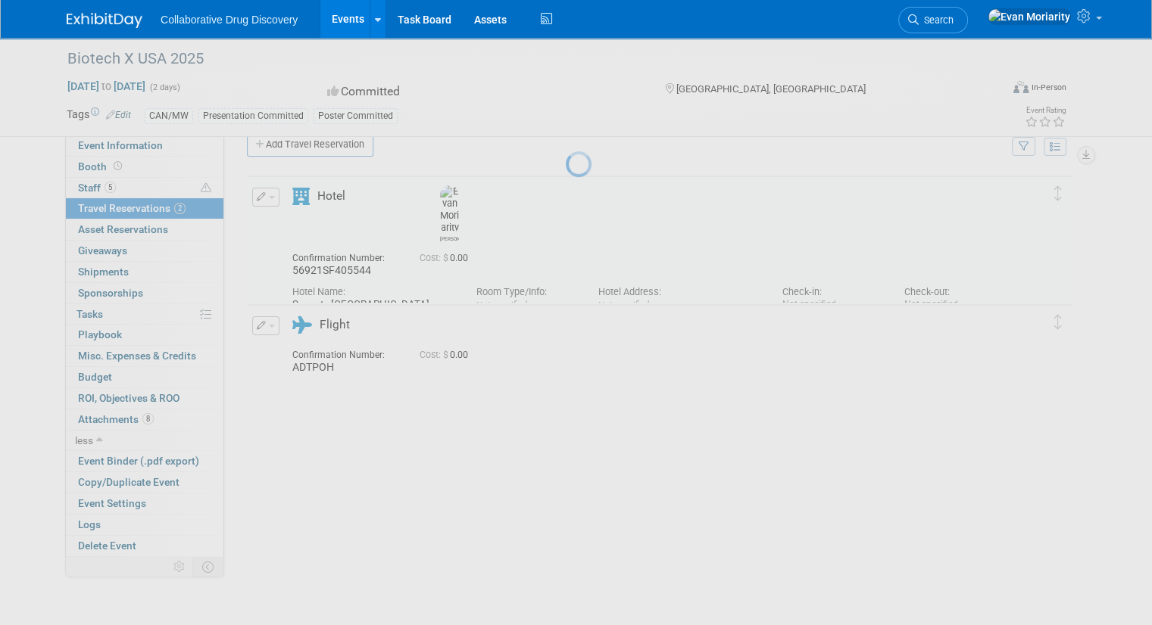
select select "e0fb78ef-f56b-4449-b9df-69f0310d3364"
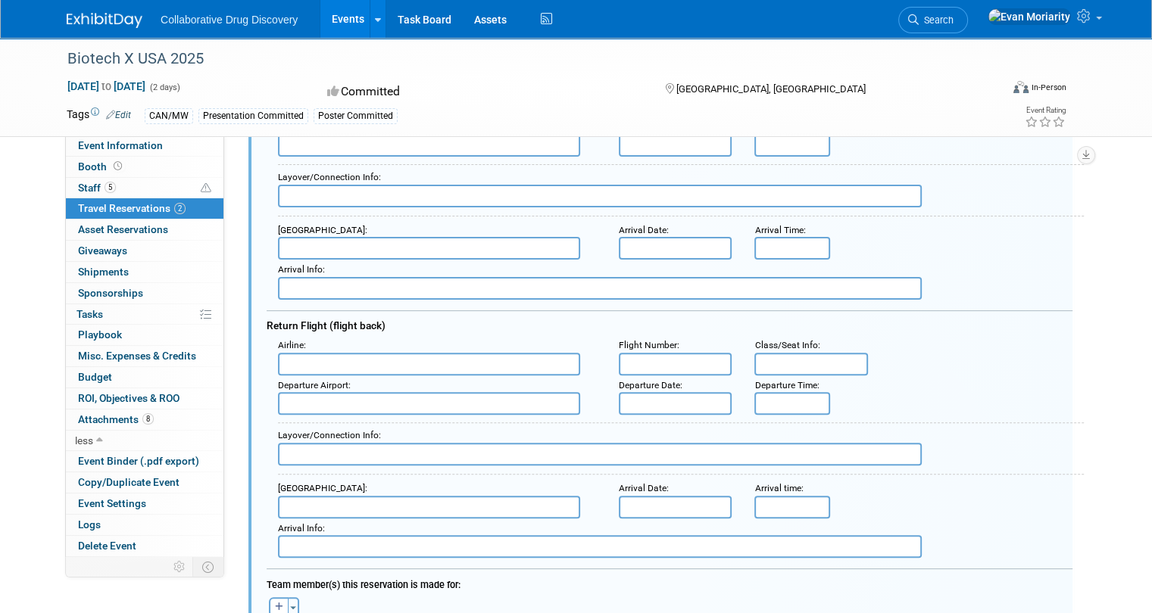
scroll to position [607, 0]
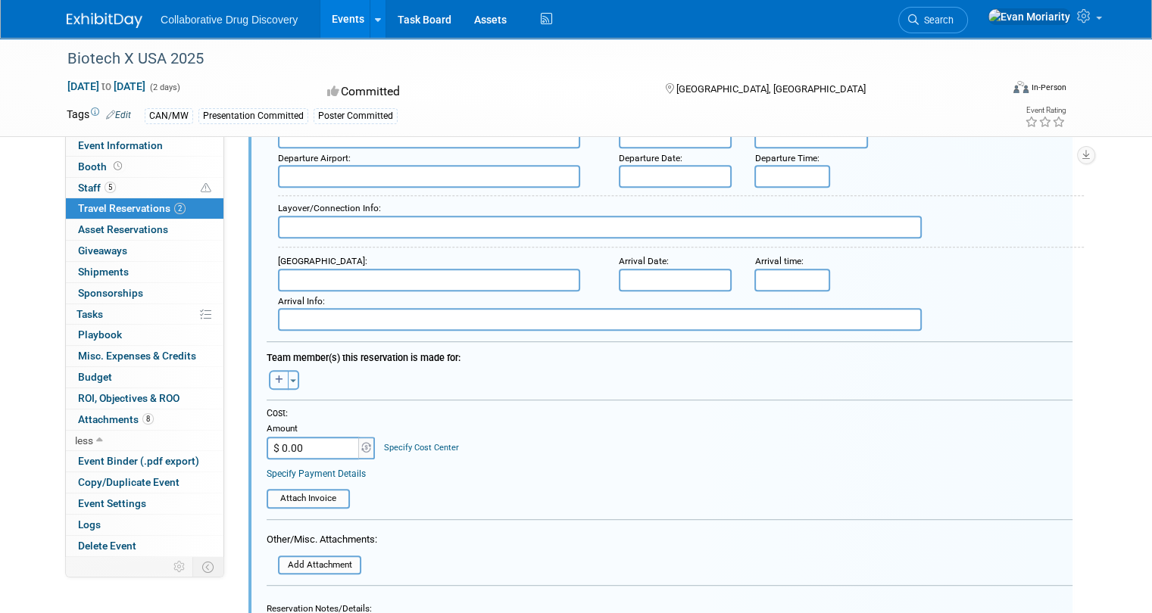
click at [275, 376] on icon "button" at bounding box center [279, 380] width 8 height 9
select select
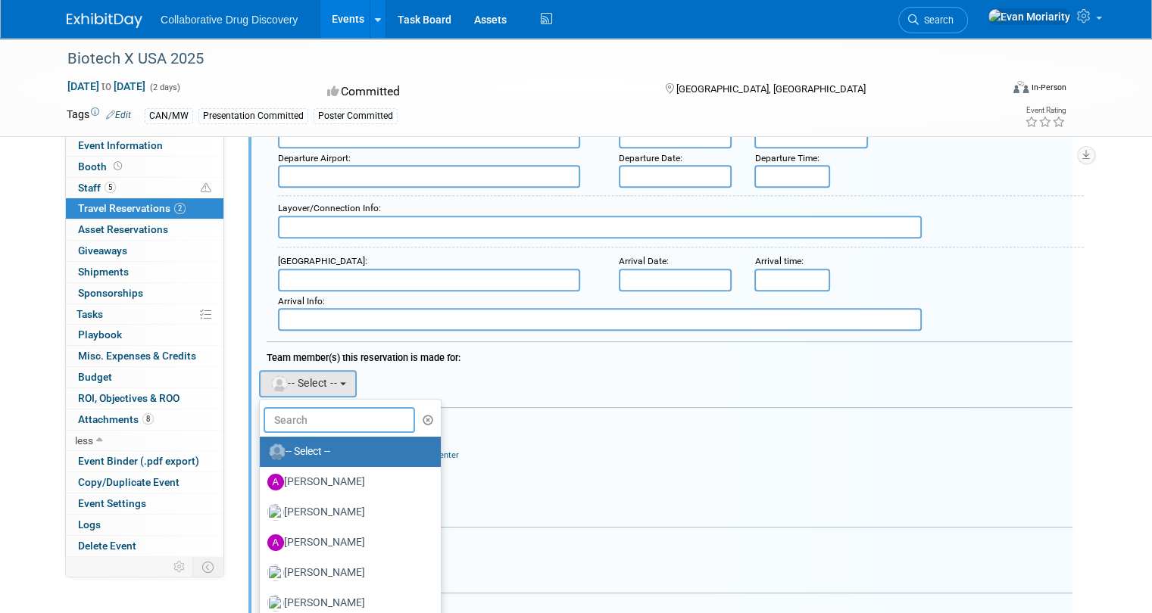
click at [302, 409] on input "text" at bounding box center [339, 420] width 151 height 26
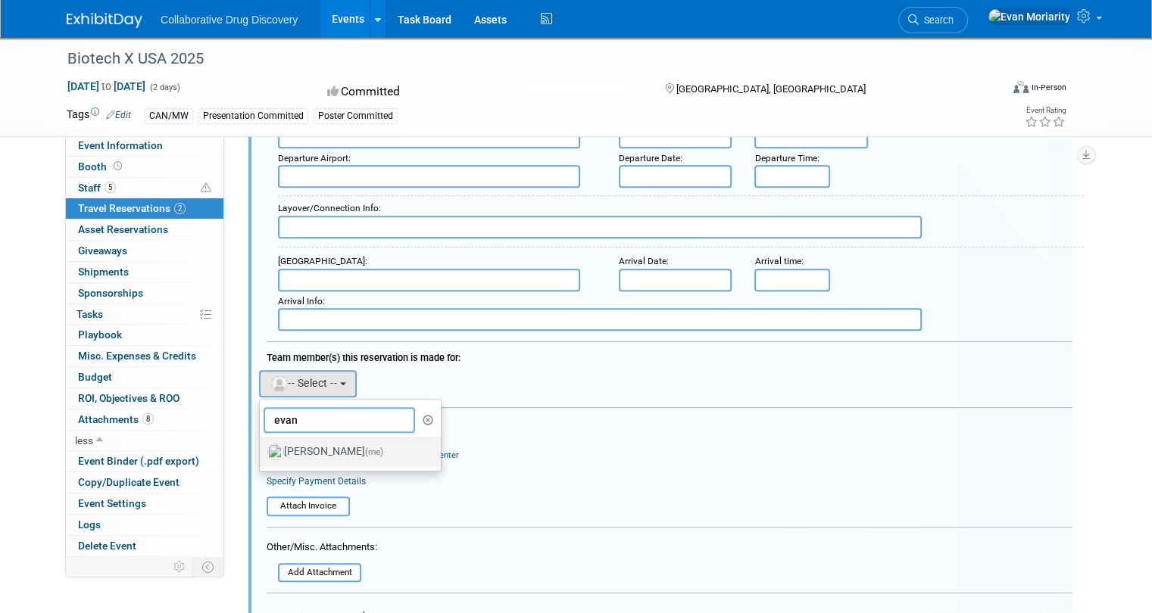
type input "evan"
click at [332, 440] on label "[PERSON_NAME] (me)" at bounding box center [346, 452] width 158 height 24
click at [262, 445] on input "[PERSON_NAME] (me)" at bounding box center [257, 450] width 10 height 10
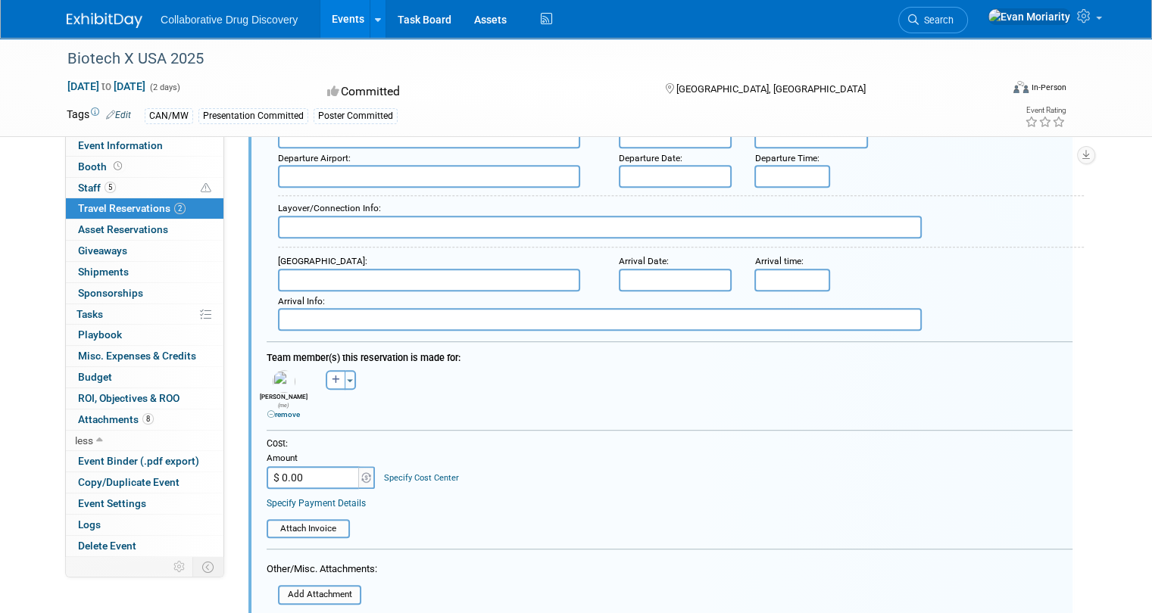
click at [503, 373] on div "[PERSON_NAME] remove [PERSON_NAME] remove [PERSON_NAME] remove" at bounding box center [669, 393] width 828 height 53
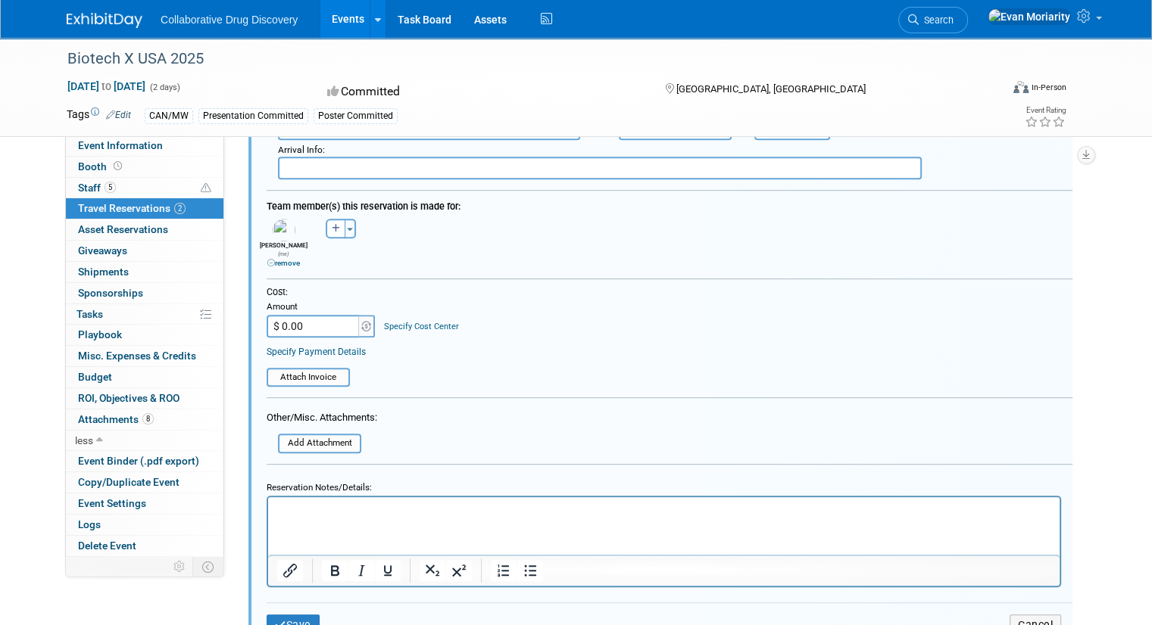
scroll to position [940, 0]
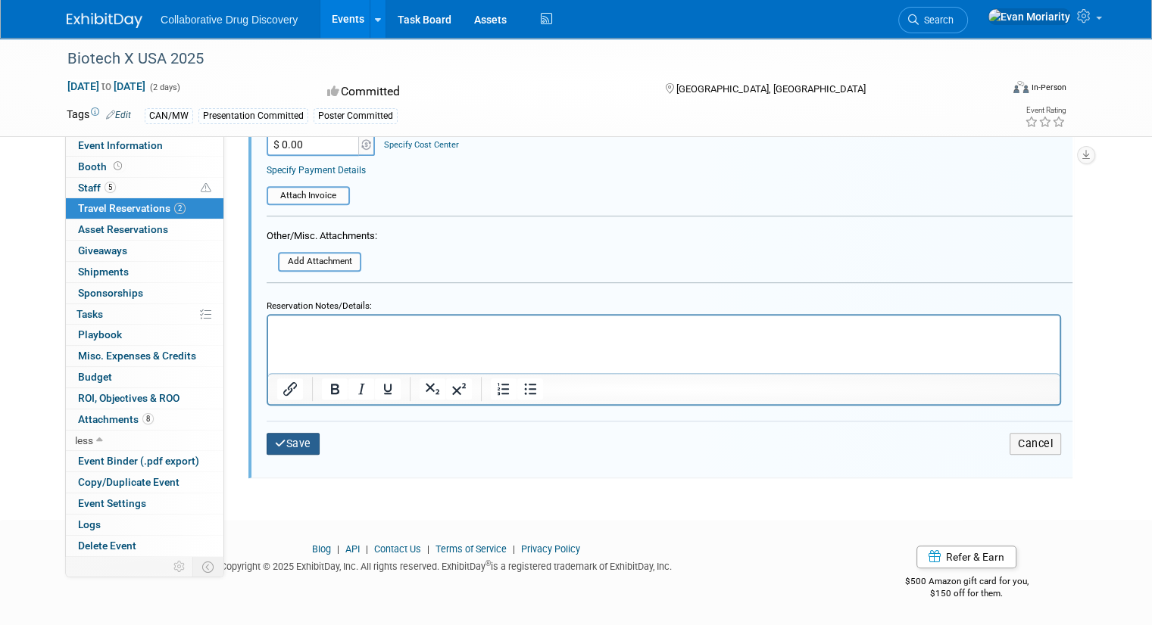
click at [275, 433] on button "Save" at bounding box center [293, 444] width 53 height 22
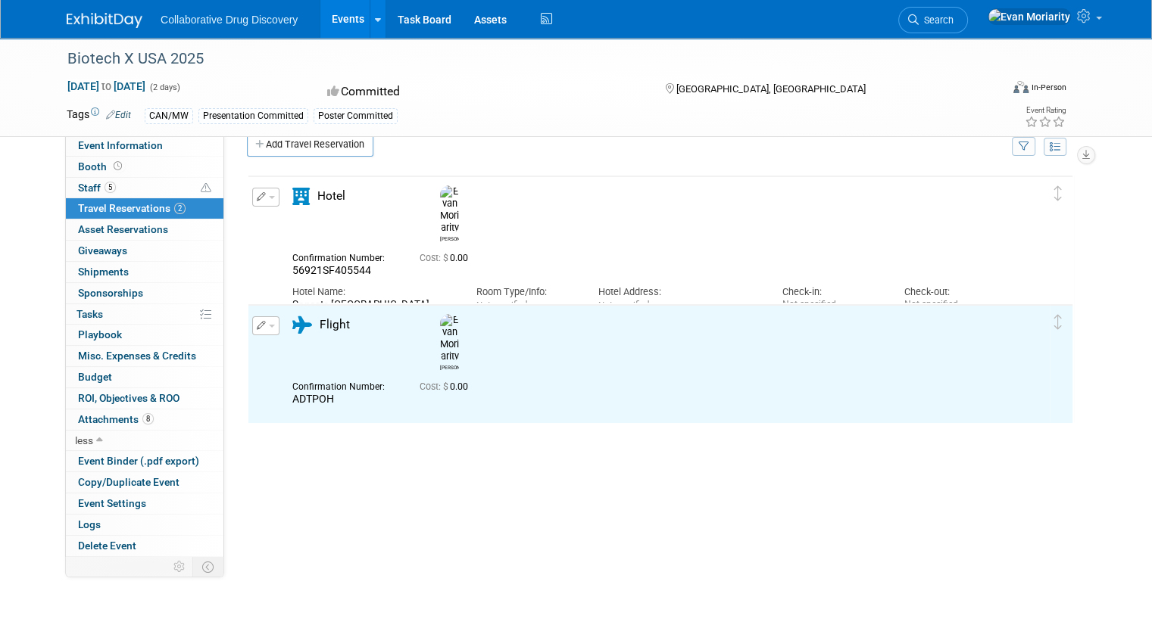
scroll to position [0, 0]
